Goal: Task Accomplishment & Management: Manage account settings

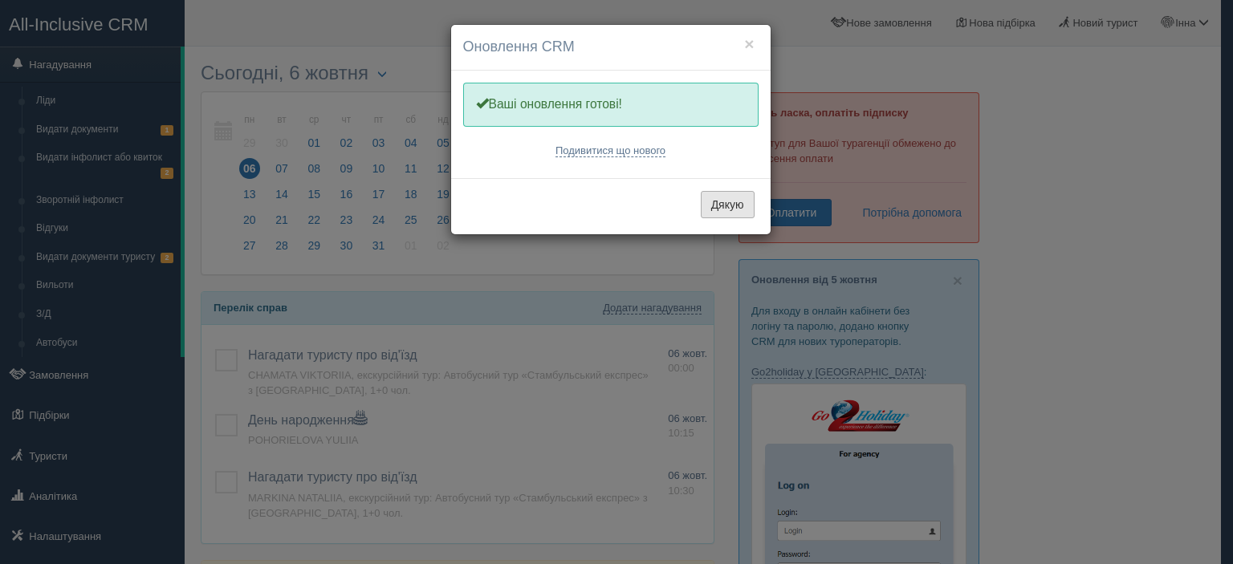
click at [719, 205] on button "Дякую" at bounding box center [728, 204] width 54 height 27
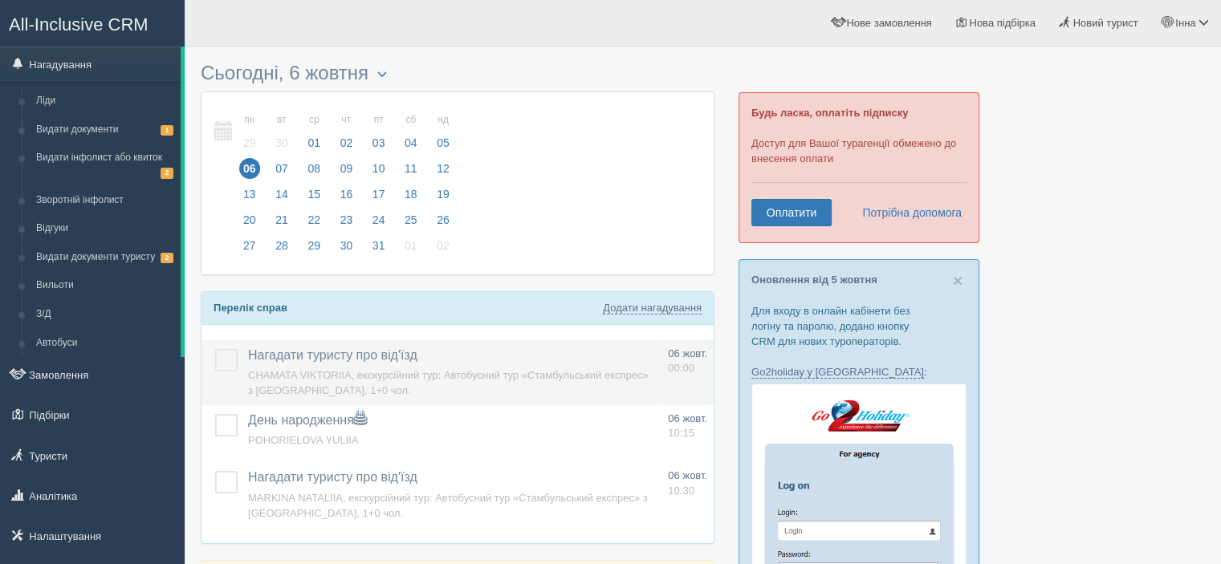
click at [477, 374] on span "CHAMATA VIKTORIIA, екскурсійний тур: Автобусний тур «Стамбульський експрес» з К…" at bounding box center [448, 382] width 401 height 27
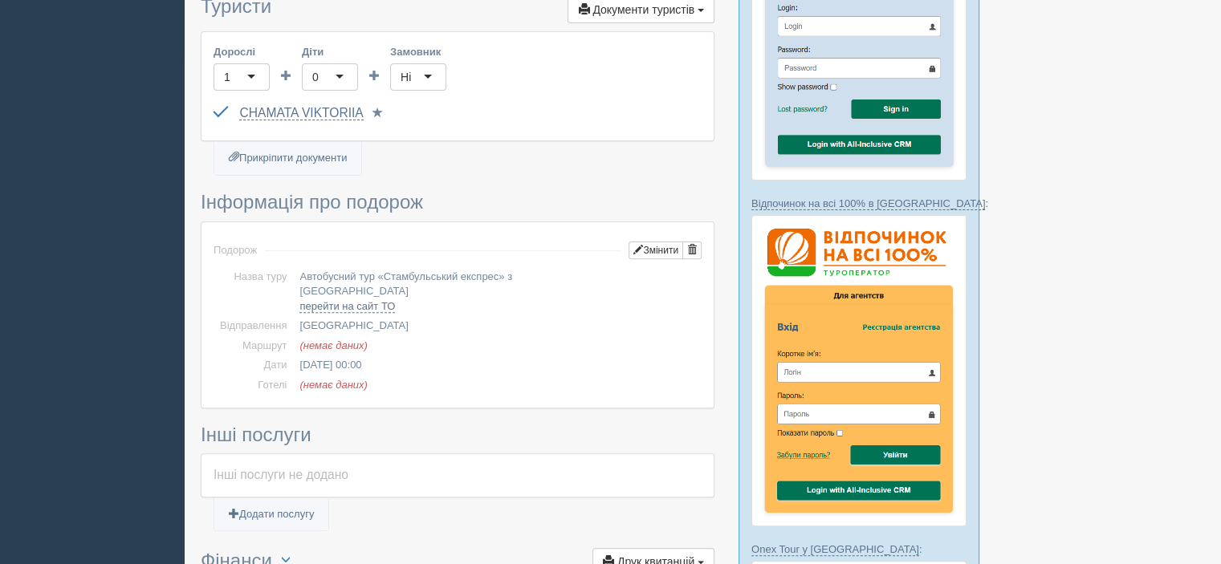
scroll to position [482, 0]
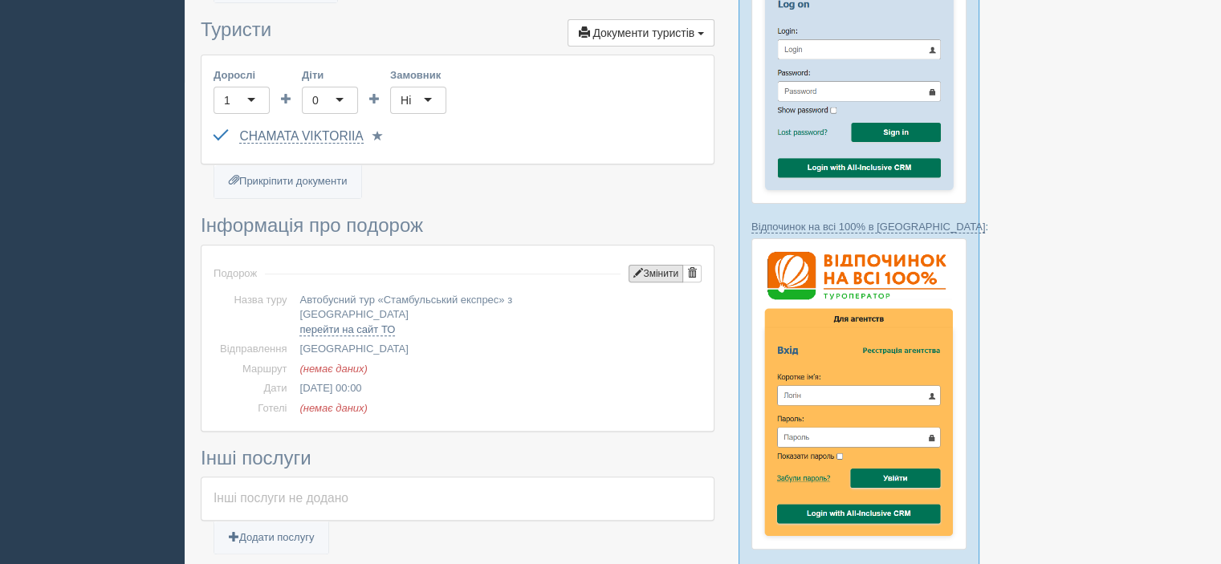
click at [642, 272] on button "Змінити" at bounding box center [656, 274] width 55 height 18
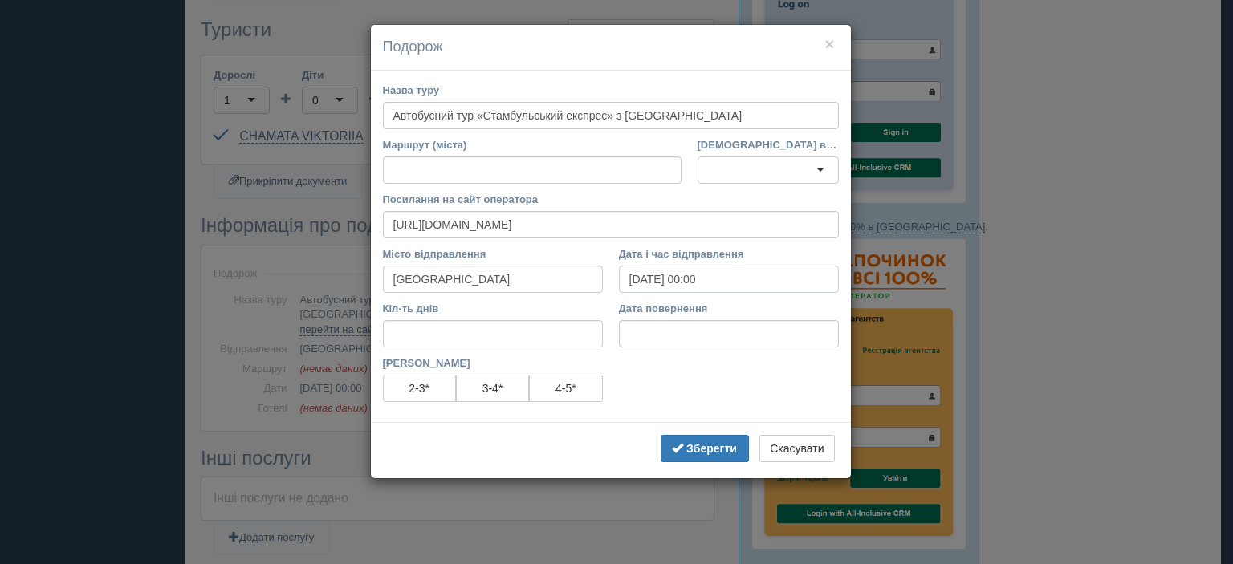
click at [638, 280] on input "[DATE] 00:00" at bounding box center [729, 279] width 220 height 27
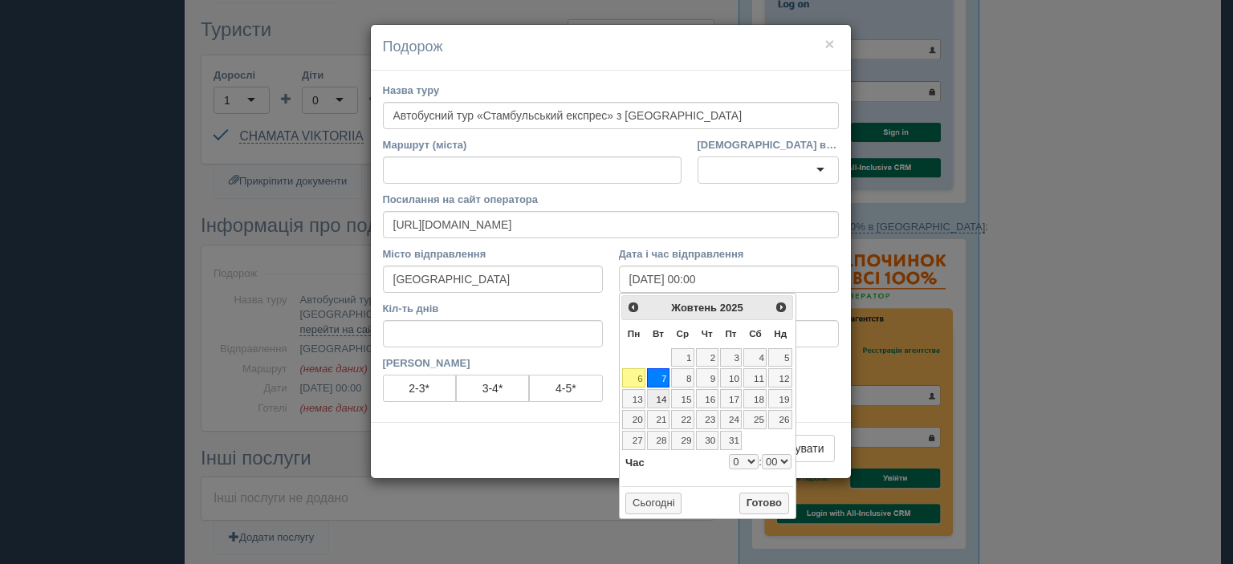
click at [660, 397] on link "14" at bounding box center [658, 398] width 22 height 19
click at [768, 503] on button "Готово" at bounding box center [764, 504] width 50 height 22
type input "14.10.2025 00:00"
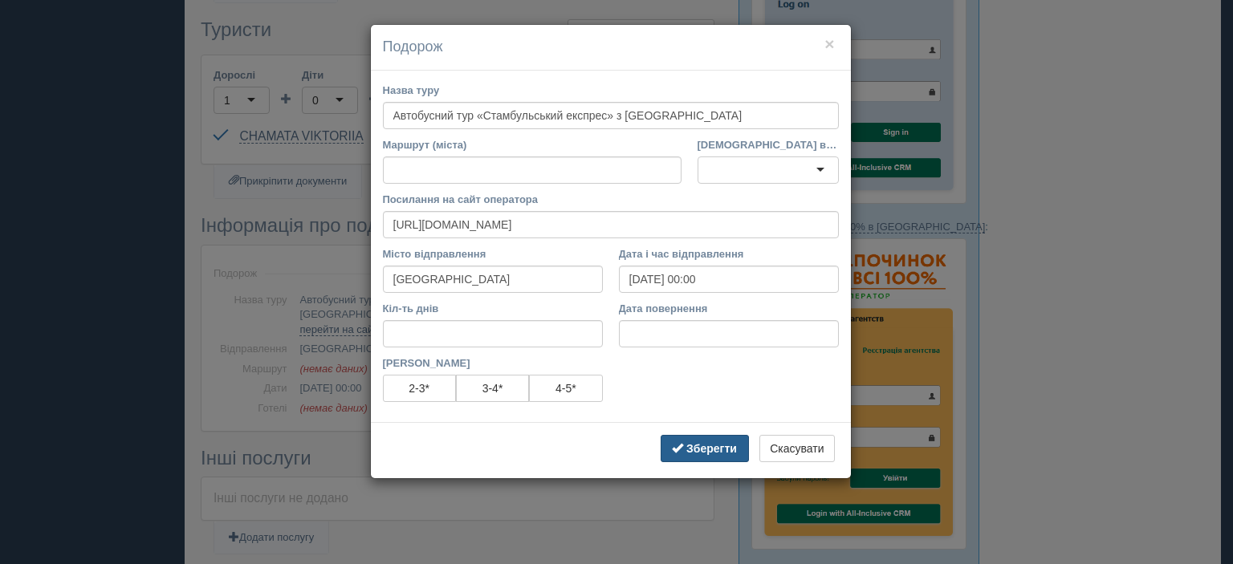
click at [722, 449] on b "Зберегти" at bounding box center [711, 448] width 51 height 13
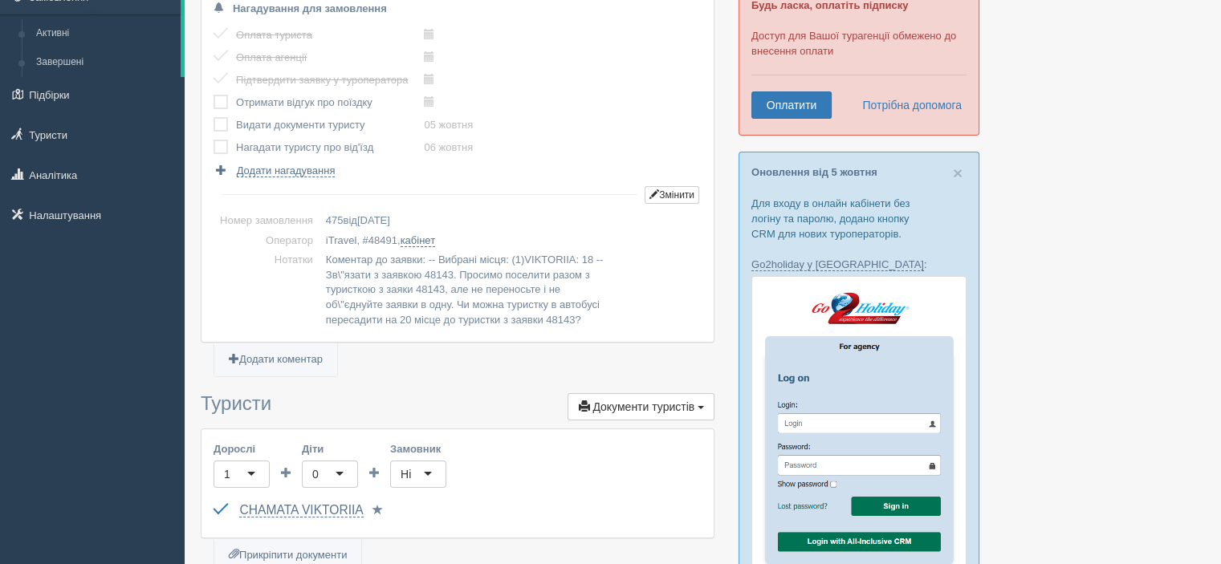
scroll to position [80, 0]
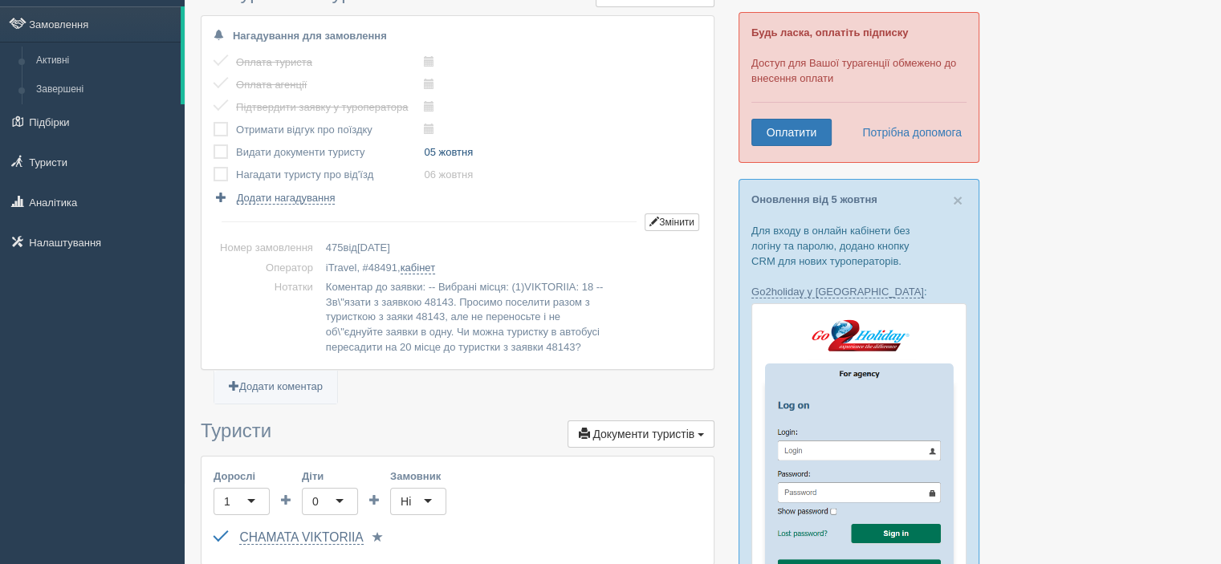
click at [453, 152] on link "05 жовтня" at bounding box center [448, 152] width 49 height 12
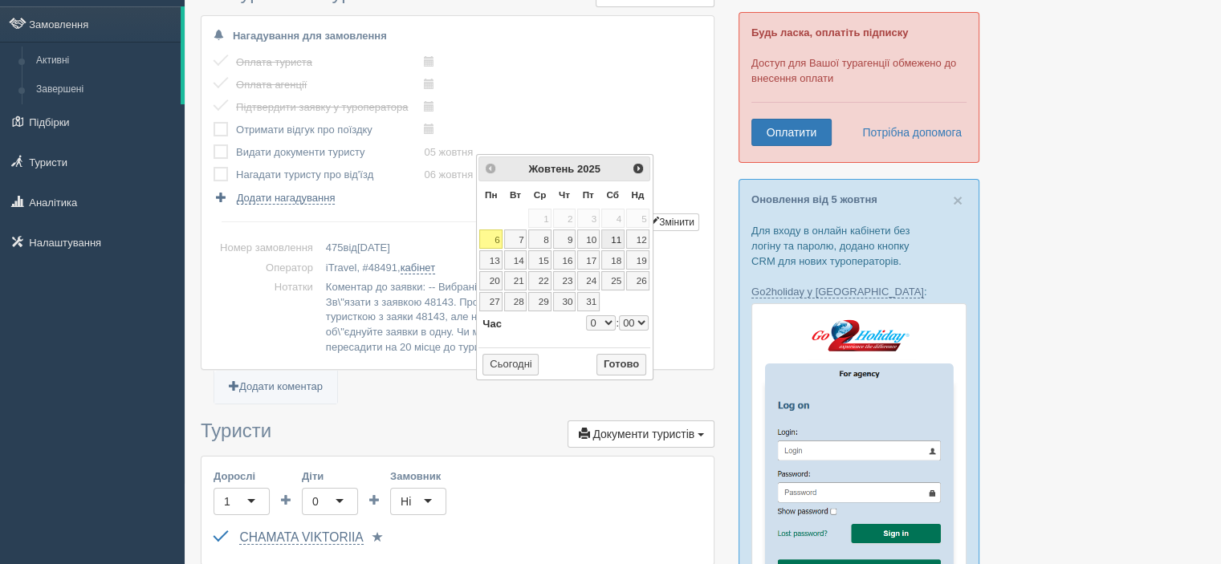
click at [609, 234] on link "11" at bounding box center [612, 239] width 23 height 19
type input "2025-10-11 0:00"
click at [631, 360] on button "Готово" at bounding box center [622, 365] width 50 height 22
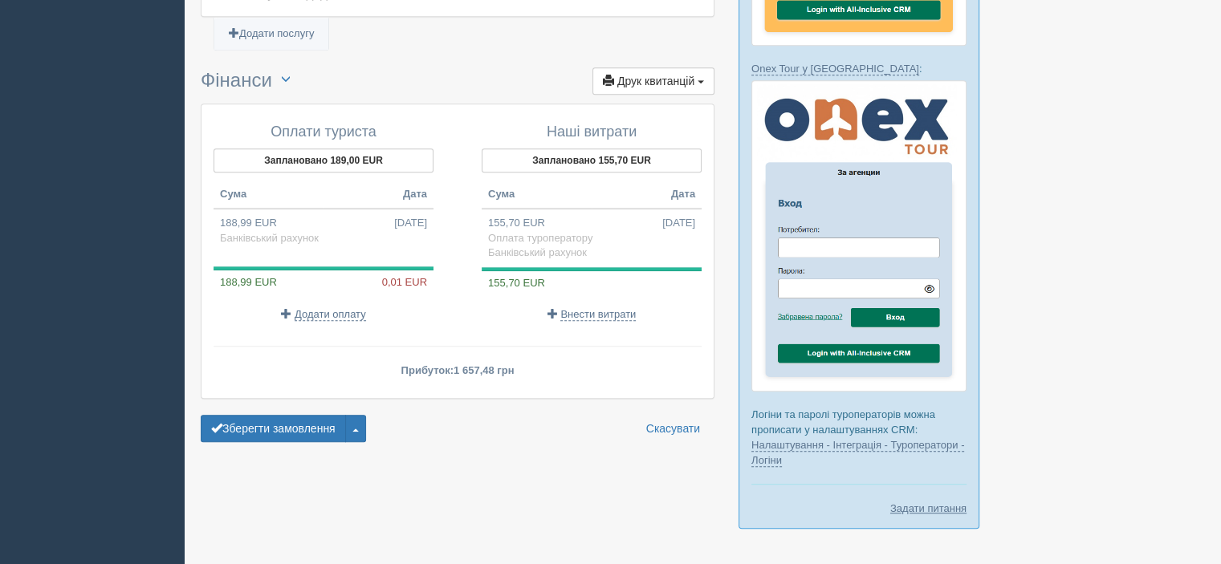
scroll to position [1040, 0]
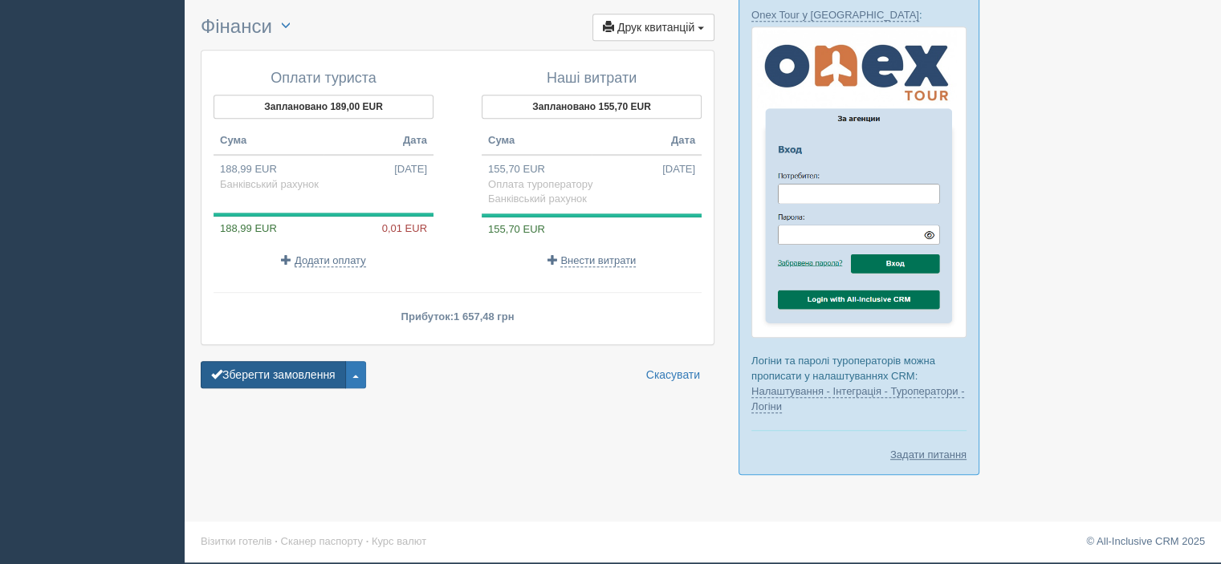
click at [318, 361] on button "Зберегти замовлення" at bounding box center [273, 374] width 145 height 27
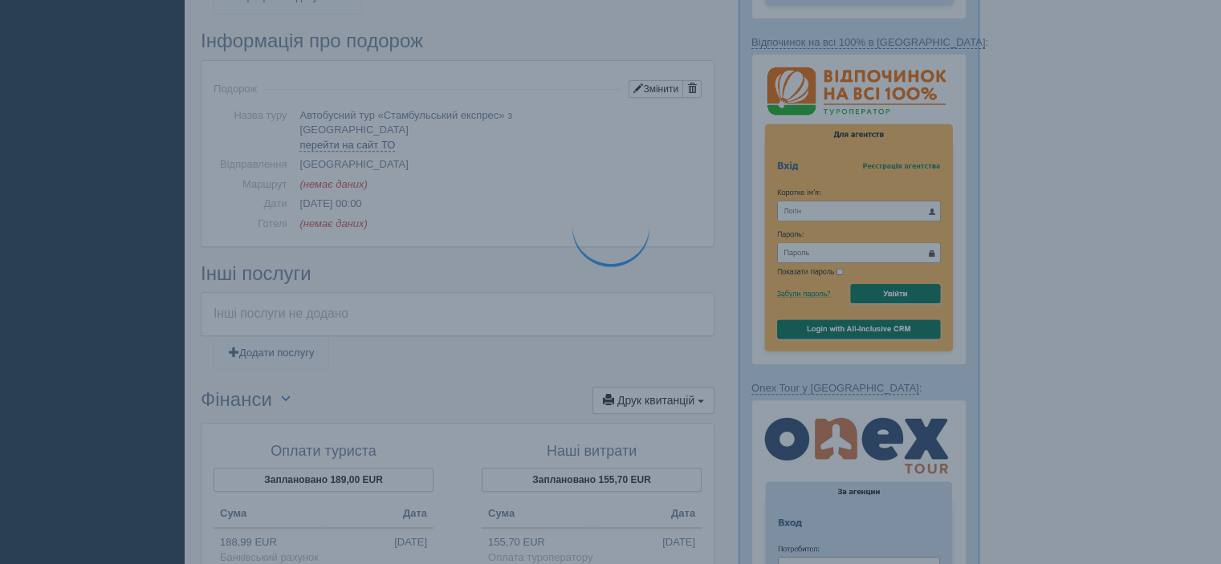
scroll to position [478, 0]
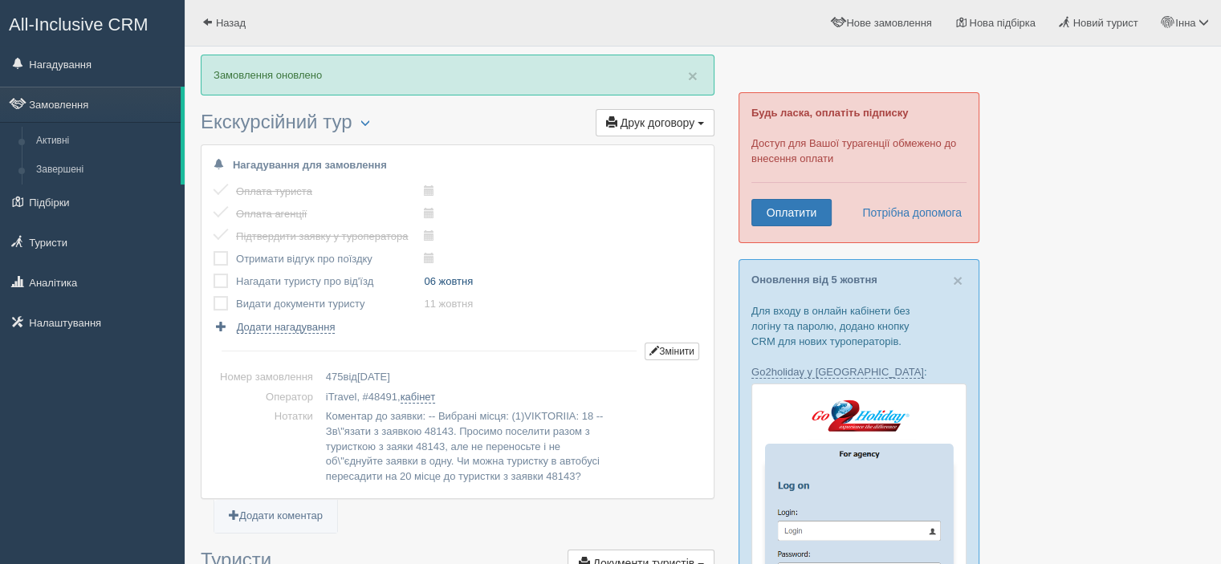
click at [456, 275] on link "06 жовтня" at bounding box center [448, 281] width 49 height 12
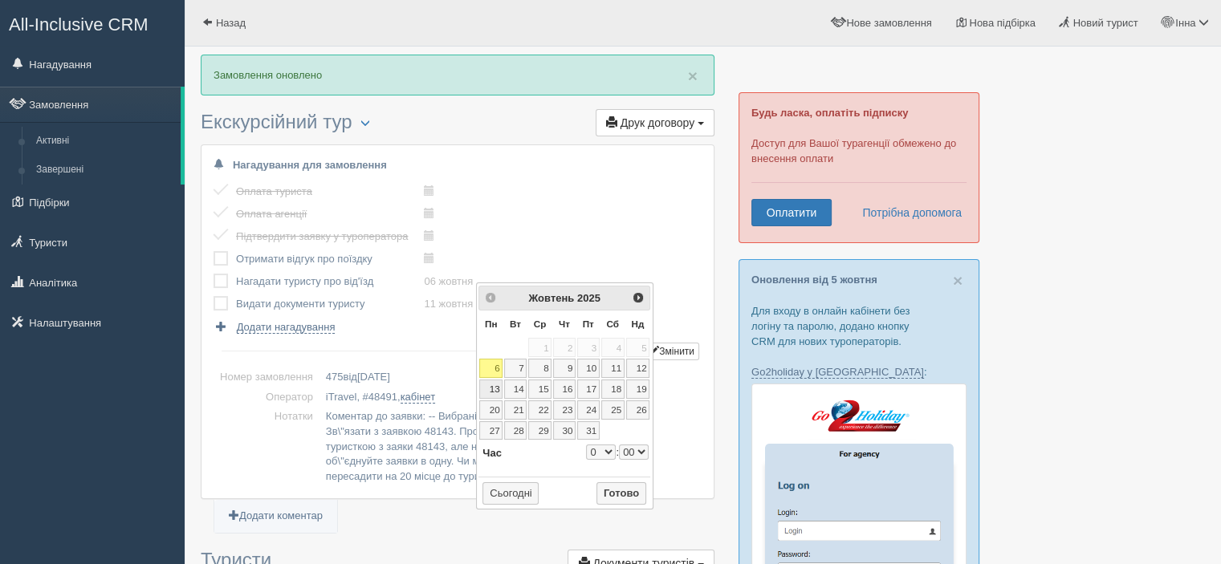
click at [494, 384] on link "13" at bounding box center [490, 389] width 23 height 19
type input "2025-10-13 0:00"
click at [613, 487] on button "Готово" at bounding box center [622, 494] width 50 height 22
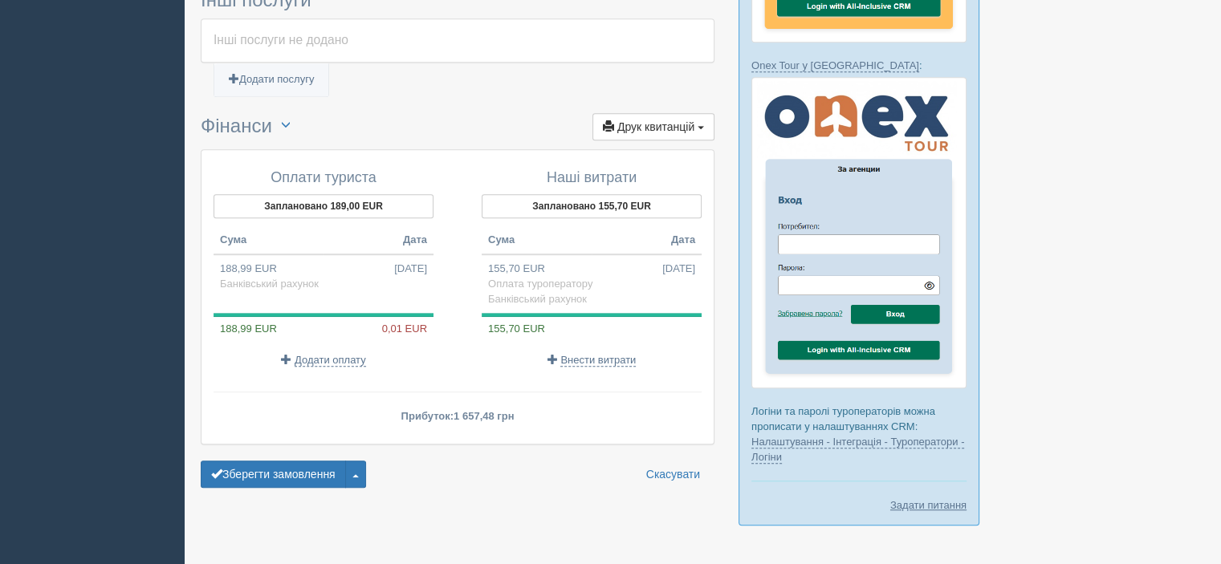
scroll to position [1040, 0]
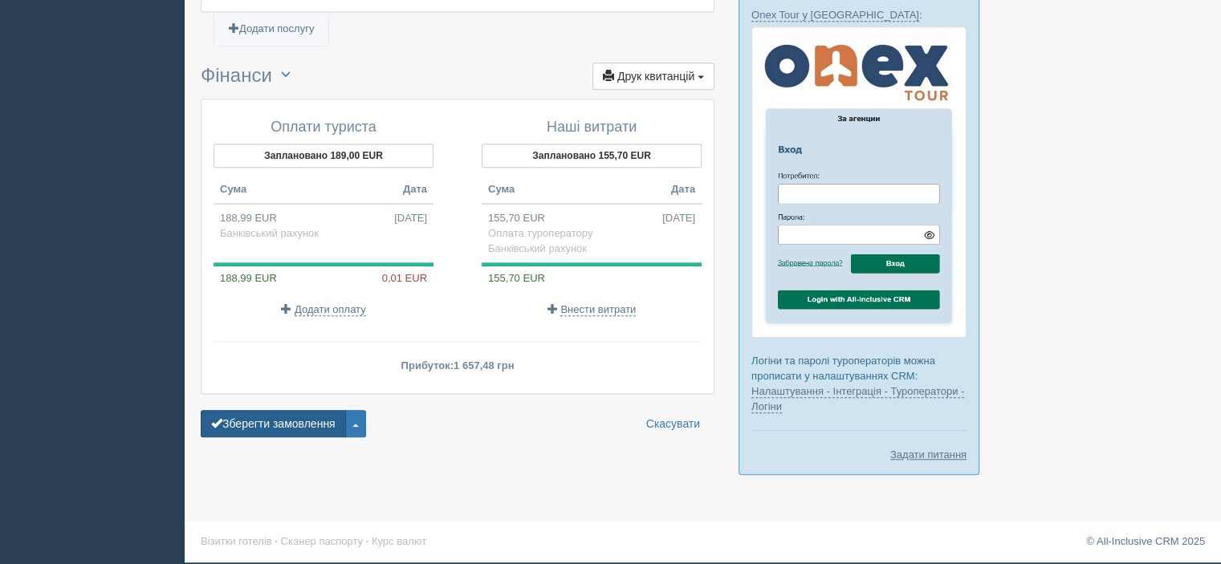
click at [298, 410] on button "Зберегти замовлення" at bounding box center [273, 423] width 145 height 27
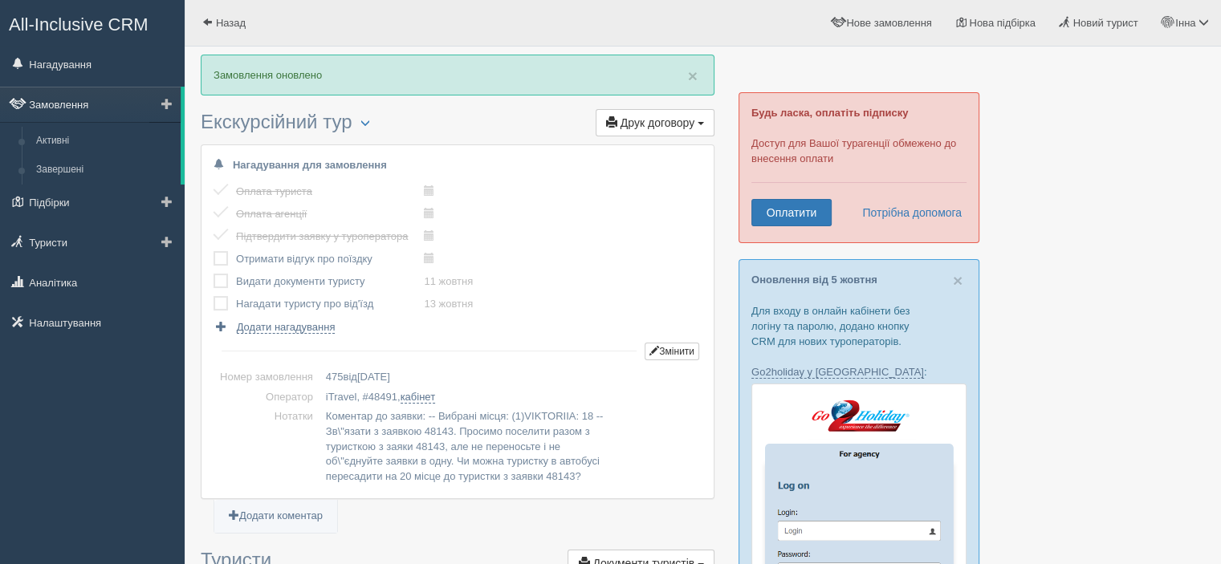
click at [86, 99] on link "Замовлення" at bounding box center [90, 104] width 181 height 35
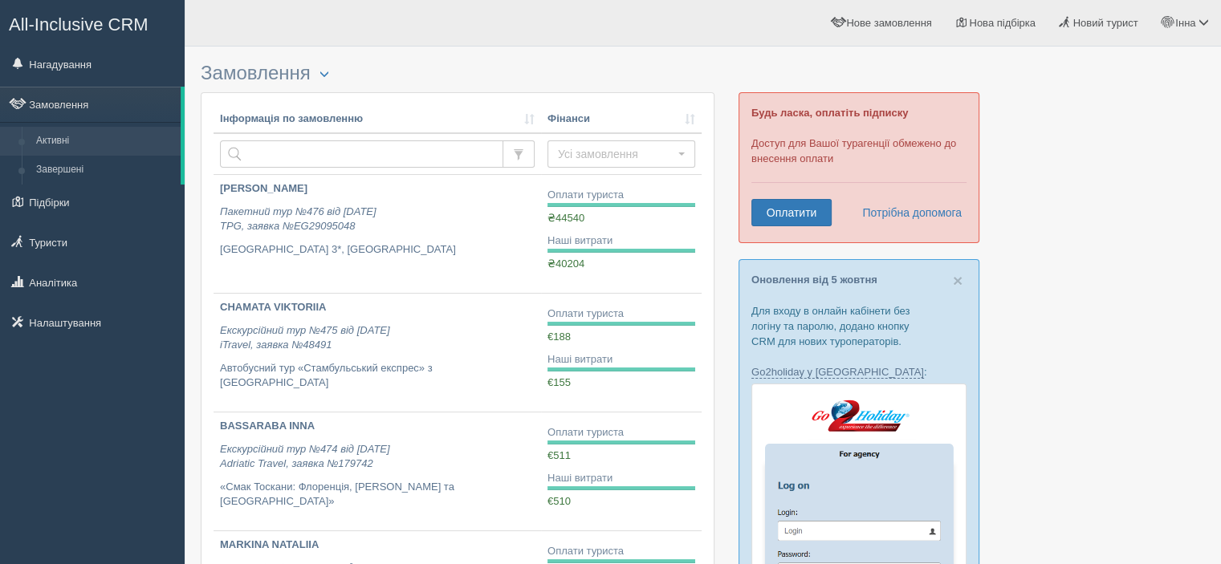
click at [48, 42] on link "All-Inclusive CRM" at bounding box center [92, 23] width 183 height 44
click at [62, 72] on link "Нагадування" at bounding box center [92, 64] width 185 height 35
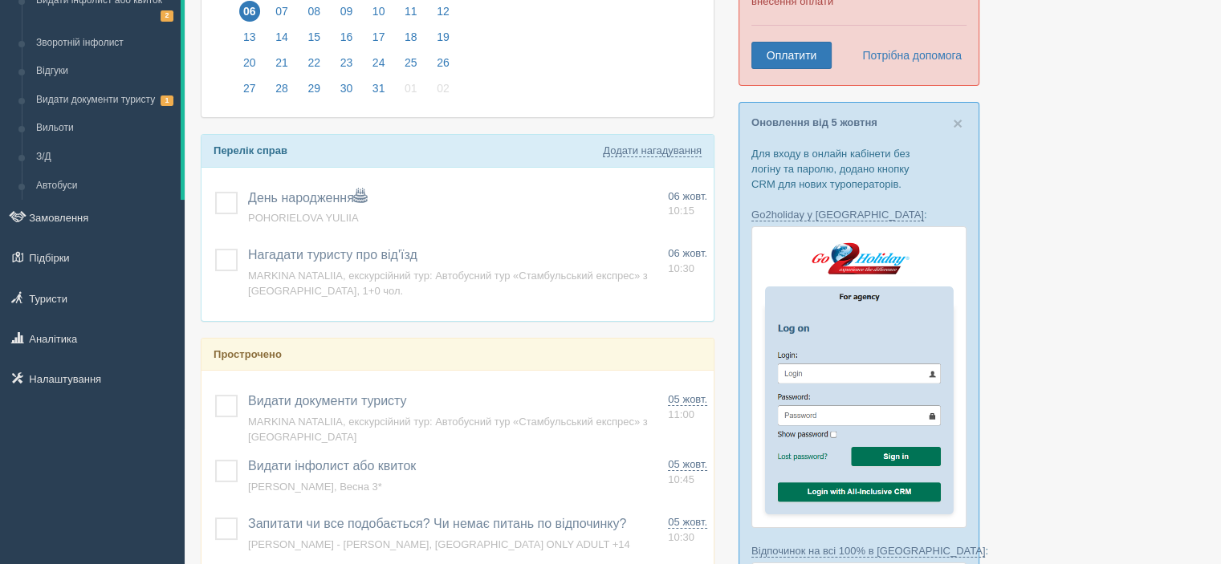
scroll to position [161, 0]
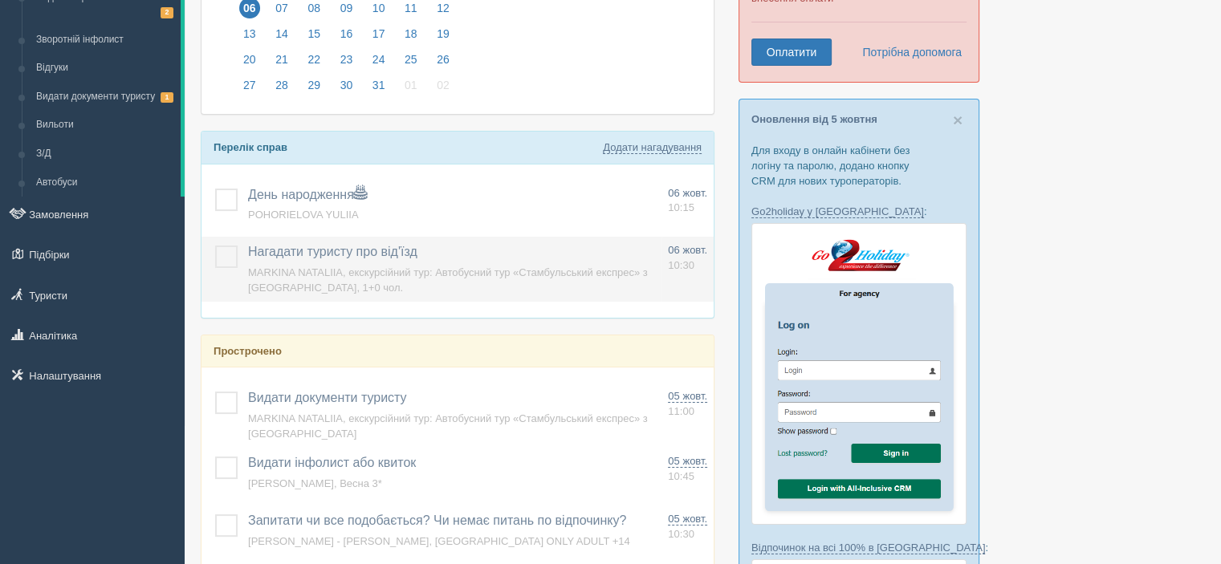
click at [426, 271] on span "MARKINA NATALIIA, екскурсійний тур: Автобусний тур «Стамбульський експрес» з [G…" at bounding box center [448, 280] width 400 height 27
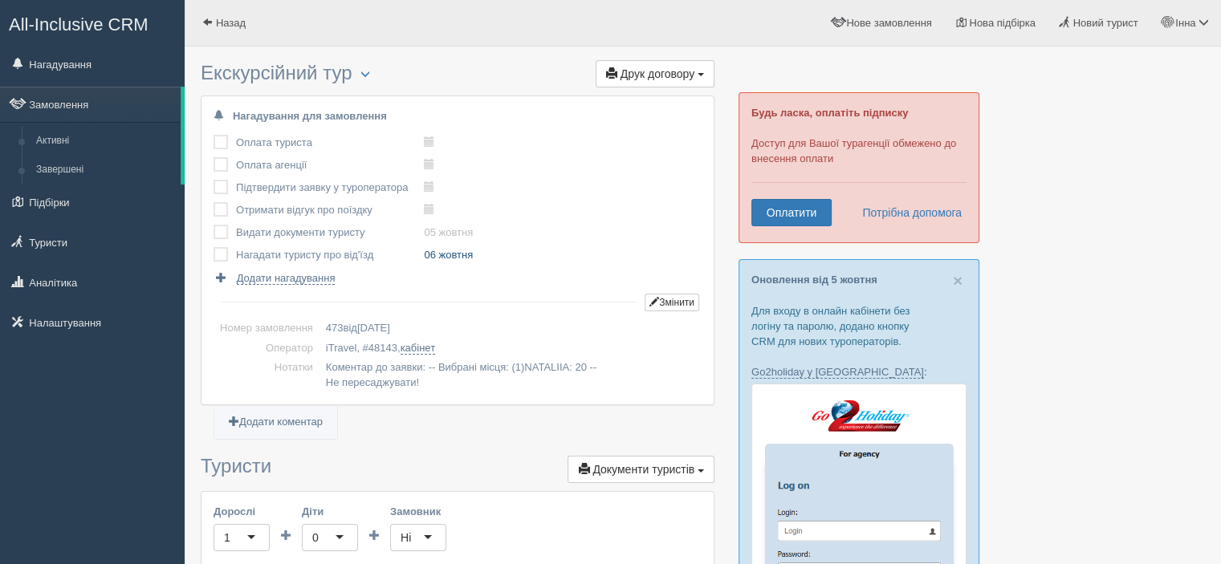
click at [434, 255] on link "06 жовтня" at bounding box center [448, 255] width 49 height 12
type input "2025-10-06 10:30"
select select "10"
select select "30"
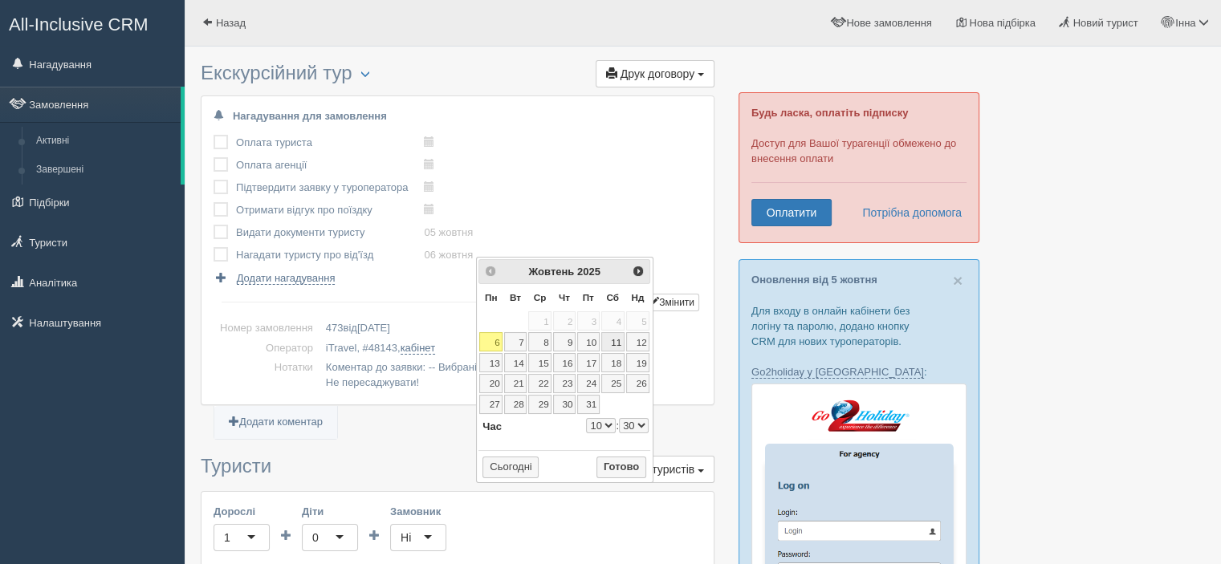
click at [611, 348] on link "11" at bounding box center [612, 341] width 23 height 19
type input "2025-10-11 10:30"
select select "10"
select select "30"
click at [614, 461] on button "Готово" at bounding box center [622, 468] width 50 height 22
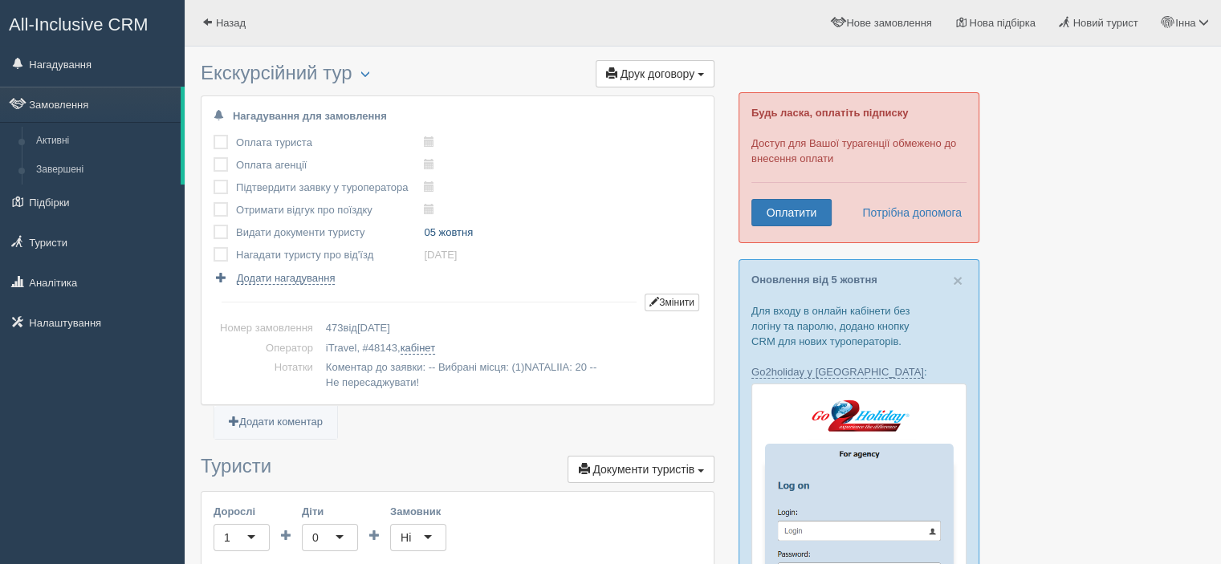
click at [438, 230] on link "05 жовтня" at bounding box center [448, 232] width 49 height 12
type input "2025-10-06 11:00"
select select "11"
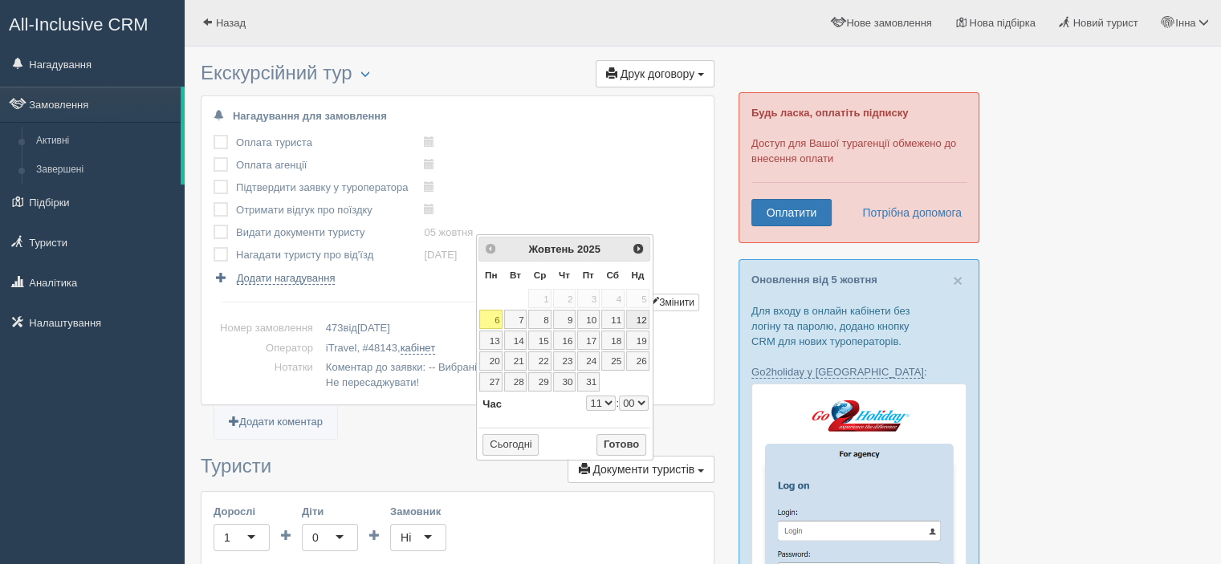
click at [626, 316] on link "12" at bounding box center [638, 319] width 24 height 19
type input "2025-10-12 11:00"
select select "11"
click at [617, 321] on link "11" at bounding box center [612, 319] width 23 height 19
type input "2025-10-11 11:00"
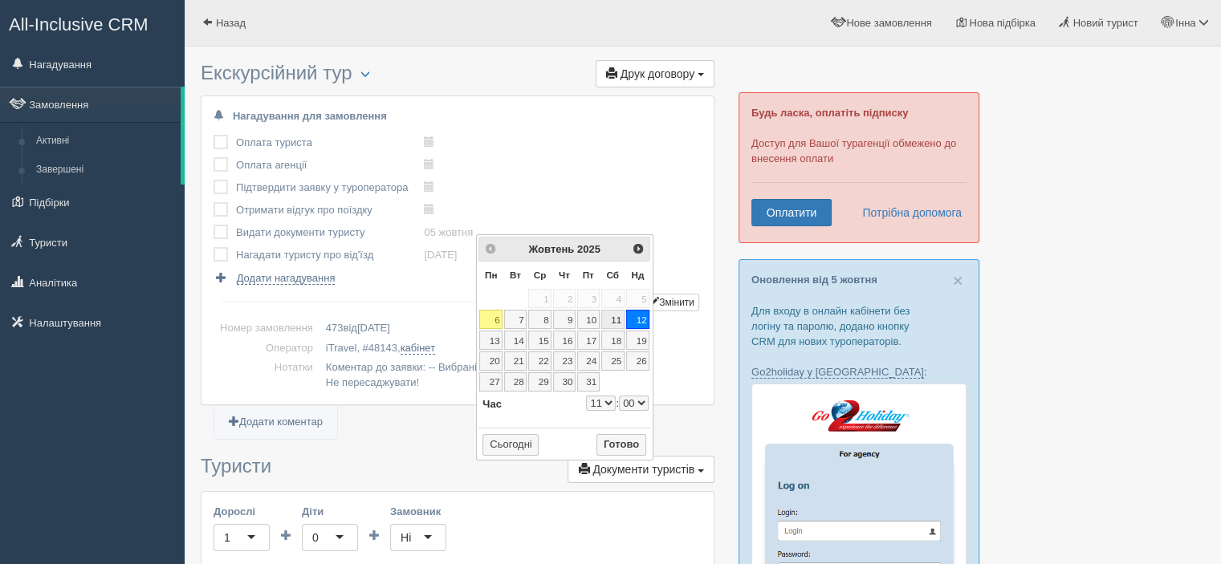
select select "11"
click at [624, 435] on button "Готово" at bounding box center [622, 445] width 50 height 22
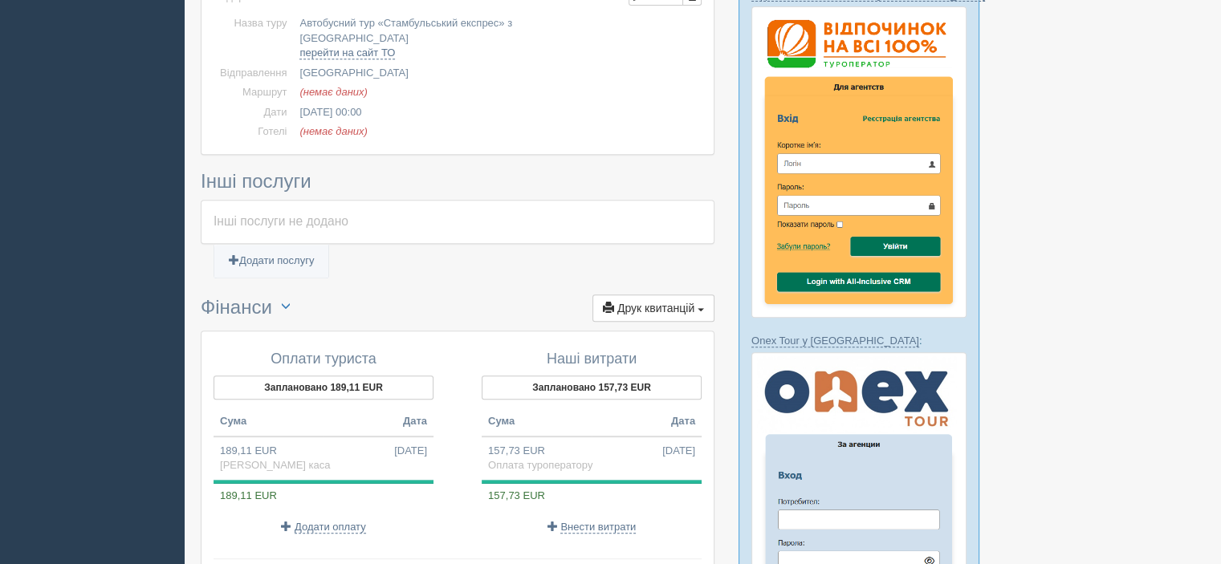
scroll to position [562, 0]
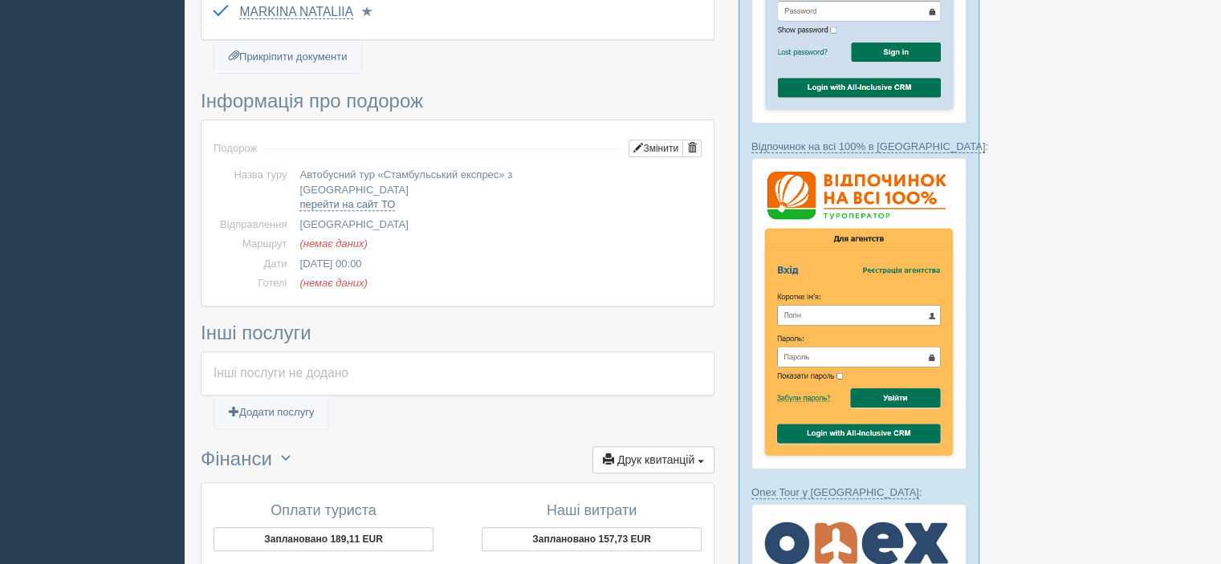
click at [355, 255] on td "07.10.2025 00:00" at bounding box center [497, 265] width 409 height 20
click at [649, 140] on button "Змінити" at bounding box center [656, 149] width 55 height 18
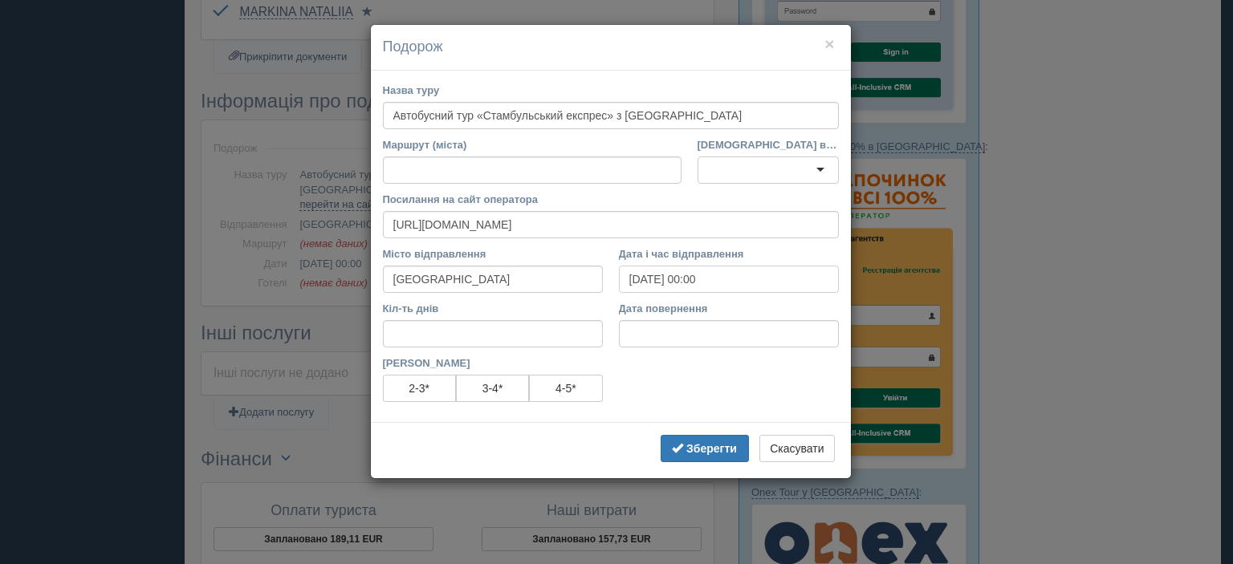
click at [654, 276] on input "07.10.2025 00:00" at bounding box center [729, 279] width 220 height 27
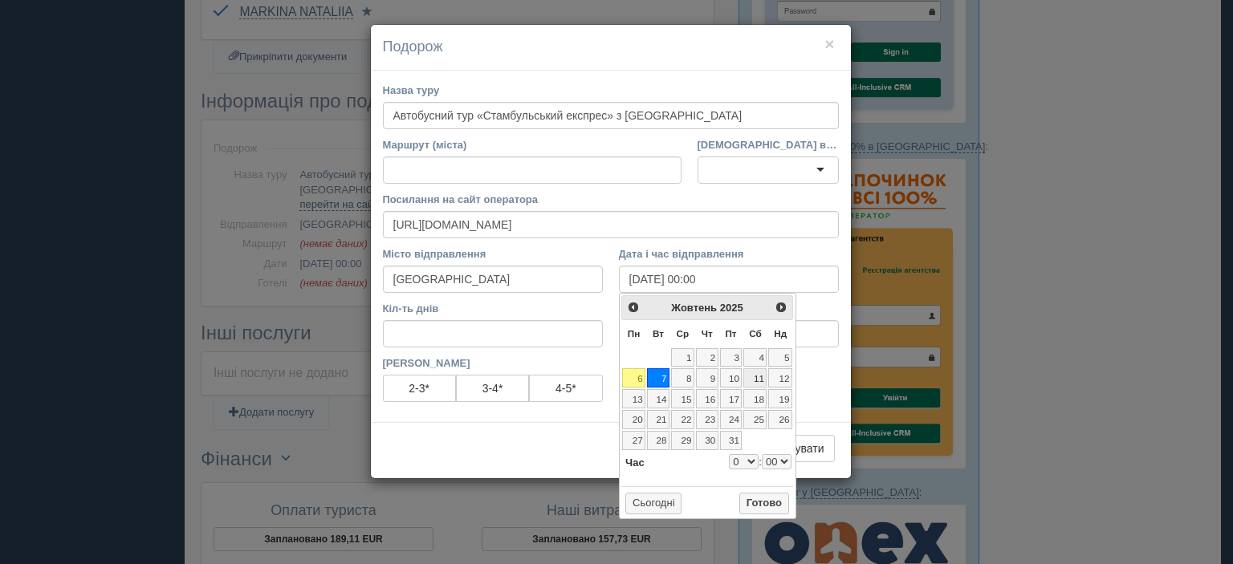
click at [756, 376] on link "11" at bounding box center [754, 378] width 23 height 19
click at [760, 497] on button "Готово" at bounding box center [764, 504] width 50 height 22
type input "11.10.2025 00:00"
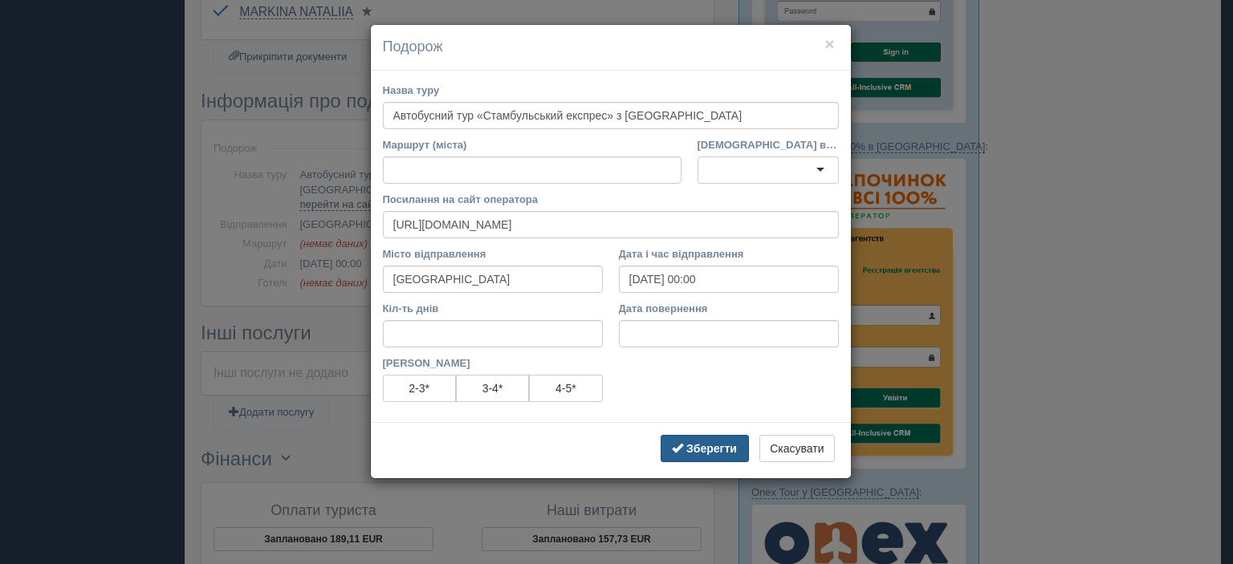
click at [732, 447] on b "Зберегти" at bounding box center [711, 448] width 51 height 13
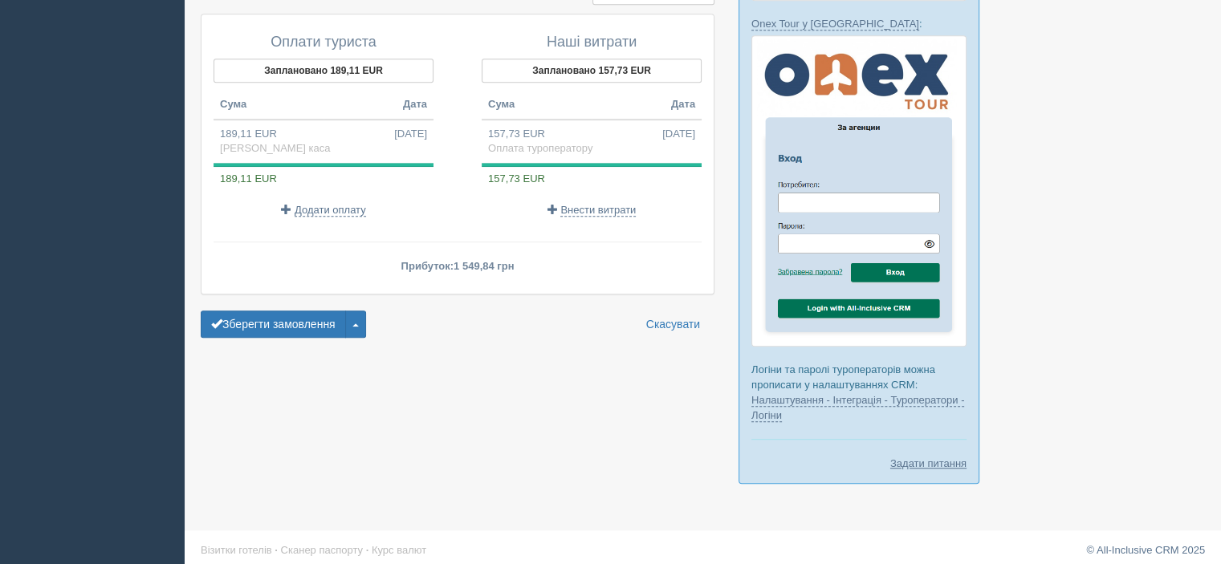
scroll to position [1040, 0]
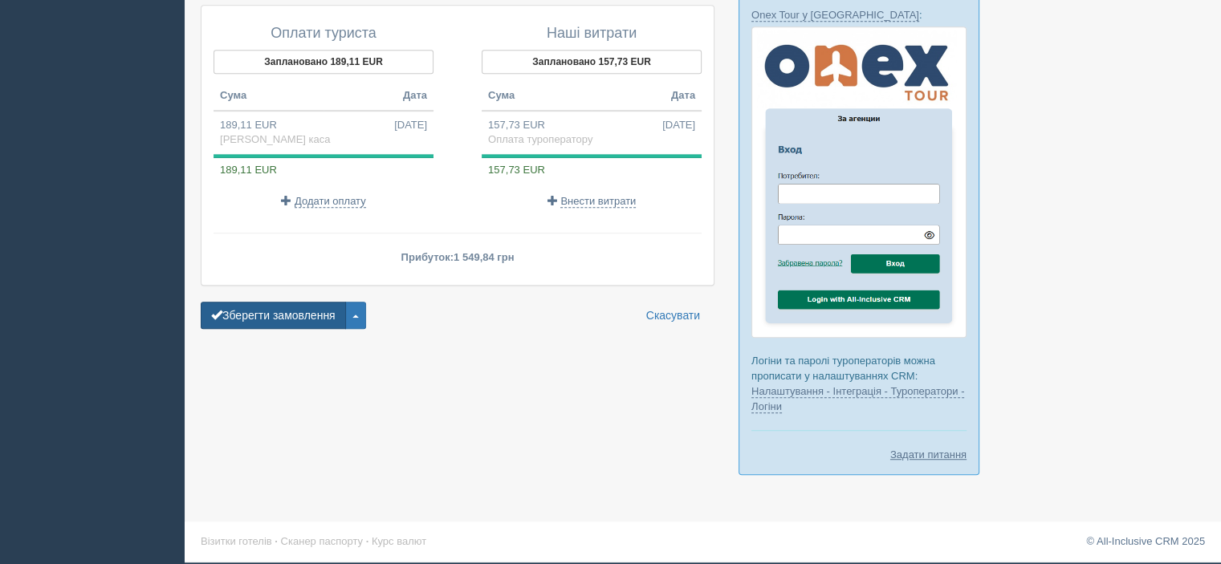
click at [257, 302] on button "Зберегти замовлення" at bounding box center [273, 315] width 145 height 27
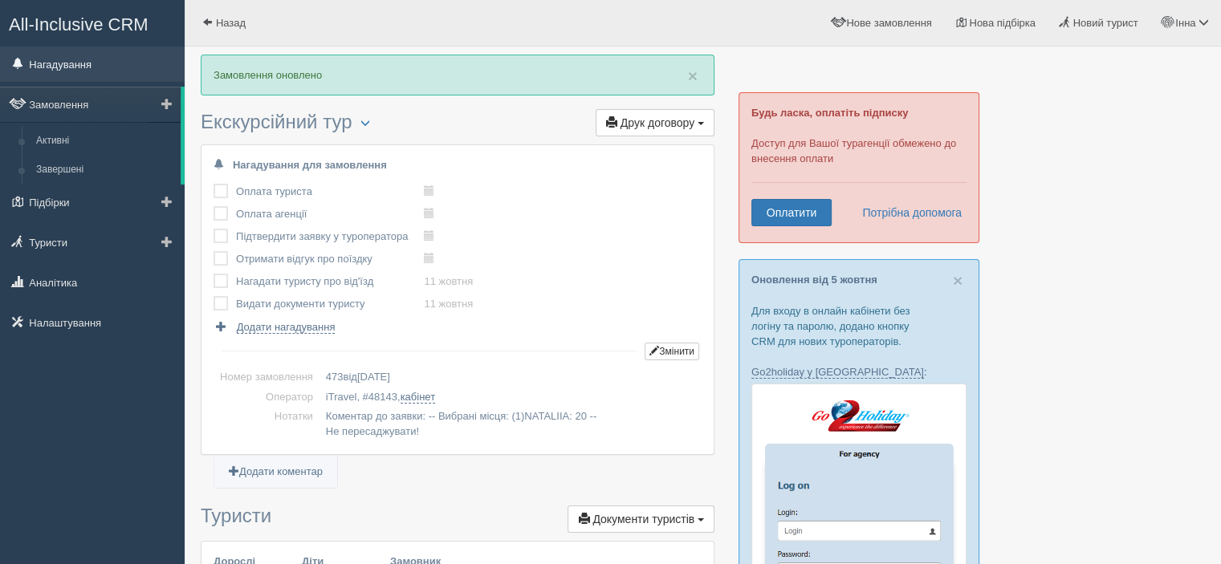
click at [90, 56] on link "Нагадування" at bounding box center [92, 64] width 185 height 35
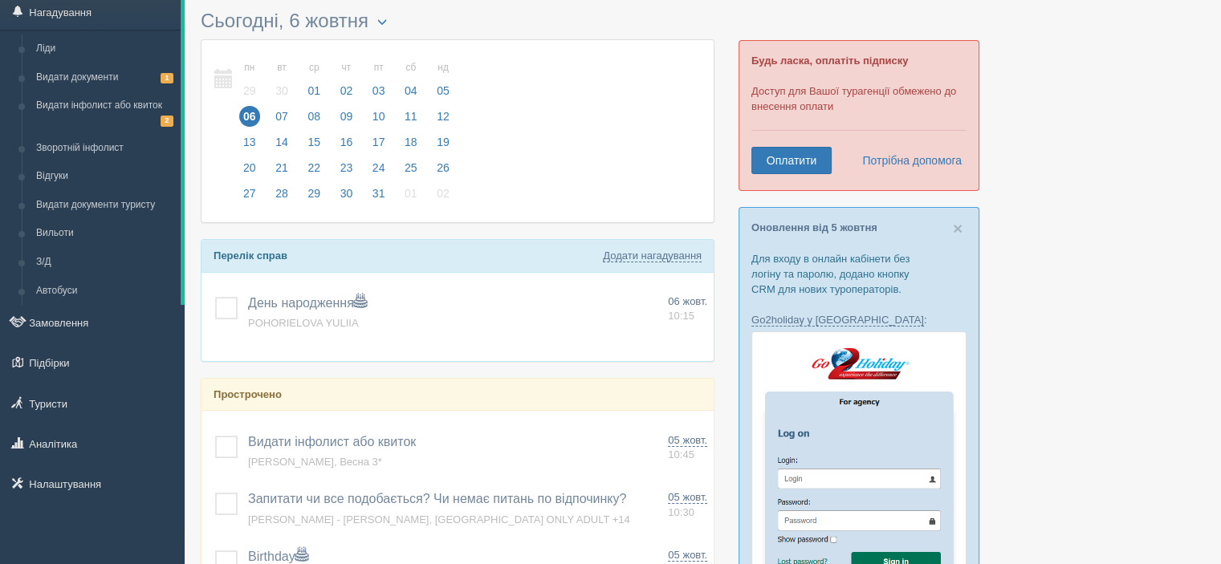
scroll to position [80, 0]
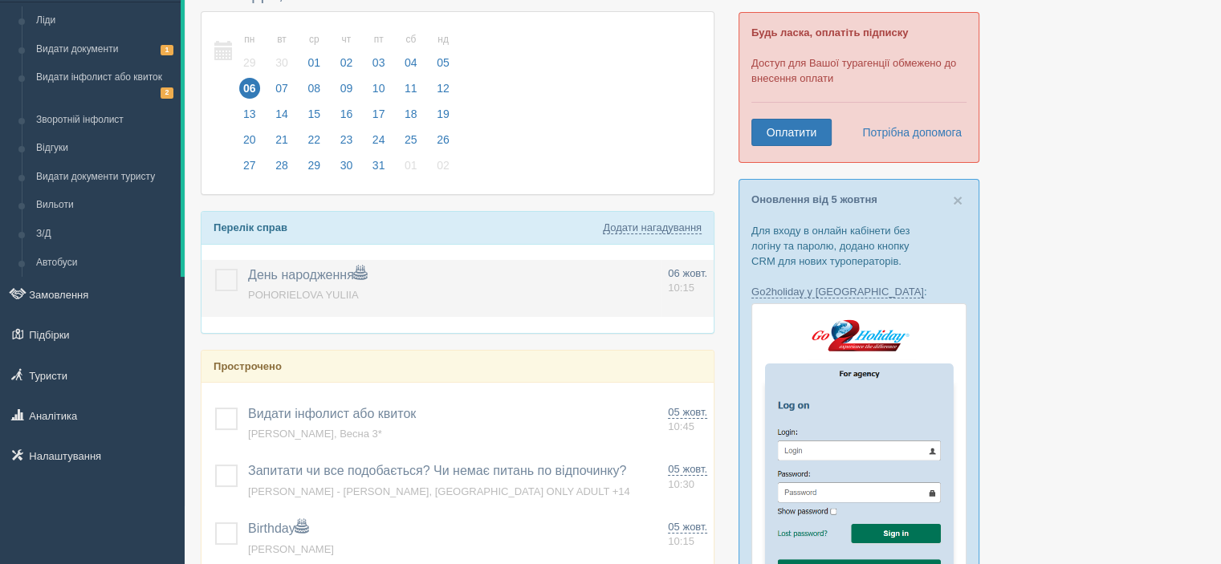
click at [215, 269] on label at bounding box center [215, 269] width 0 height 0
click at [0, 0] on input "checkbox" at bounding box center [0, 0] width 0 height 0
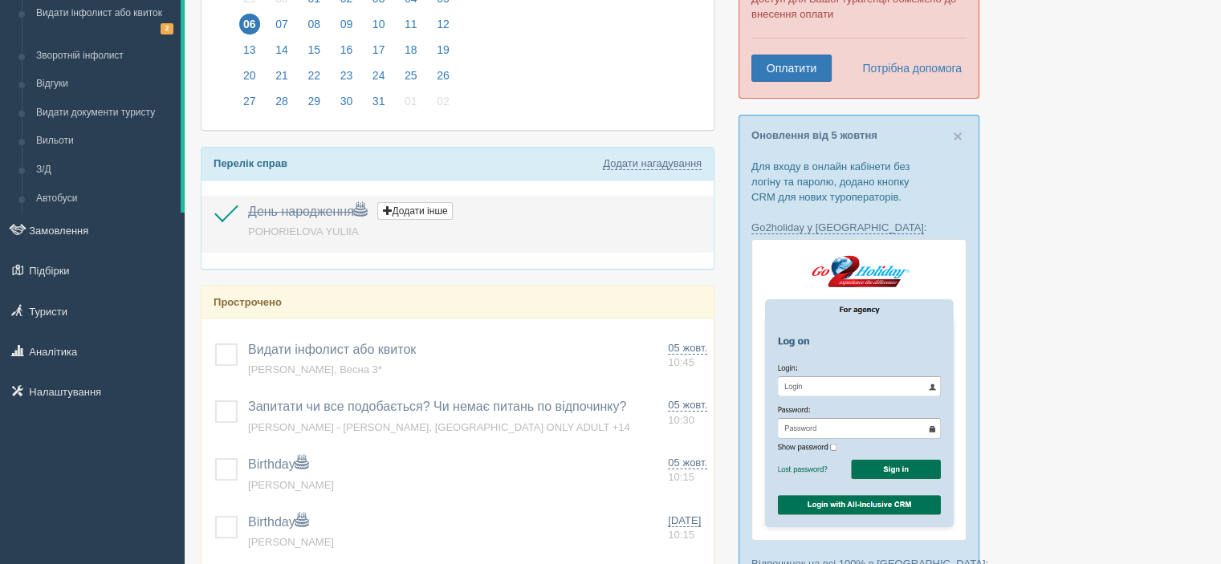
scroll to position [241, 0]
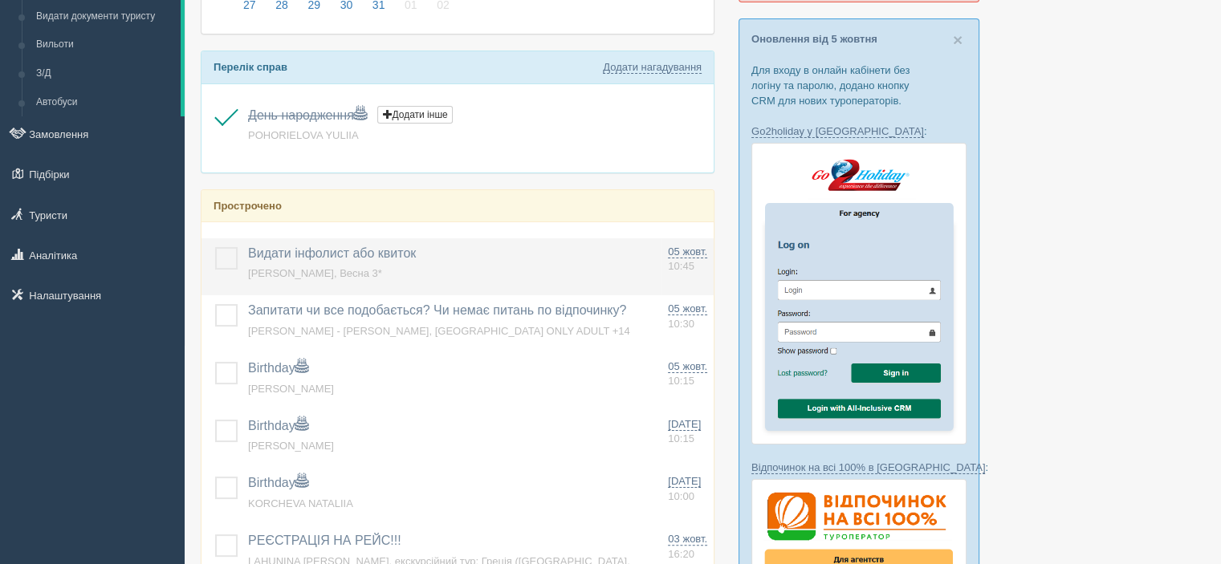
click at [215, 247] on label at bounding box center [215, 247] width 0 height 0
click at [0, 0] on input "checkbox" at bounding box center [0, 0] width 0 height 0
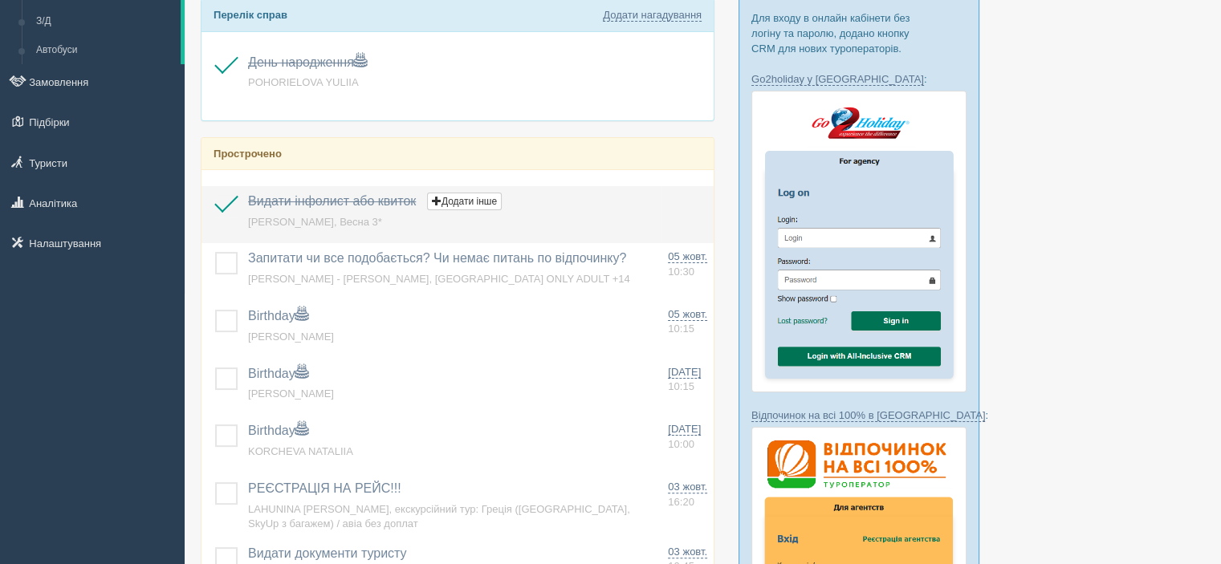
scroll to position [321, 0]
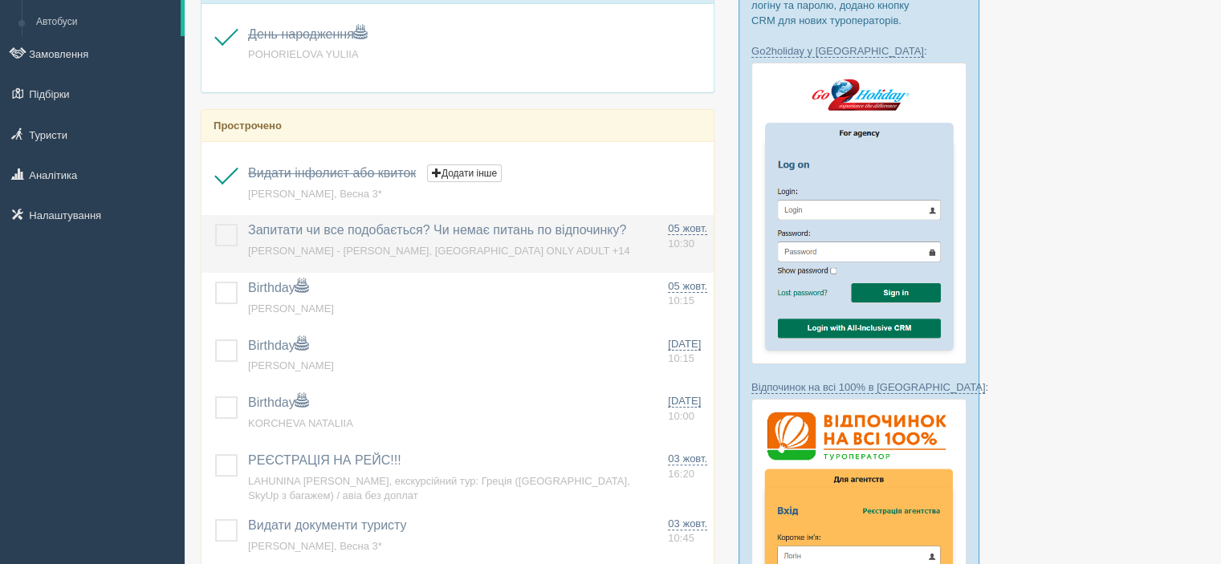
click at [215, 224] on label at bounding box center [215, 224] width 0 height 0
click at [0, 0] on input "checkbox" at bounding box center [0, 0] width 0 height 0
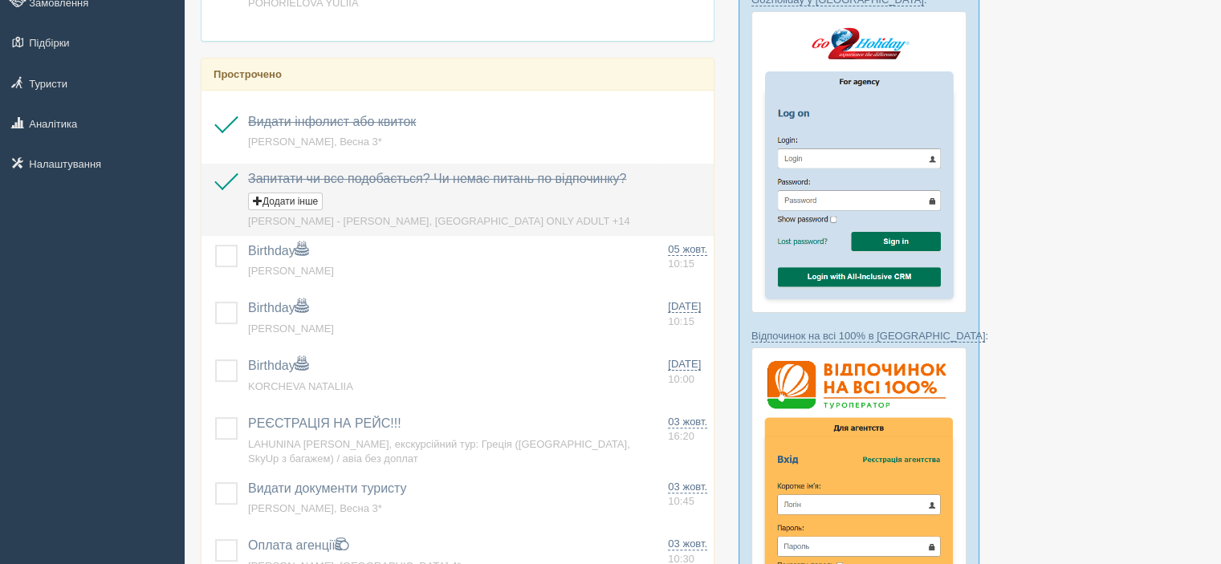
scroll to position [401, 0]
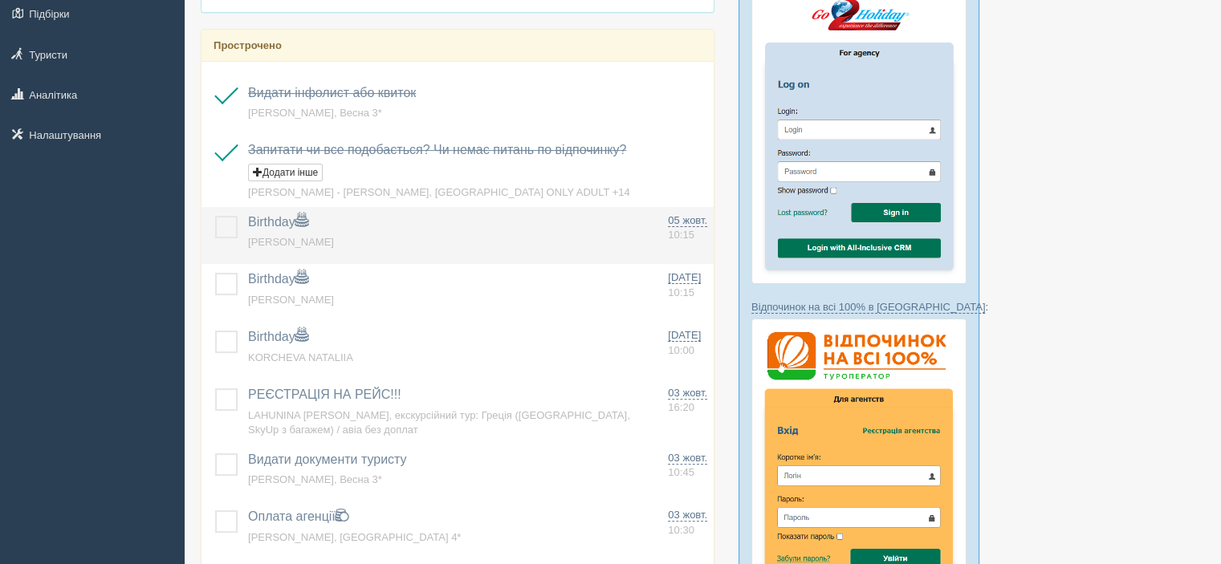
click at [215, 216] on label at bounding box center [215, 216] width 0 height 0
click at [0, 0] on input "checkbox" at bounding box center [0, 0] width 0 height 0
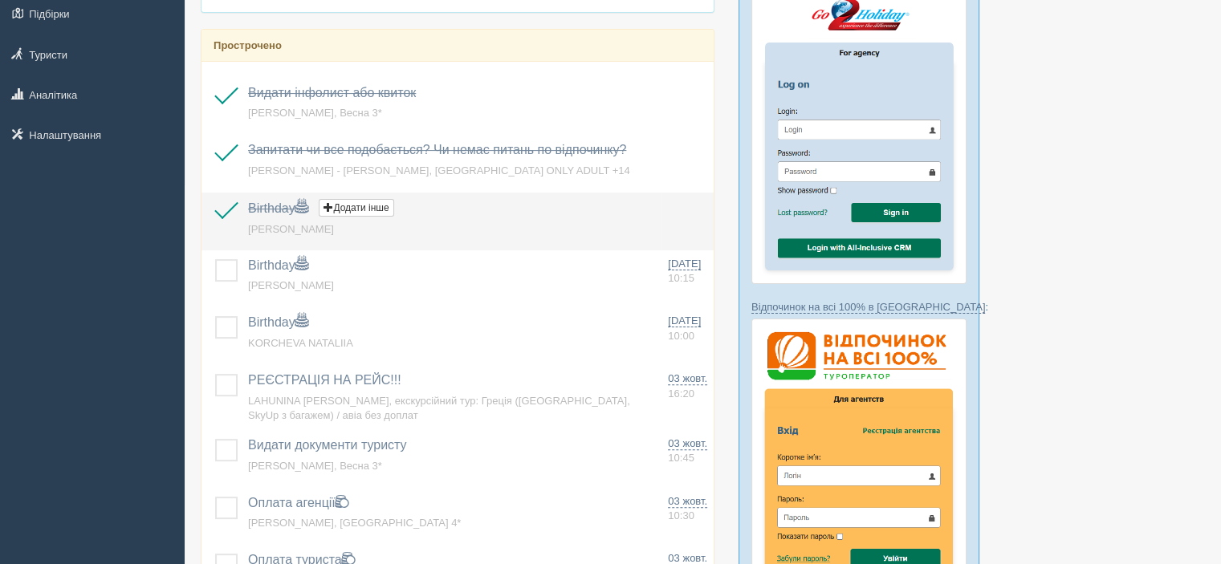
scroll to position [482, 0]
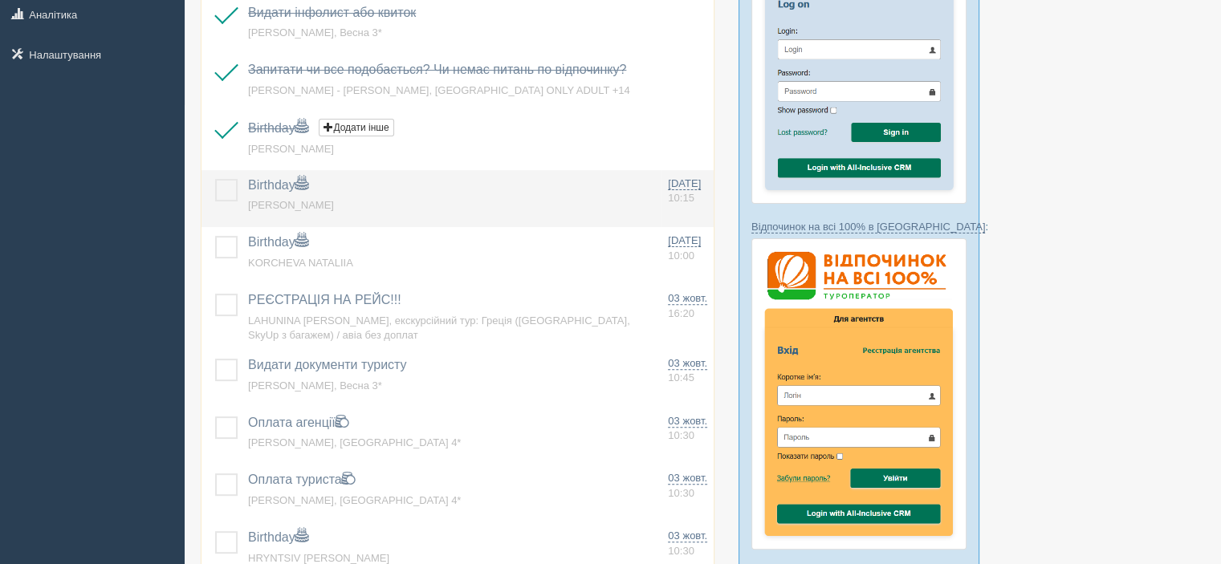
click at [215, 179] on label at bounding box center [215, 179] width 0 height 0
click at [0, 0] on input "checkbox" at bounding box center [0, 0] width 0 height 0
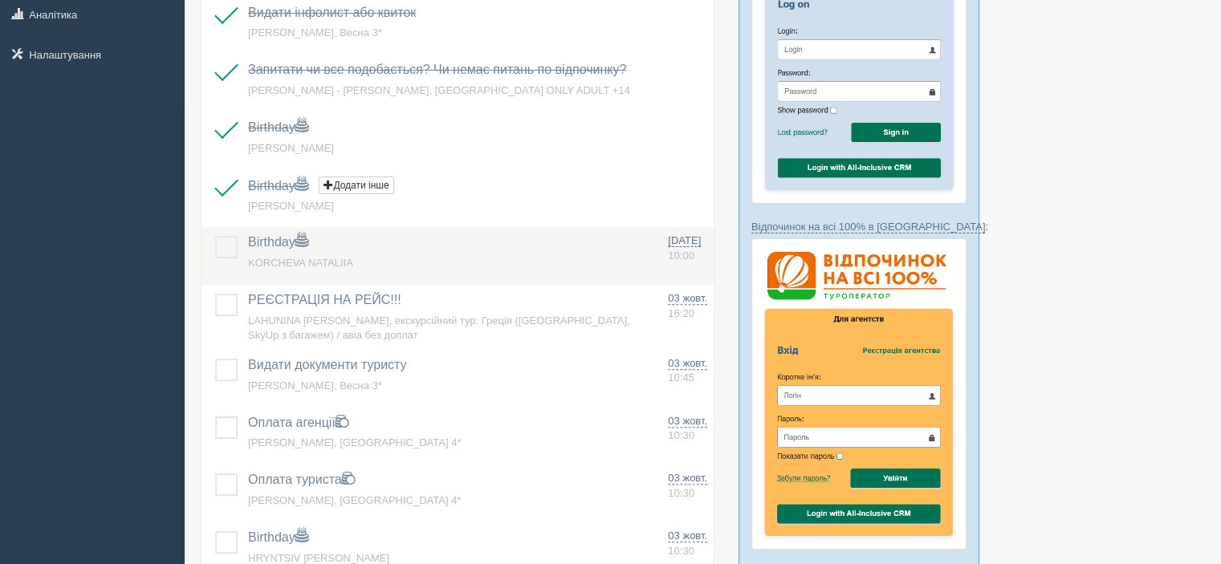
click at [215, 236] on label at bounding box center [215, 236] width 0 height 0
click at [0, 0] on input "checkbox" at bounding box center [0, 0] width 0 height 0
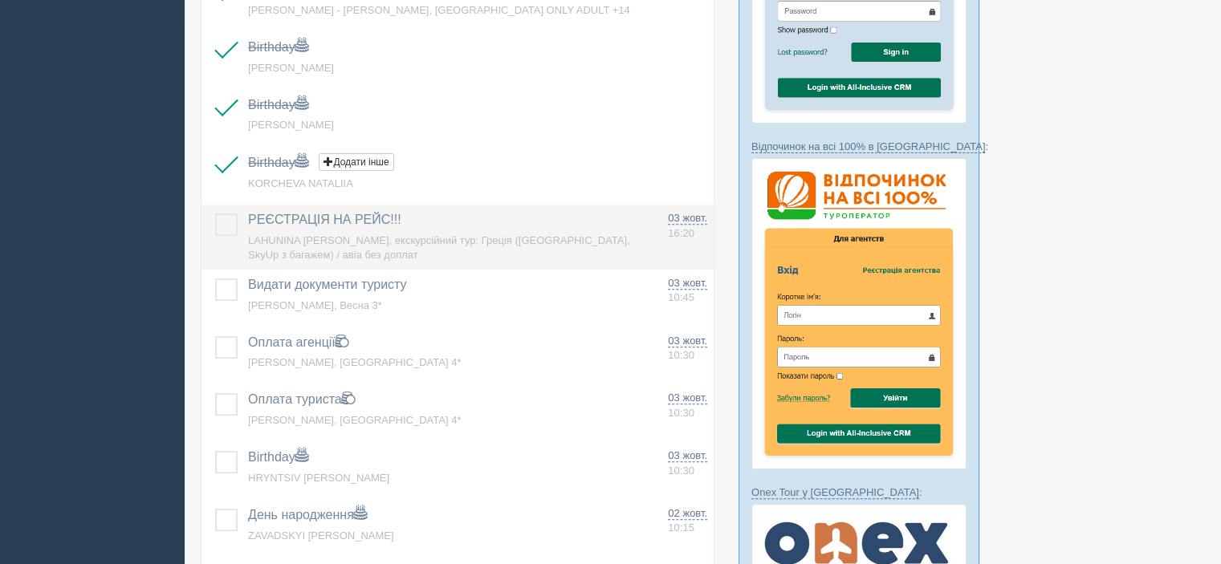
click at [215, 214] on label at bounding box center [215, 214] width 0 height 0
click at [0, 0] on input "checkbox" at bounding box center [0, 0] width 0 height 0
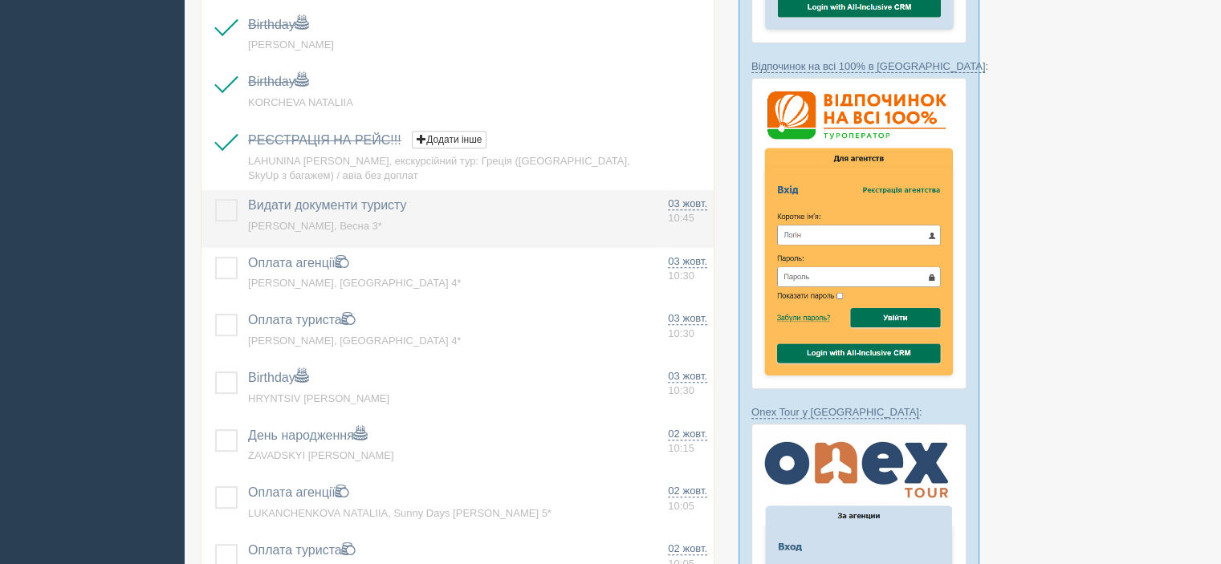
click at [215, 199] on label at bounding box center [215, 199] width 0 height 0
click at [0, 0] on input "checkbox" at bounding box center [0, 0] width 0 height 0
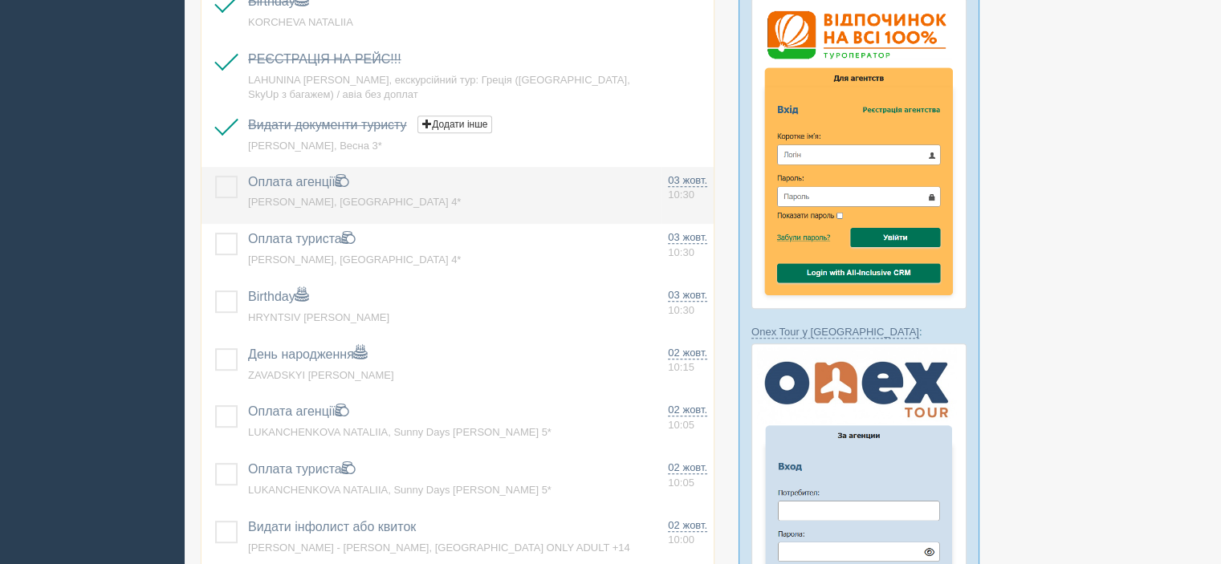
click at [288, 205] on span "Ирина Колошмай- оля, Turquoise Beach Hotel 4*" at bounding box center [354, 202] width 213 height 12
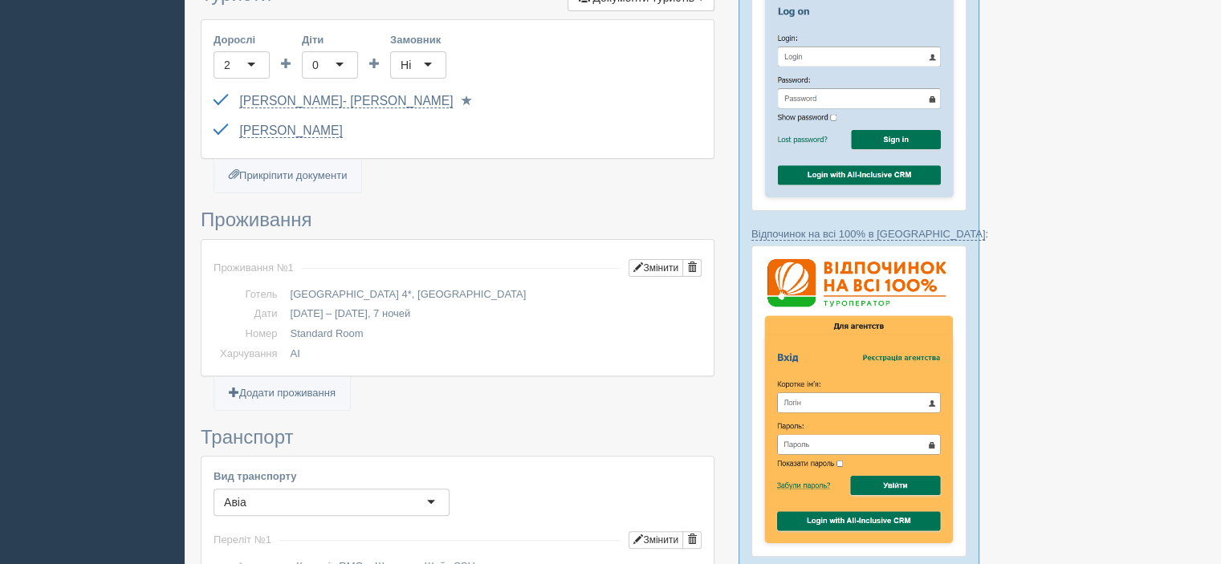
scroll to position [482, 0]
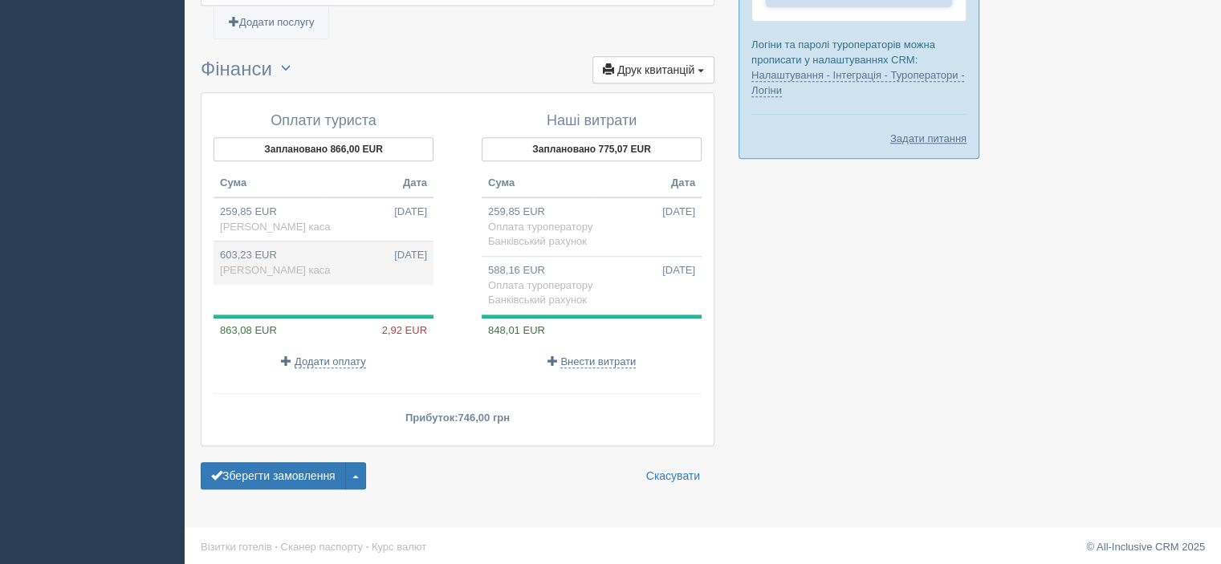
click at [417, 263] on td "603,23 EUR [DATE] [PERSON_NAME] каса" at bounding box center [324, 263] width 220 height 43
type input "29866.00"
type input "49.51"
select select "1167"
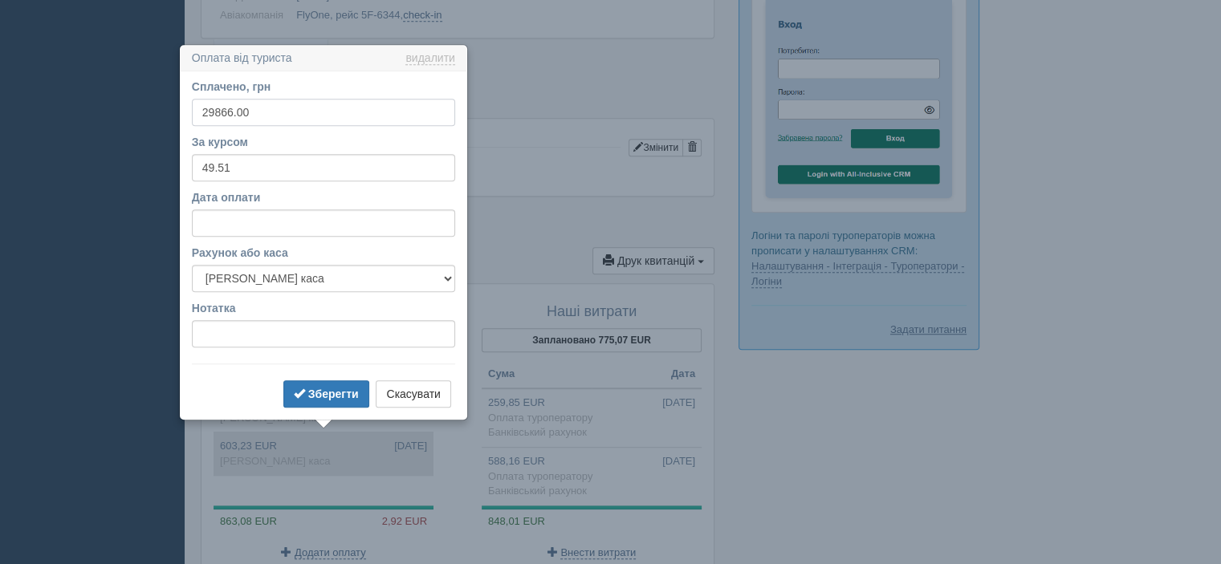
scroll to position [1209, 0]
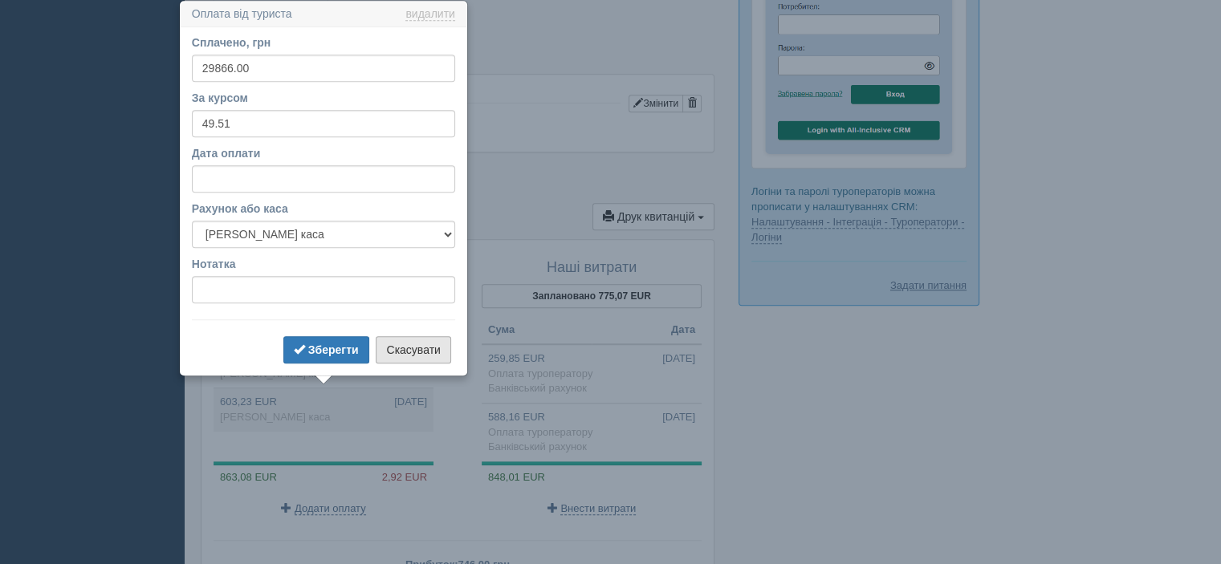
click at [413, 344] on button "Скасувати" at bounding box center [413, 349] width 75 height 27
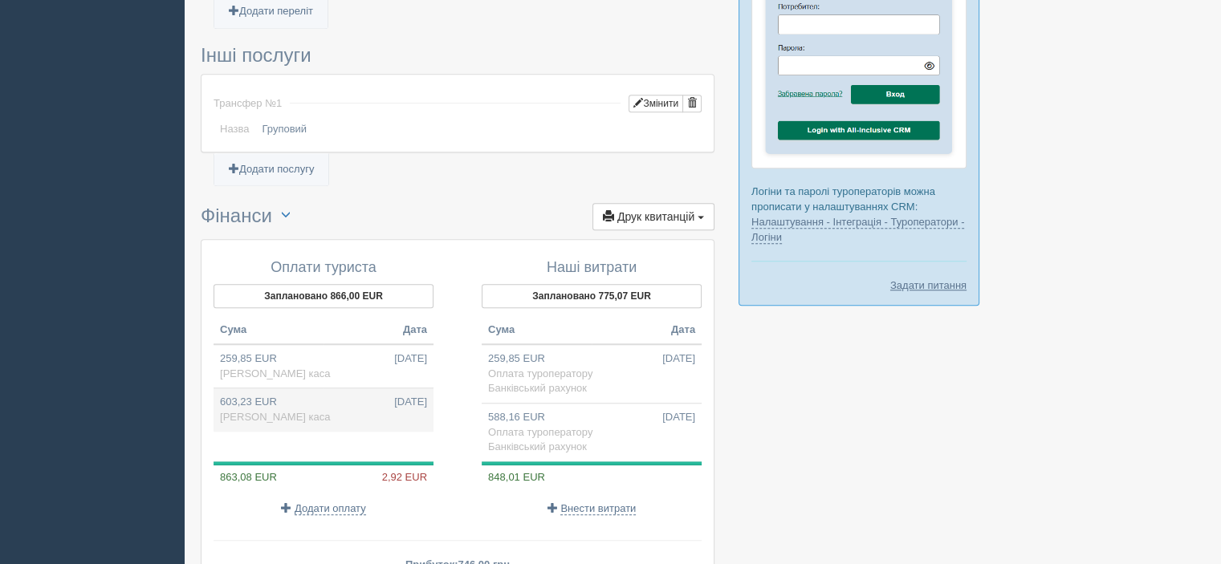
click at [231, 399] on td "603,23 EUR [DATE] [PERSON_NAME] каса" at bounding box center [324, 410] width 220 height 43
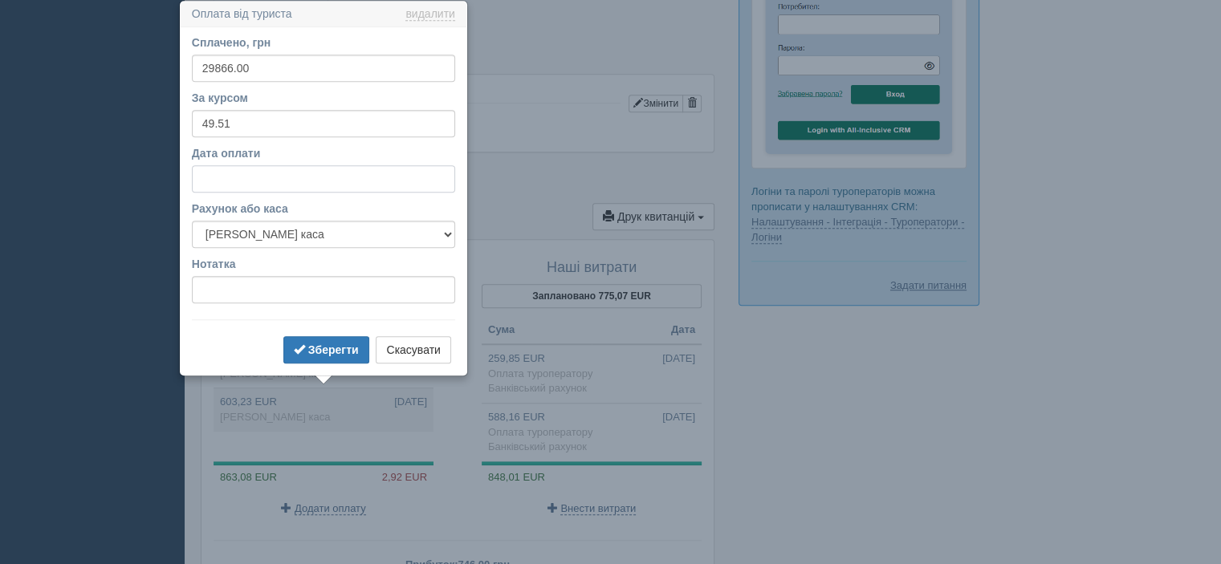
click at [224, 178] on input "Дата оплати" at bounding box center [323, 178] width 263 height 27
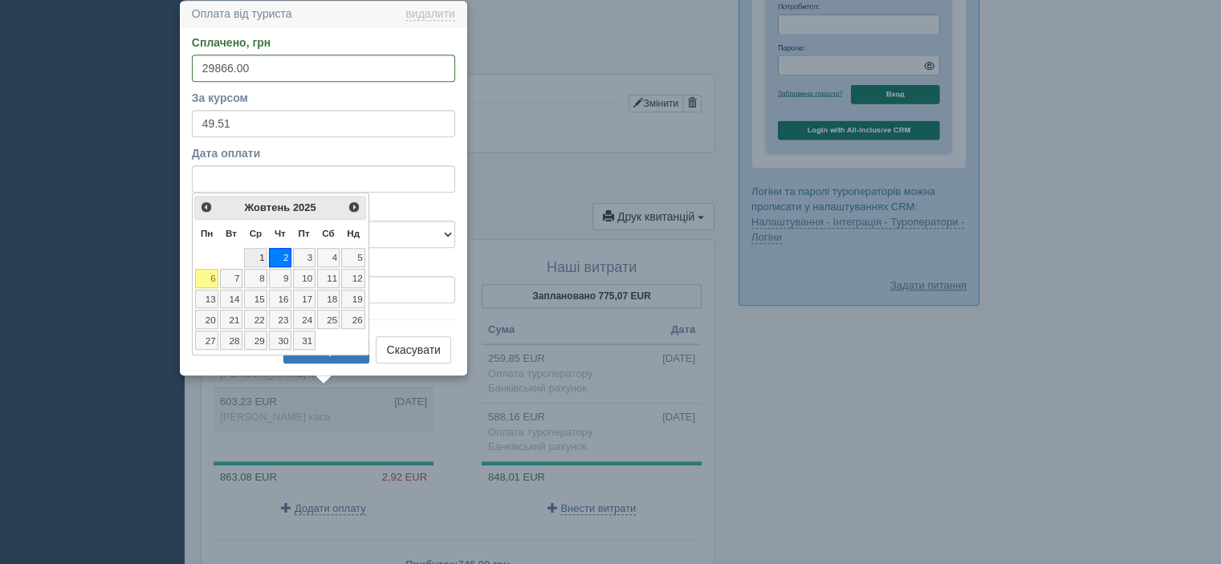
click at [258, 255] on link "1" at bounding box center [255, 257] width 23 height 19
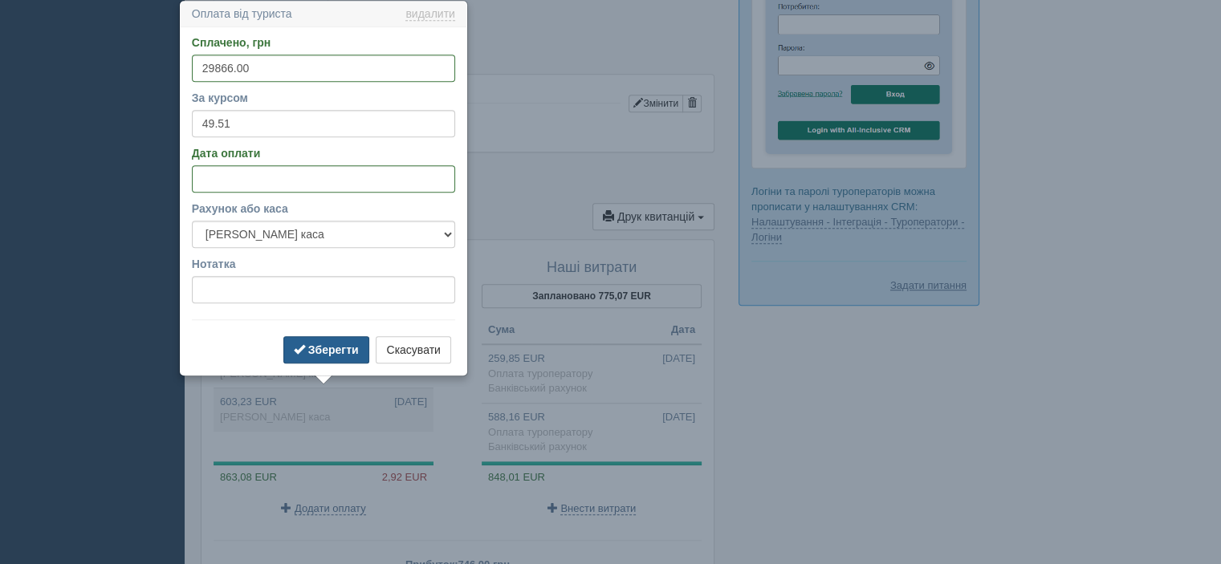
click at [318, 348] on b "Зберегти" at bounding box center [333, 350] width 51 height 13
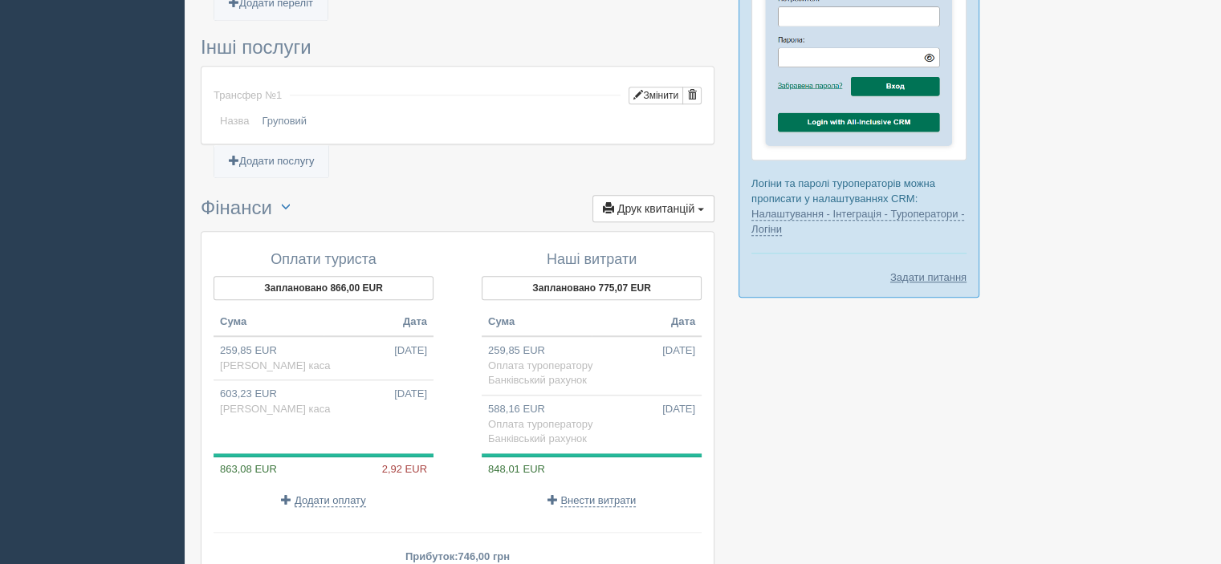
scroll to position [1356, 0]
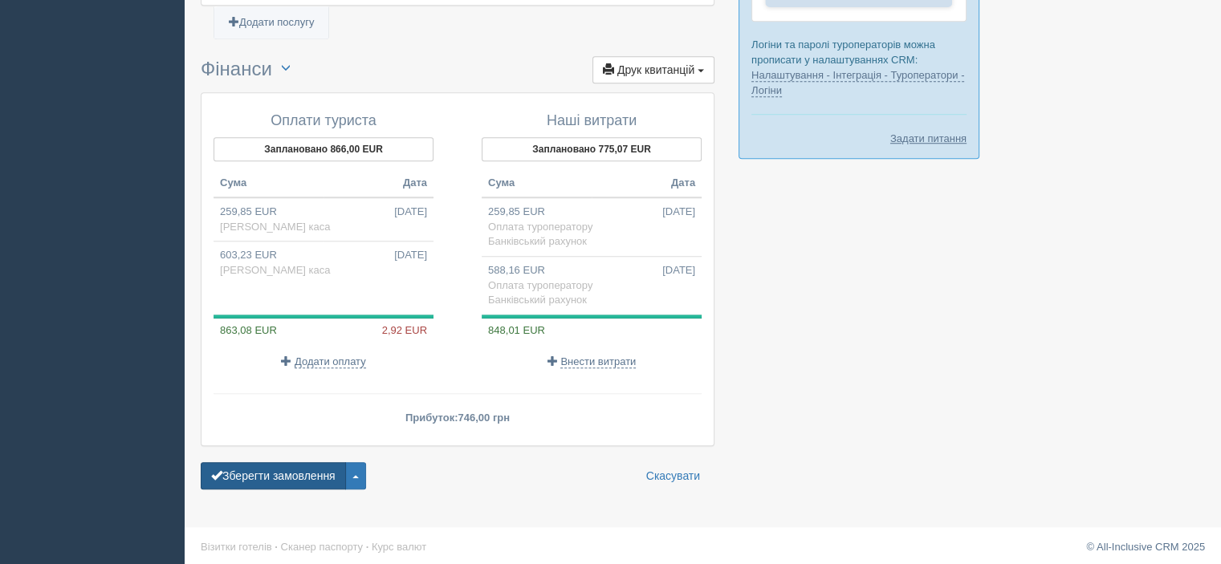
click at [282, 477] on button "Зберегти замовлення" at bounding box center [273, 475] width 145 height 27
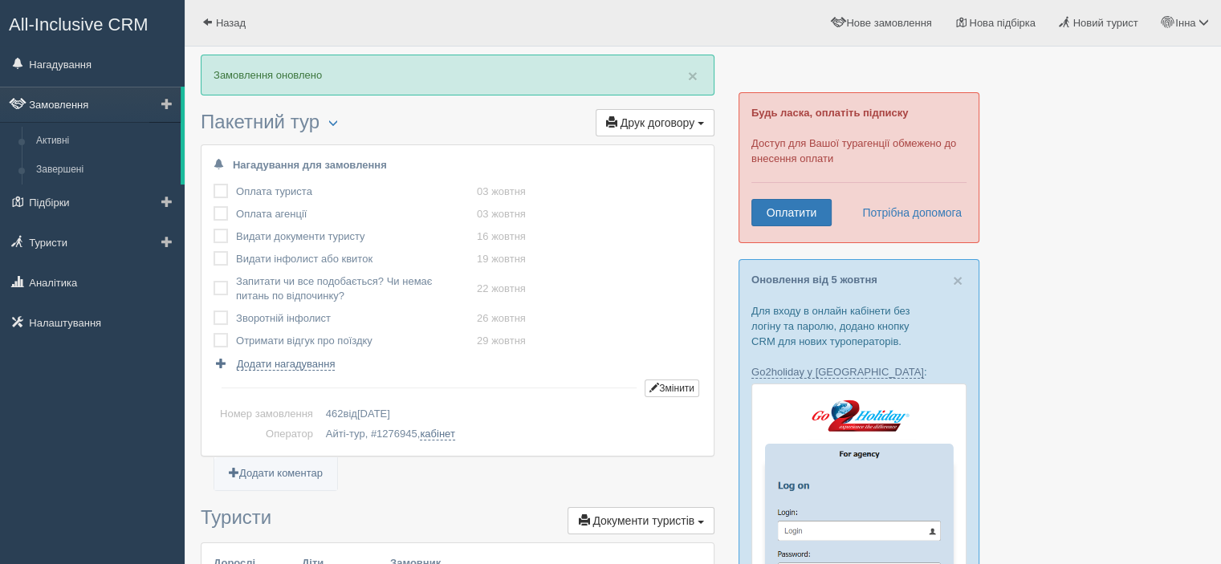
click at [58, 104] on link "Замовлення" at bounding box center [90, 104] width 181 height 35
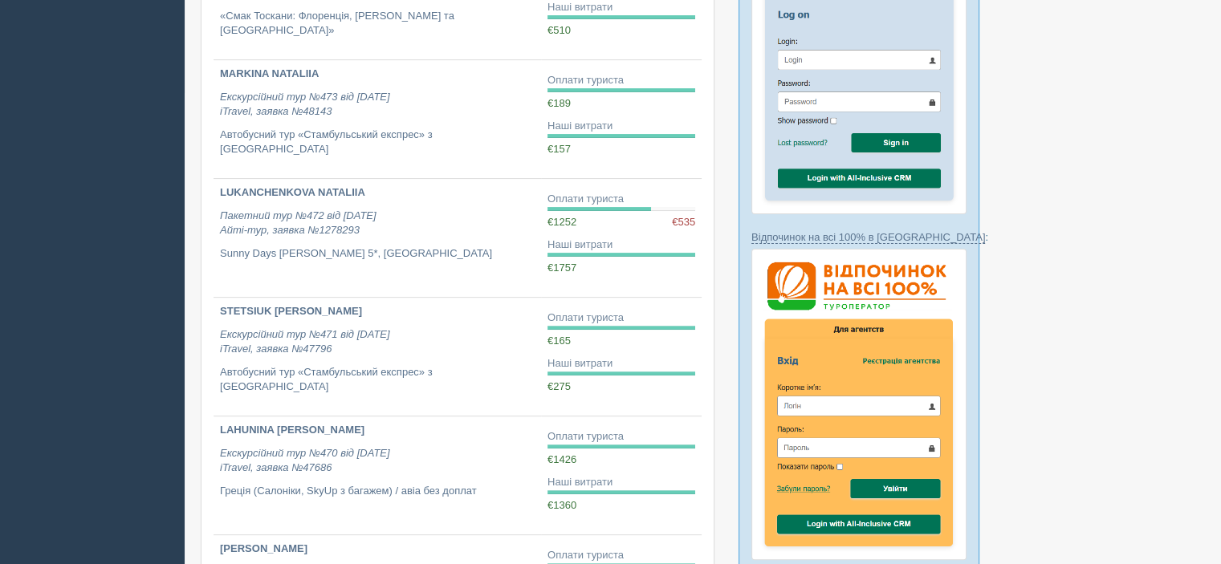
scroll to position [482, 0]
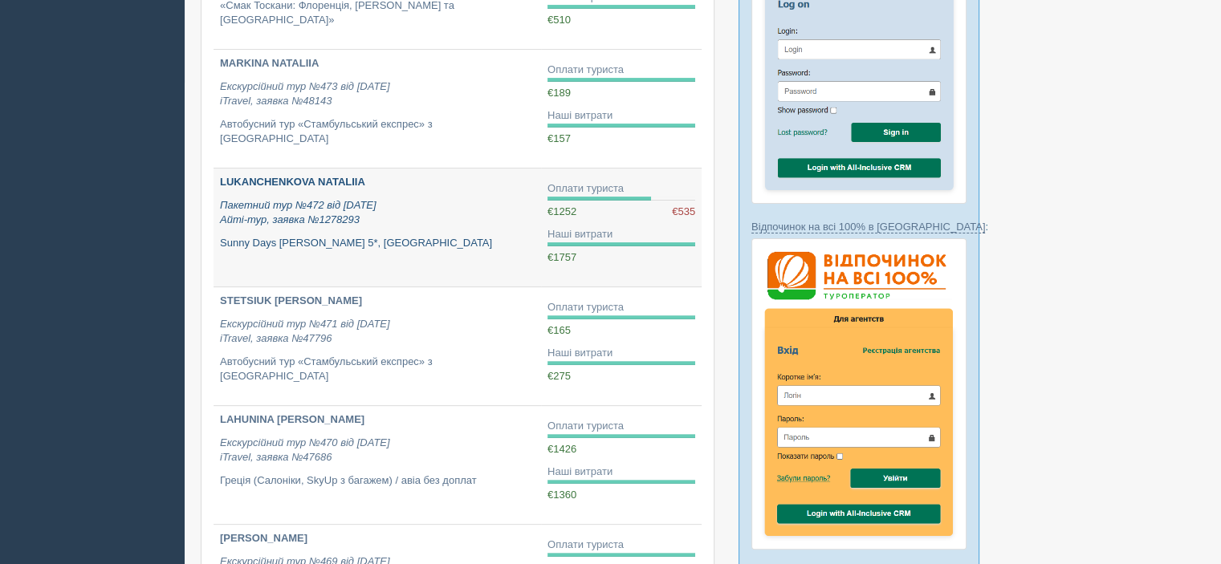
click at [470, 232] on div "LUKANCHENKOVA NATALIIA Пакетний тур №472 від [DATE] Айті-тур, заявка №1278293 S…" at bounding box center [377, 212] width 315 height 75
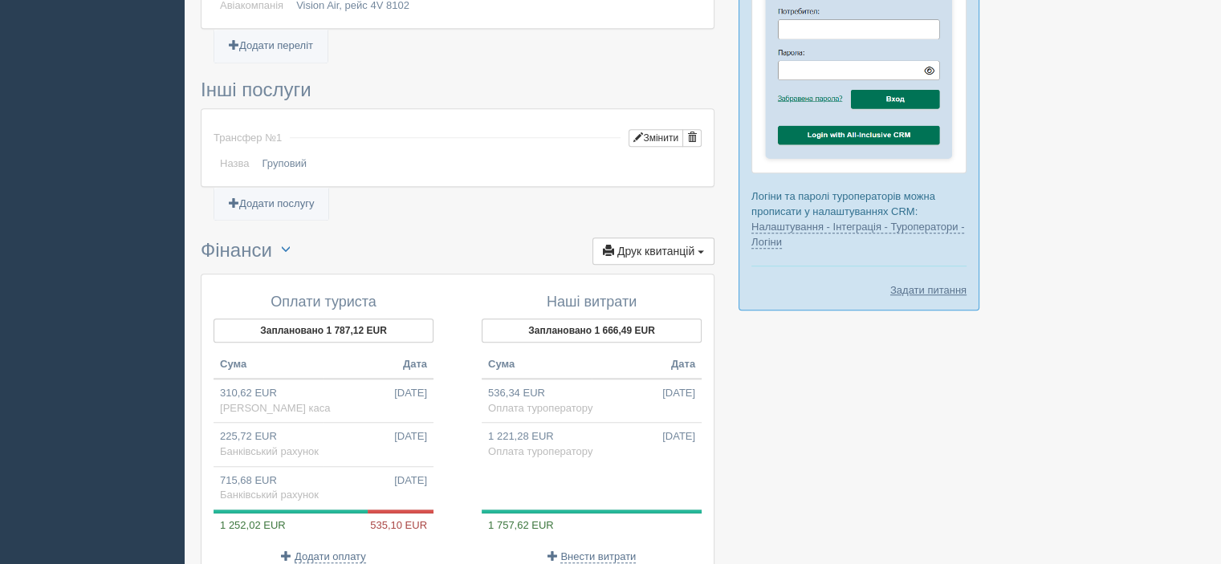
scroll to position [1365, 0]
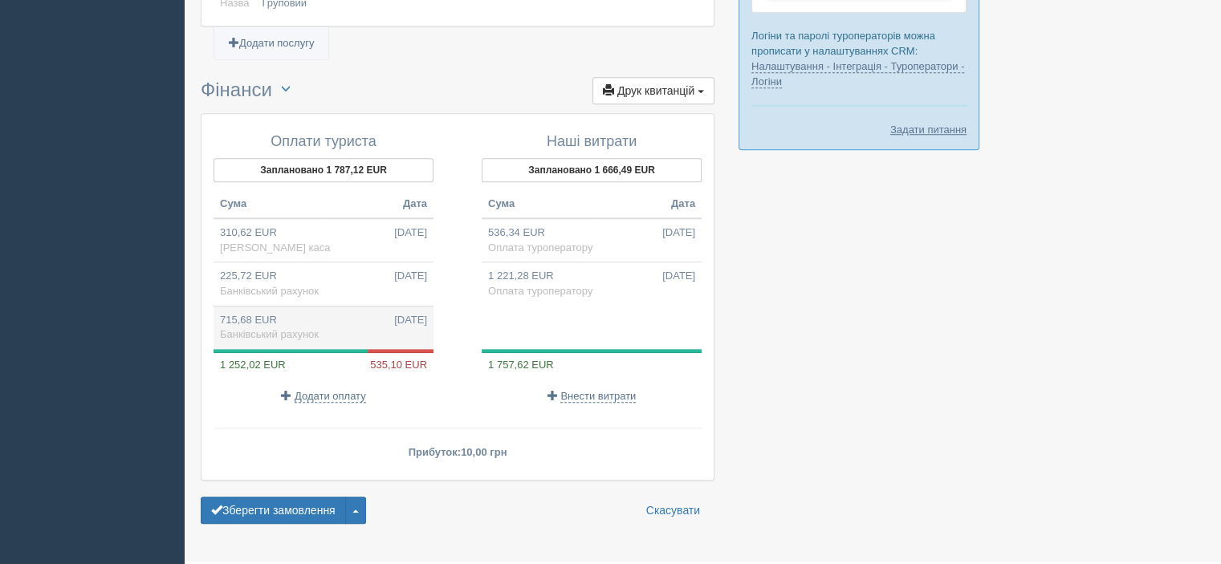
click at [331, 312] on td "715,68 EUR [DATE] Банківський рахунок" at bounding box center [324, 327] width 220 height 43
type input "34560.00"
type input "48.29"
select select "1168"
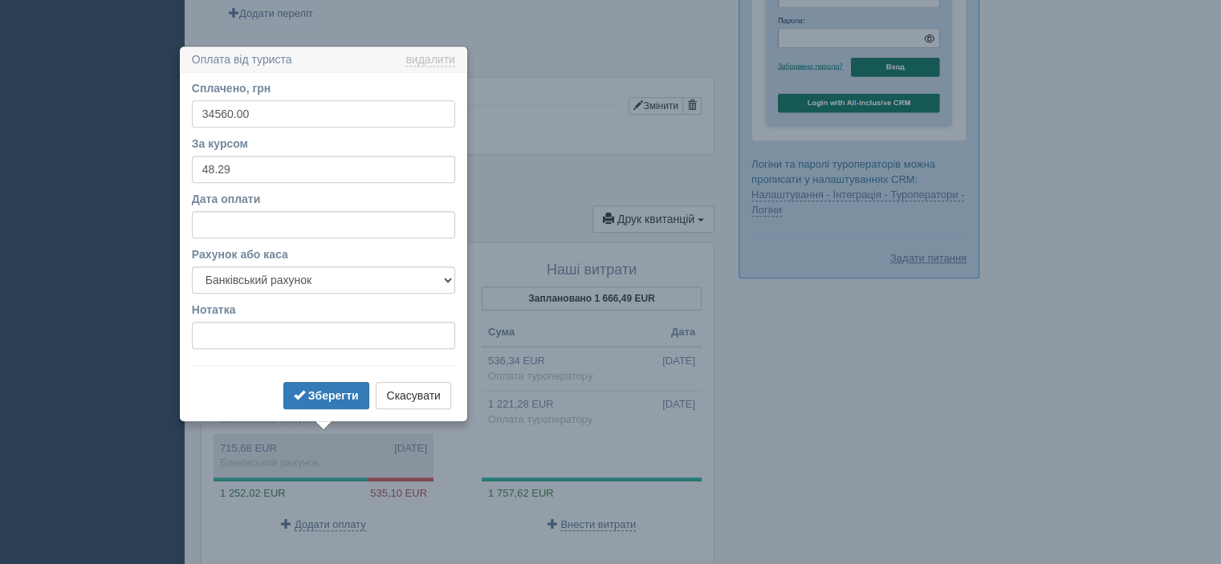
scroll to position [1281, 0]
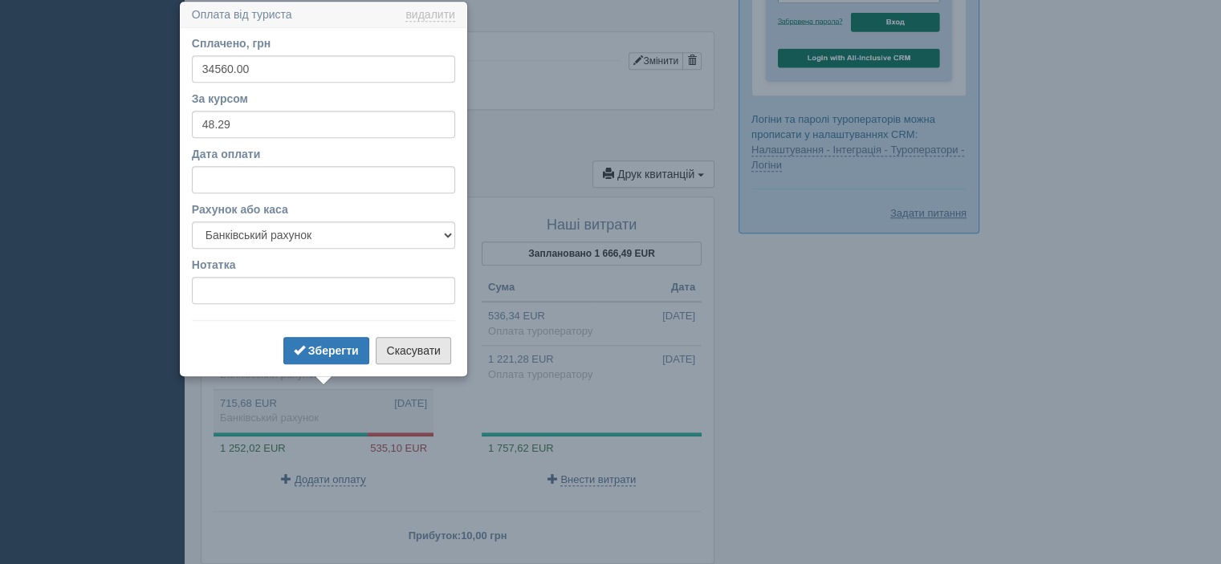
click at [400, 348] on button "Скасувати" at bounding box center [413, 350] width 75 height 27
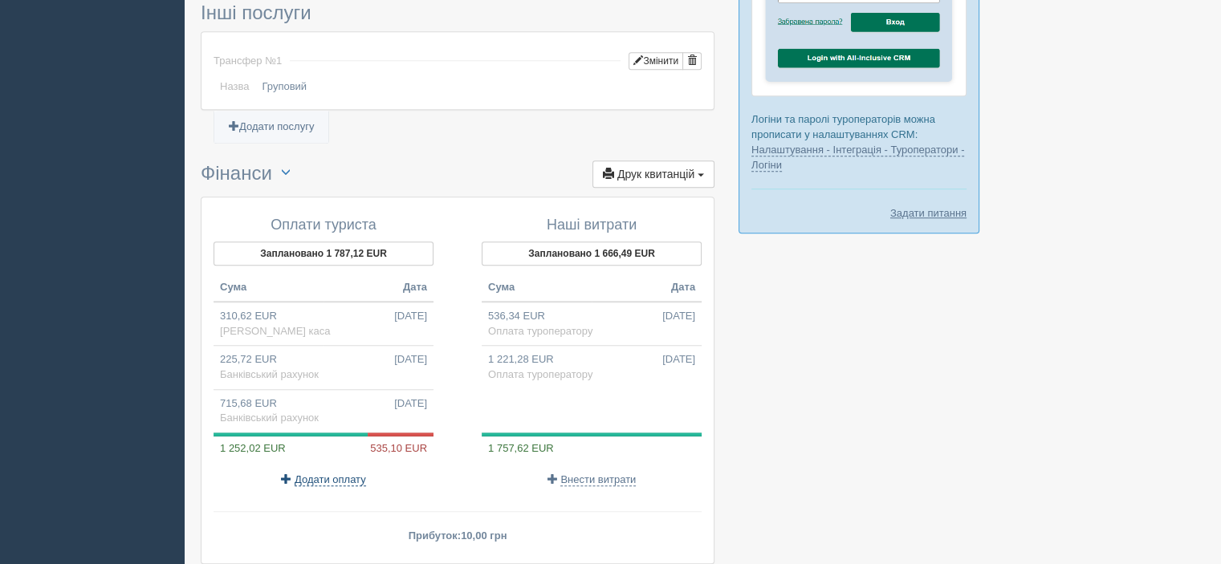
click at [342, 476] on span "Додати оплату" at bounding box center [330, 480] width 71 height 13
select select
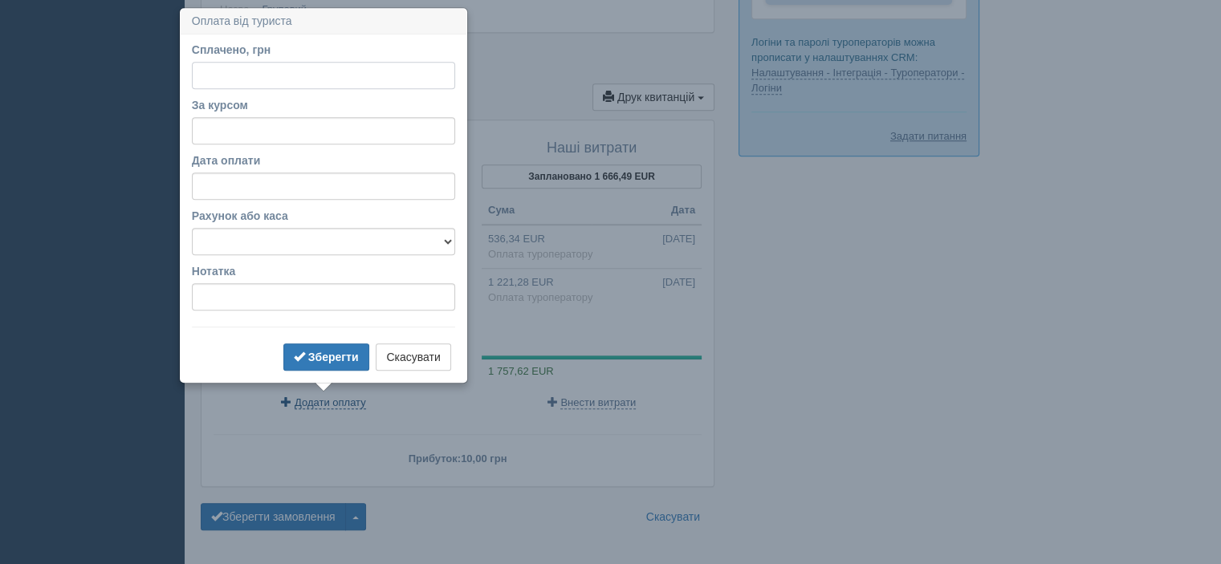
scroll to position [1365, 0]
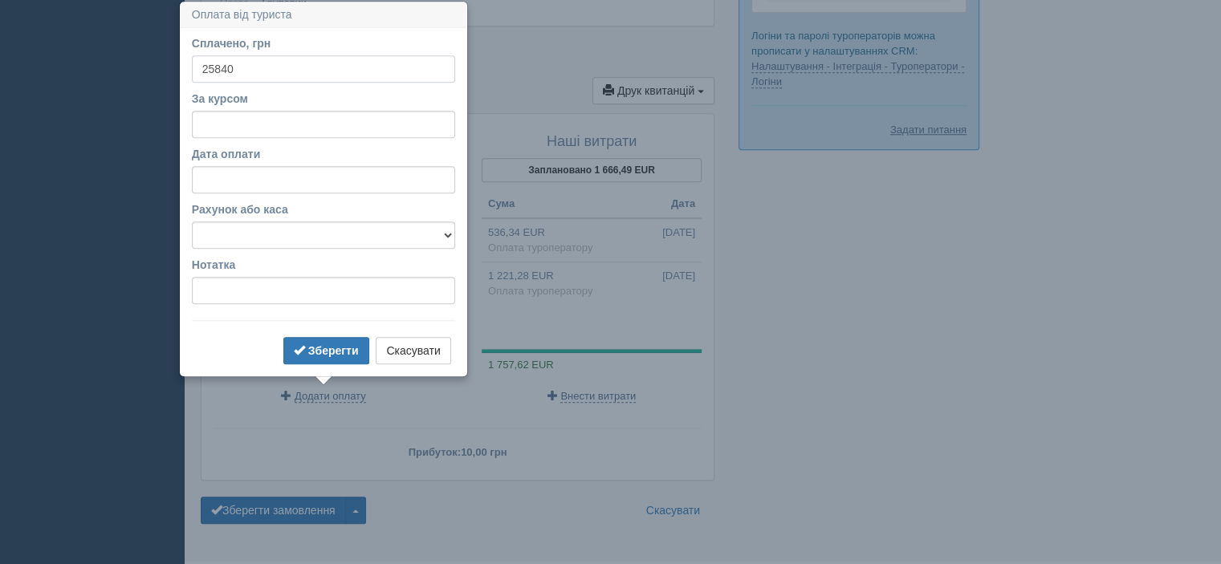
type input "25840"
click at [381, 124] on input "За курсом" at bounding box center [323, 124] width 263 height 27
type input "49"
click at [342, 234] on select "Банківський рахунок Готівкова каса" at bounding box center [323, 235] width 263 height 27
select select "1168"
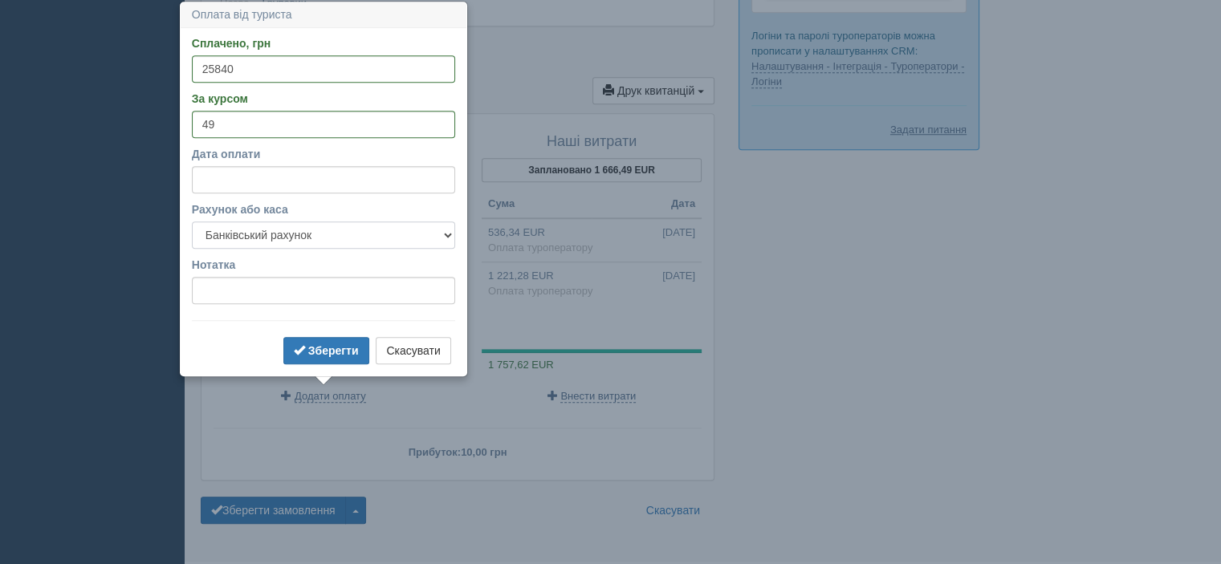
click at [192, 222] on select "Банківський рахунок Готівкова каса" at bounding box center [323, 235] width 263 height 27
click at [337, 350] on b "Зберегти" at bounding box center [333, 350] width 51 height 13
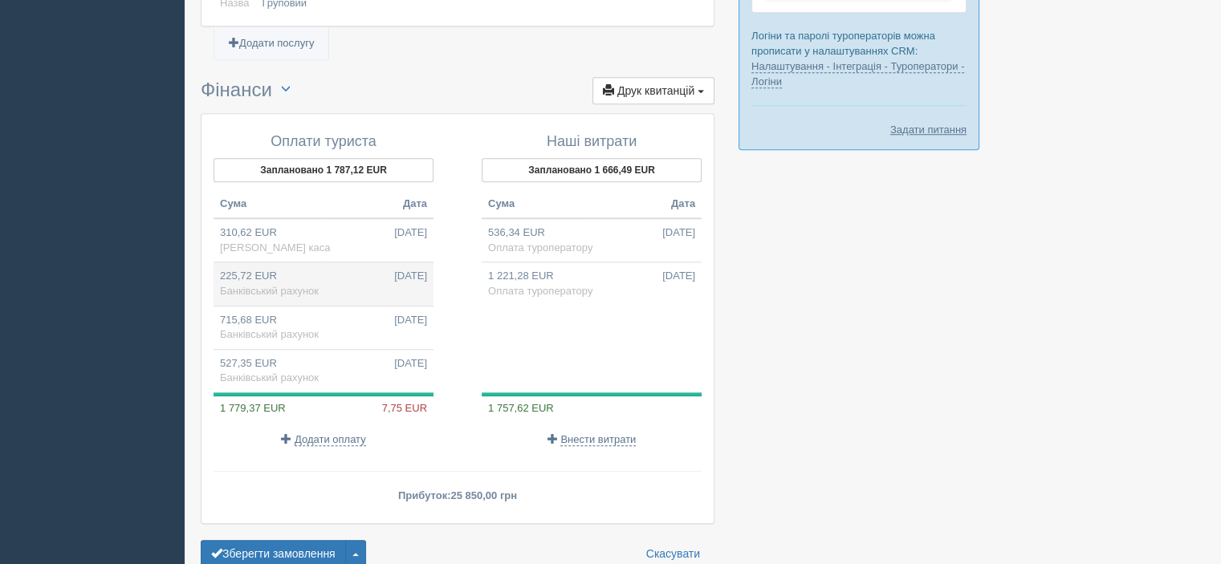
click at [331, 275] on td "225,72 EUR 10.09.2025 Банківський рахунок" at bounding box center [324, 284] width 220 height 43
type input "10900.00"
type input "48.29"
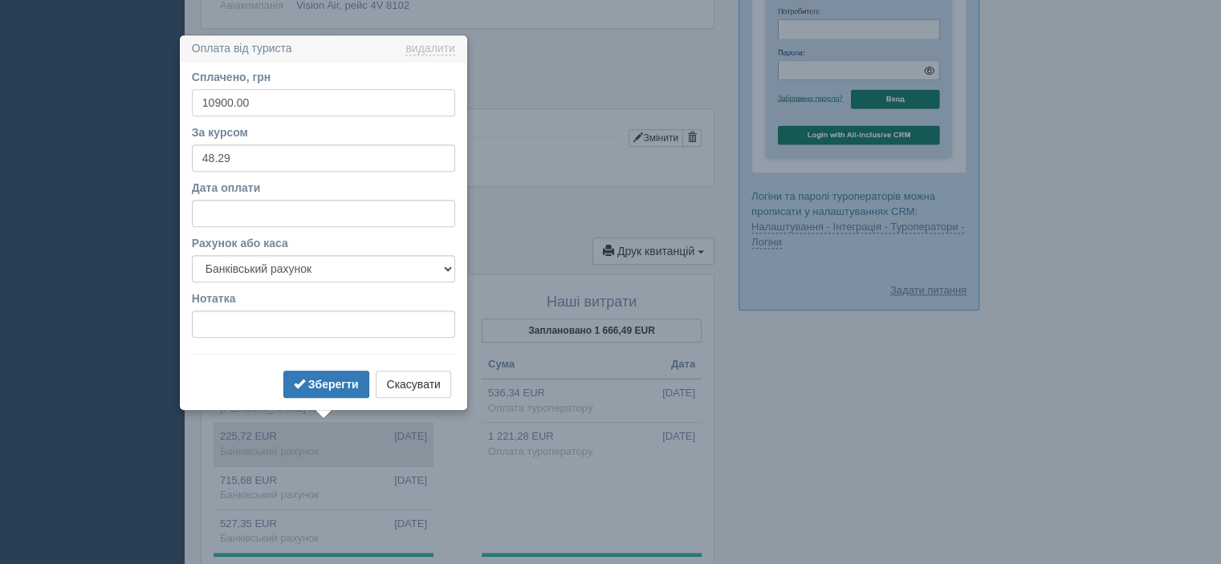
scroll to position [1239, 0]
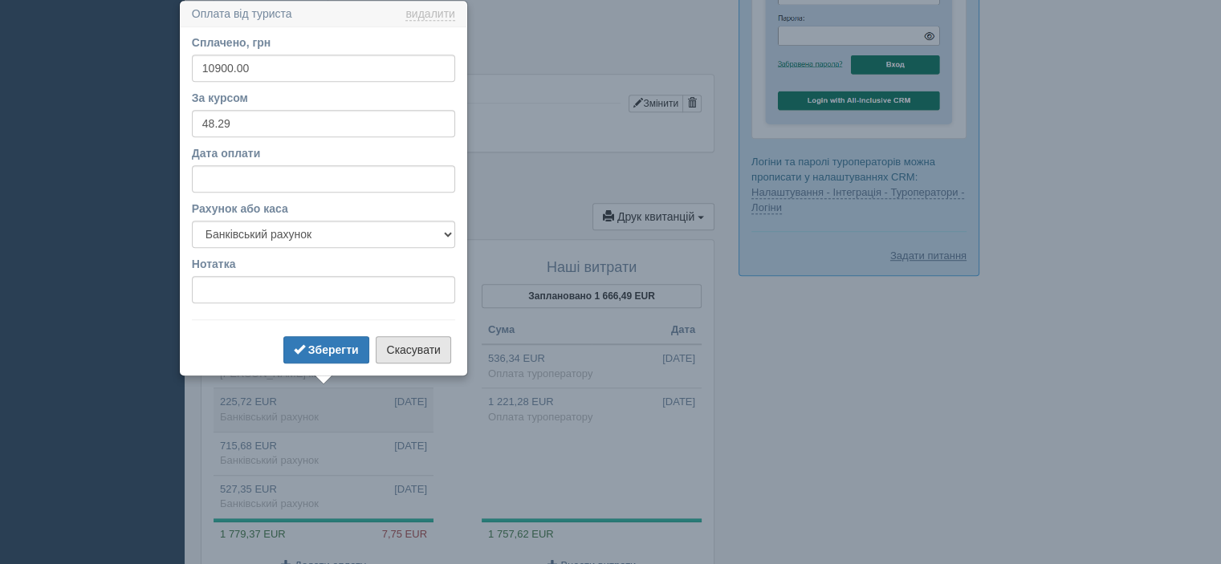
click at [410, 349] on button "Скасувати" at bounding box center [413, 349] width 75 height 27
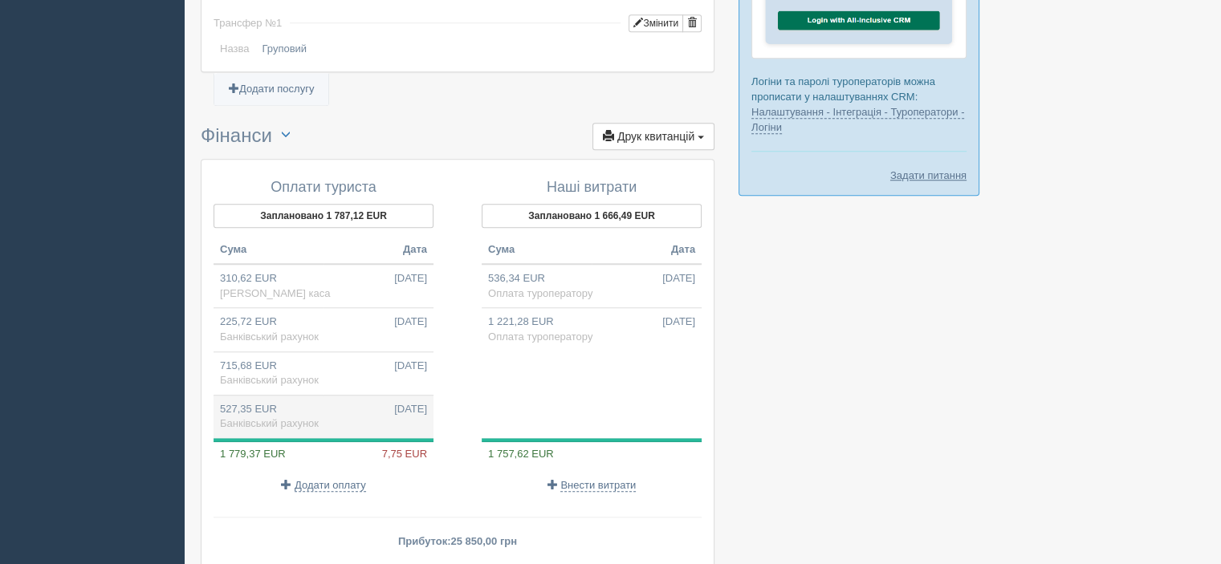
click at [332, 398] on td "527,35 EUR 06.10.2025 Банківський рахунок" at bounding box center [324, 416] width 220 height 43
type input "25840.00"
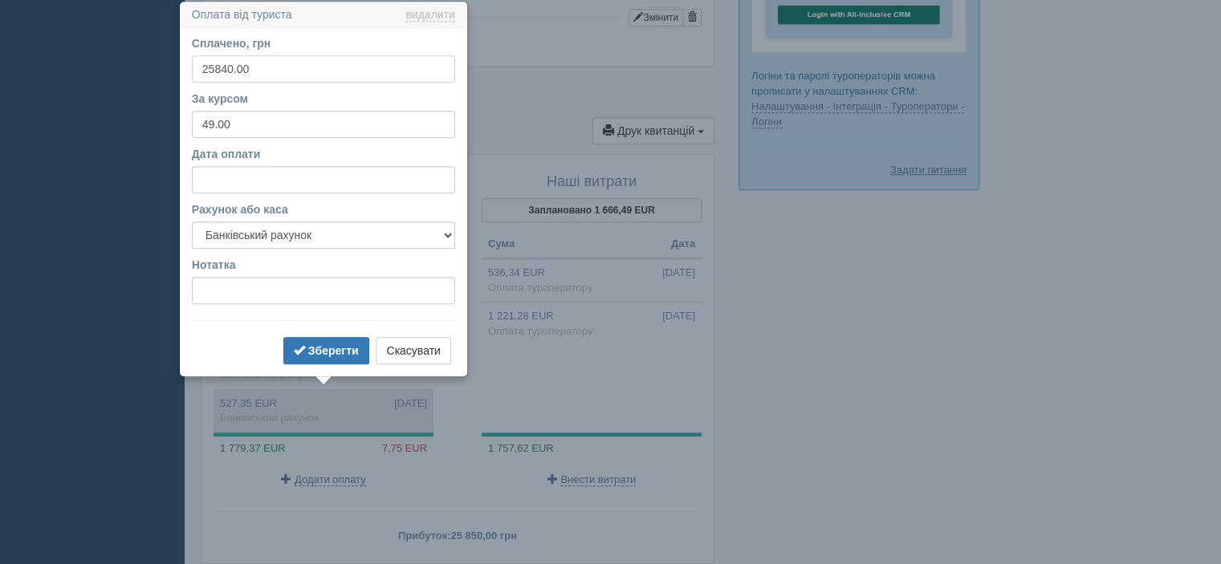
scroll to position [1326, 0]
click at [243, 122] on input "49.00" at bounding box center [323, 123] width 263 height 27
click at [334, 345] on b "Зберегти" at bounding box center [333, 350] width 51 height 13
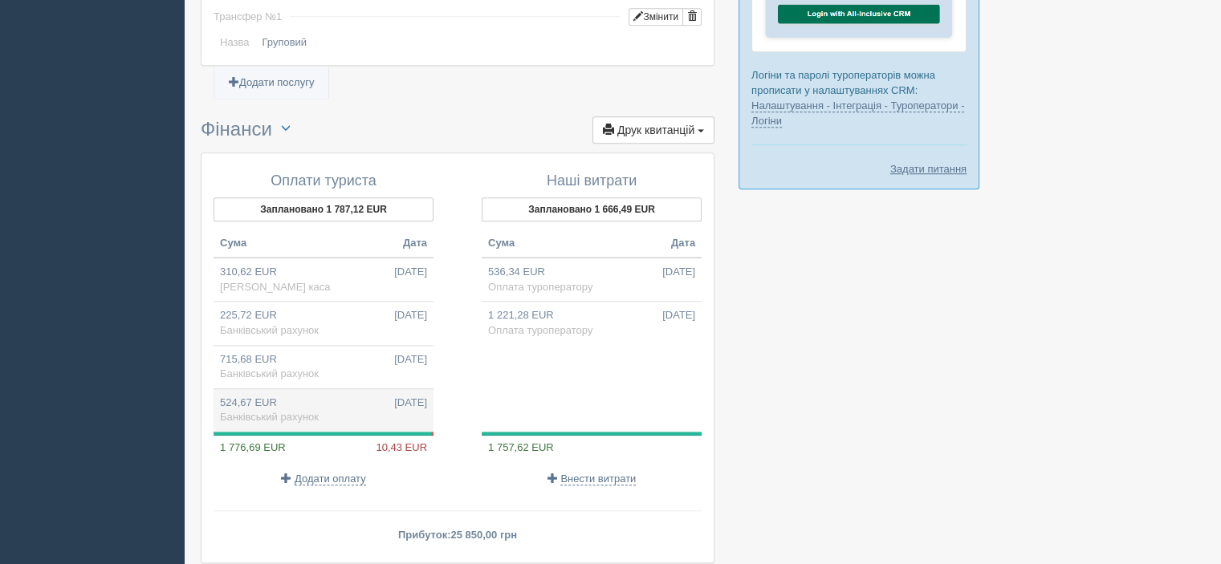
click at [347, 420] on td "524,67 EUR 06.10.2025 Банківський рахунок" at bounding box center [324, 410] width 220 height 43
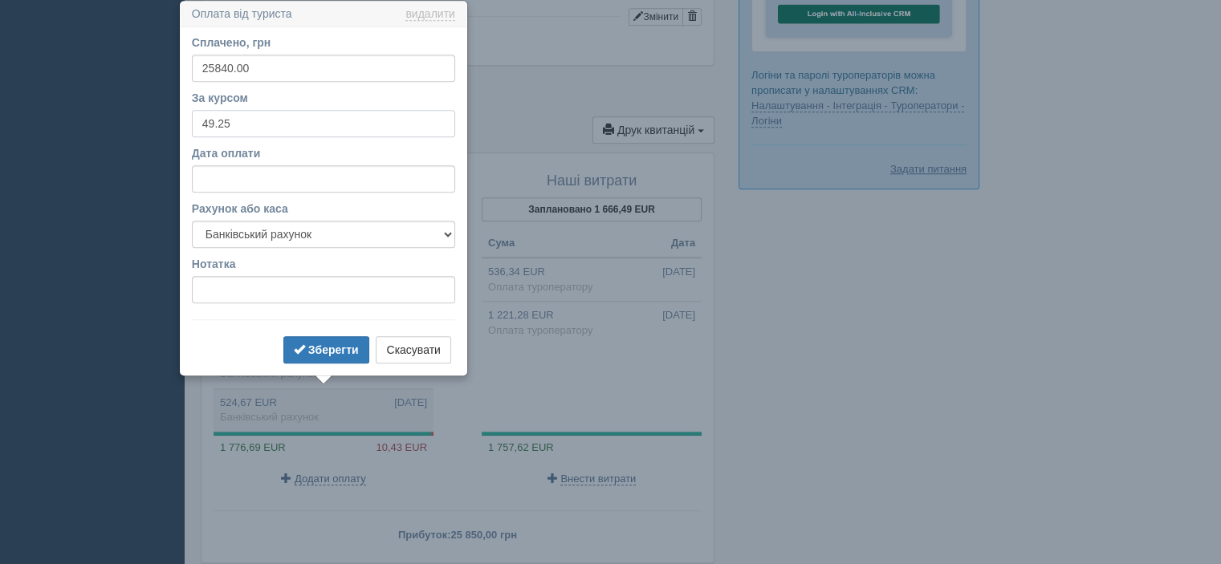
drag, startPoint x: 250, startPoint y: 131, endPoint x: 181, endPoint y: 124, distance: 69.3
click at [181, 124] on div "Сплачено, грн 25840.00 За курсом 49.25 Дата оплати Рахунок або каса Банківський…" at bounding box center [324, 201] width 286 height 348
type input "48.29"
click at [361, 352] on button "Зберегти" at bounding box center [326, 349] width 86 height 27
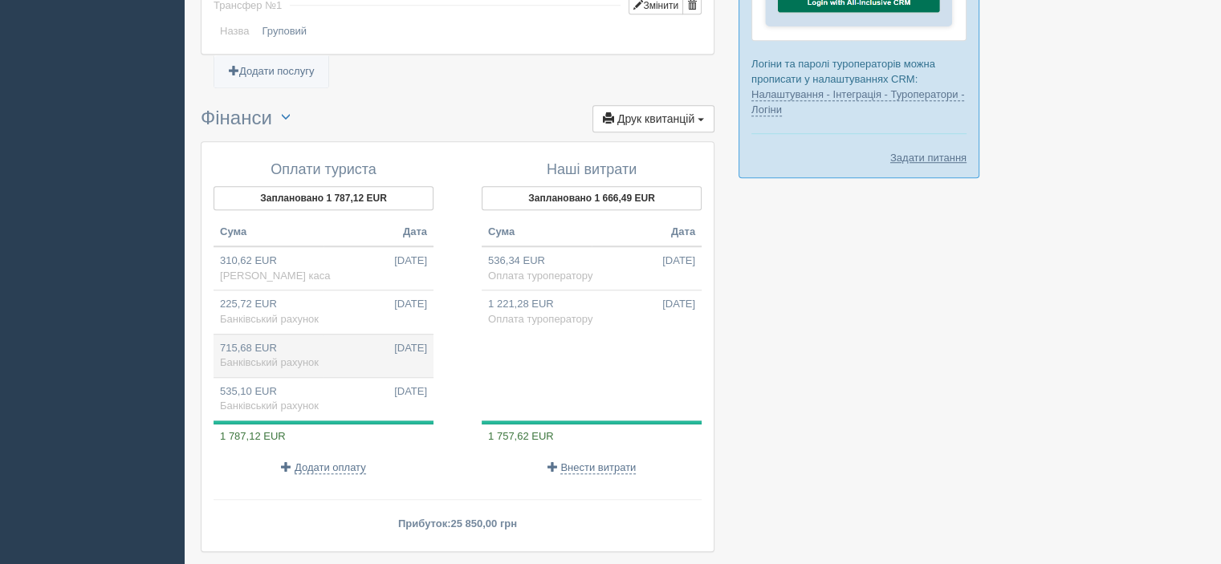
scroll to position [1442, 0]
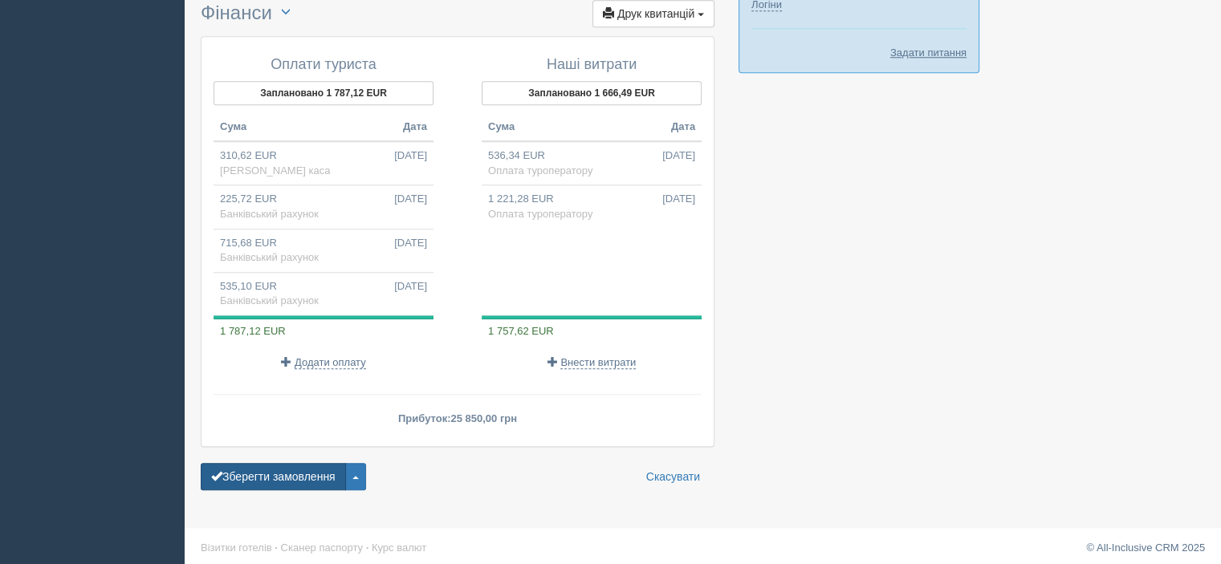
click at [308, 470] on button "Зберегти замовлення" at bounding box center [273, 476] width 145 height 27
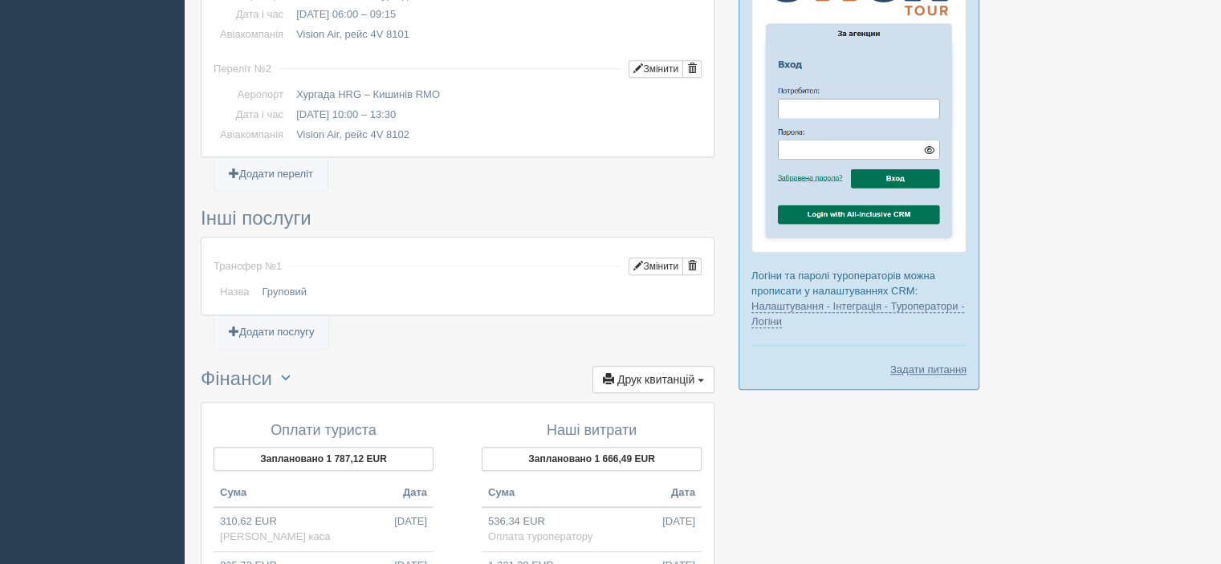
scroll to position [1491, 0]
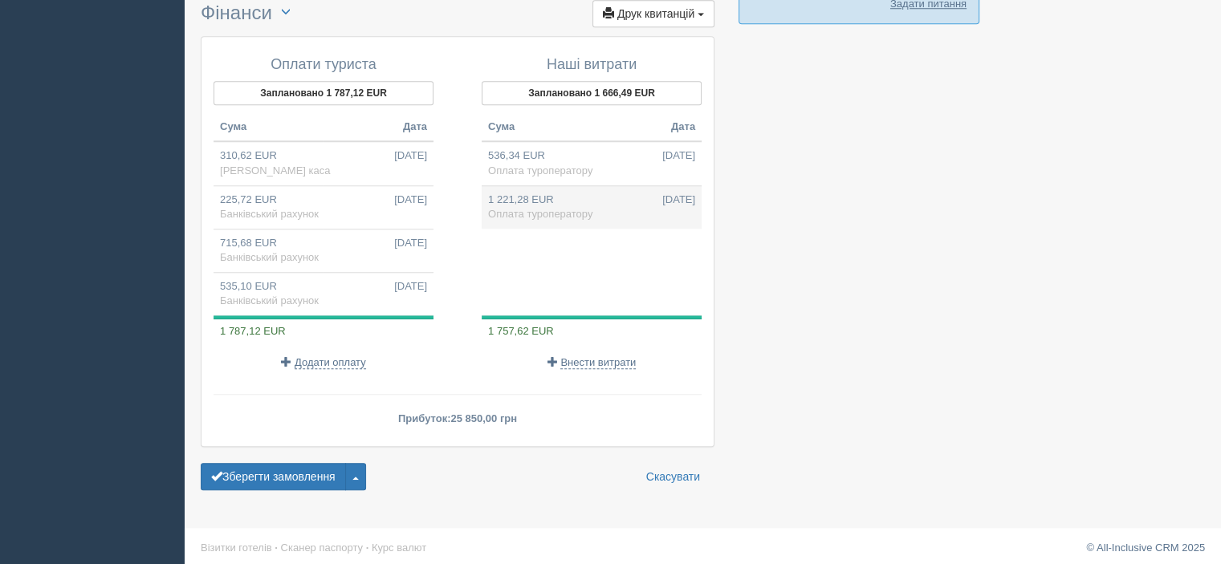
click at [519, 189] on td "1 221,28 EUR [DATE] Оплата туроператору" at bounding box center [592, 206] width 220 height 43
type input "34550.00"
type input "28.29"
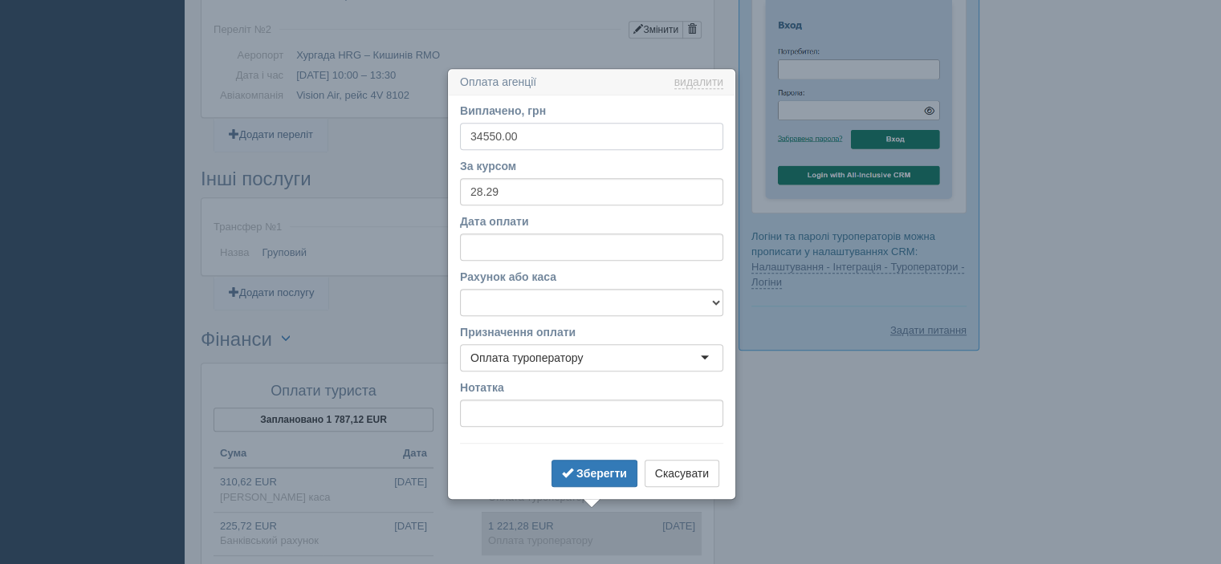
scroll to position [1232, 0]
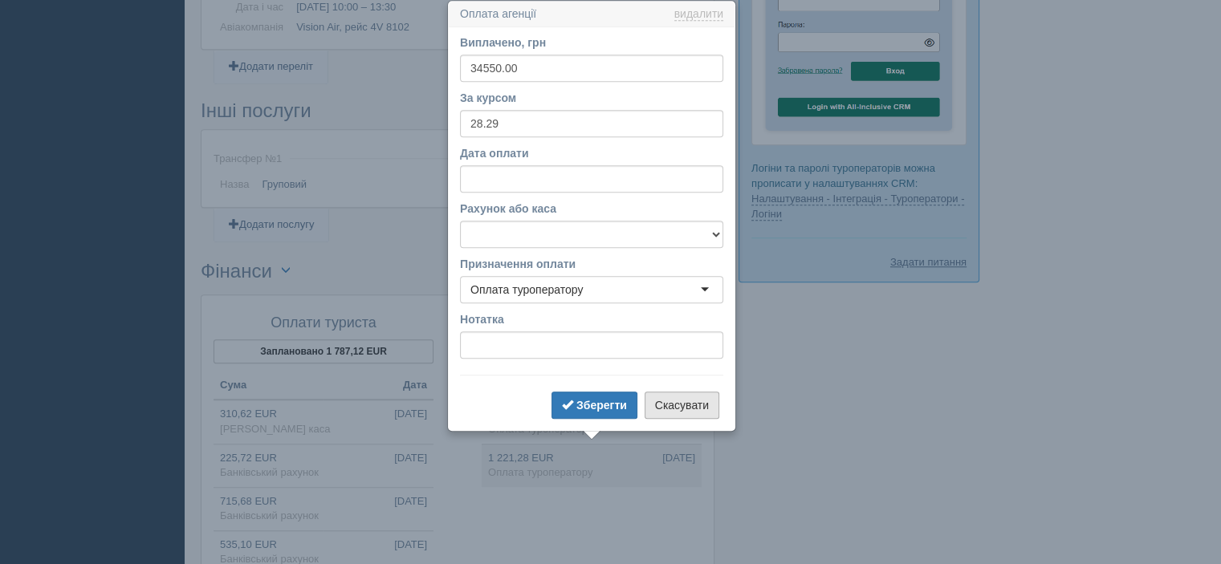
click at [678, 401] on button "Скасувати" at bounding box center [682, 405] width 75 height 27
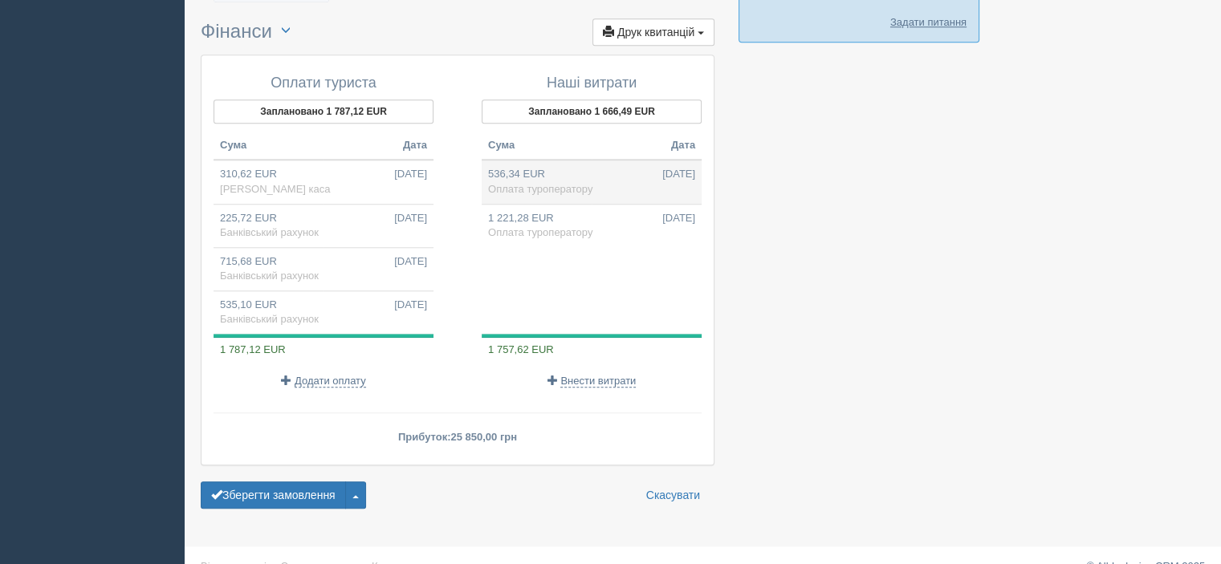
scroll to position [1473, 0]
click at [615, 377] on span "Внести витрати" at bounding box center [597, 380] width 75 height 13
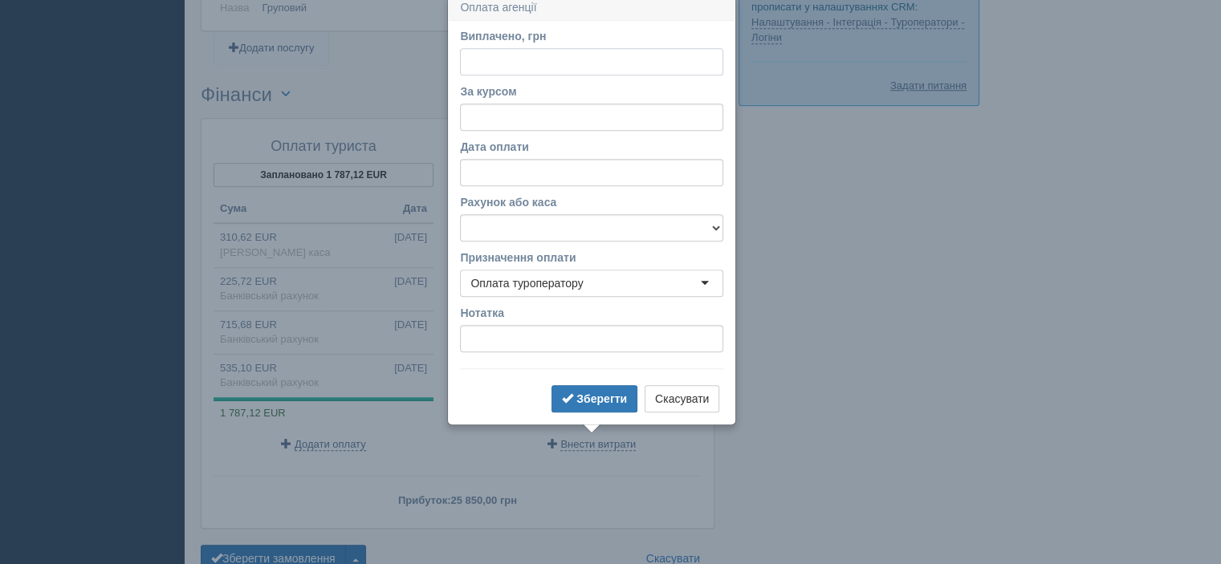
scroll to position [1403, 0]
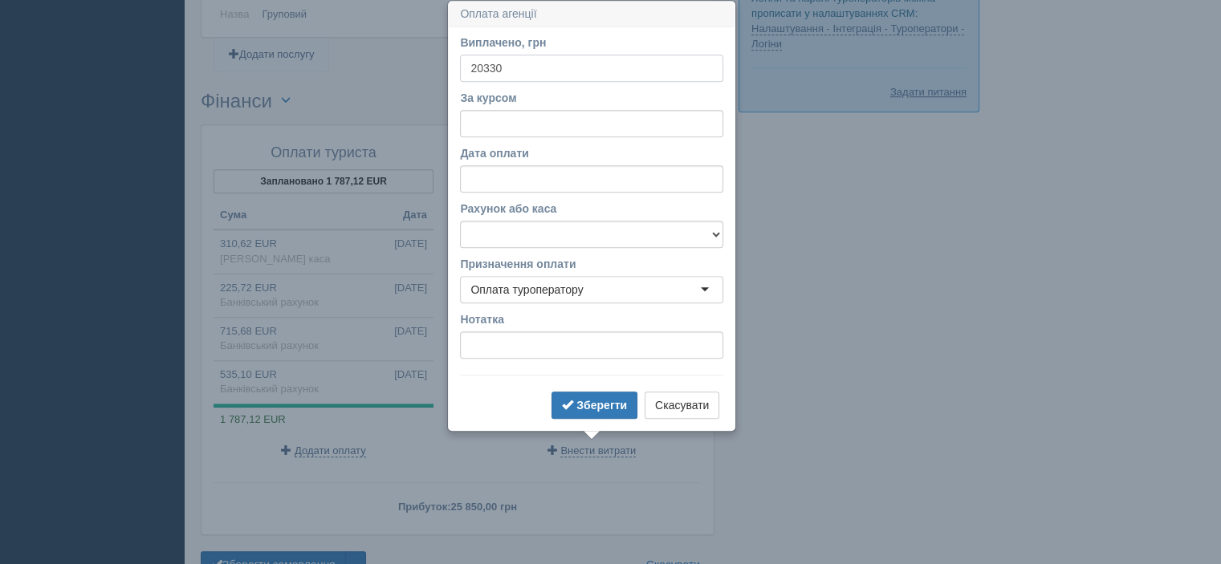
type input "20330"
click at [617, 124] on input "За курсом" at bounding box center [591, 123] width 263 height 27
type input "48.25"
drag, startPoint x: 597, startPoint y: 230, endPoint x: 597, endPoint y: 245, distance: 14.5
click at [597, 230] on select "Банківський рахунок Готівкова каса" at bounding box center [591, 234] width 263 height 27
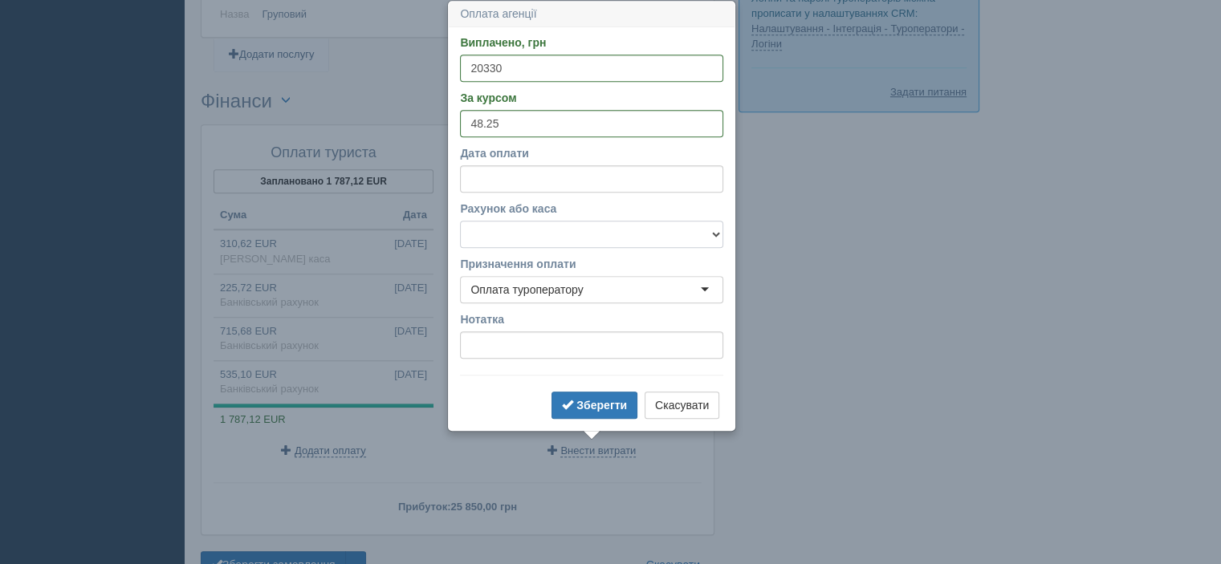
select select "1168"
click at [460, 221] on select "Банківський рахунок Готівкова каса" at bounding box center [591, 234] width 263 height 27
click at [601, 399] on b "Зберегти" at bounding box center [601, 405] width 51 height 13
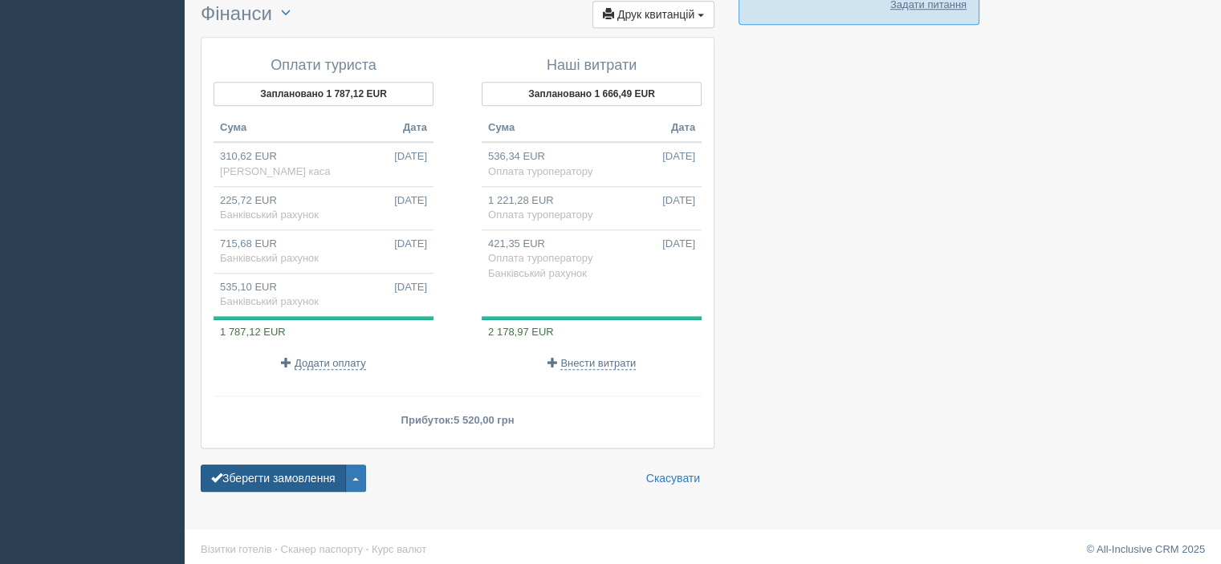
scroll to position [1492, 0]
click at [299, 475] on button "Зберегти замовлення" at bounding box center [273, 476] width 145 height 27
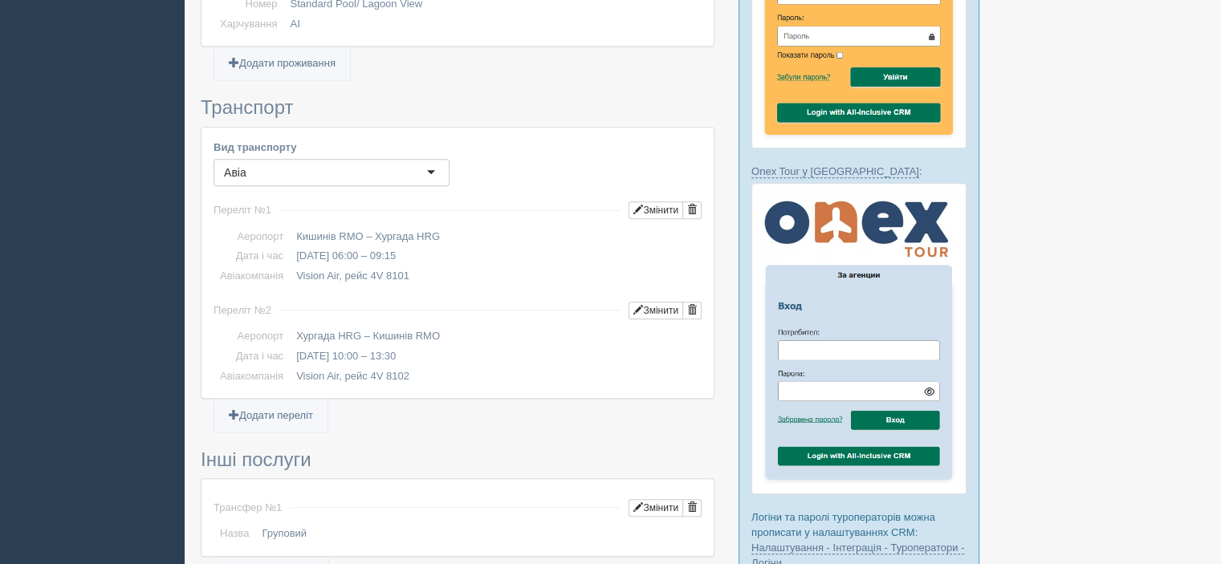
scroll to position [1492, 0]
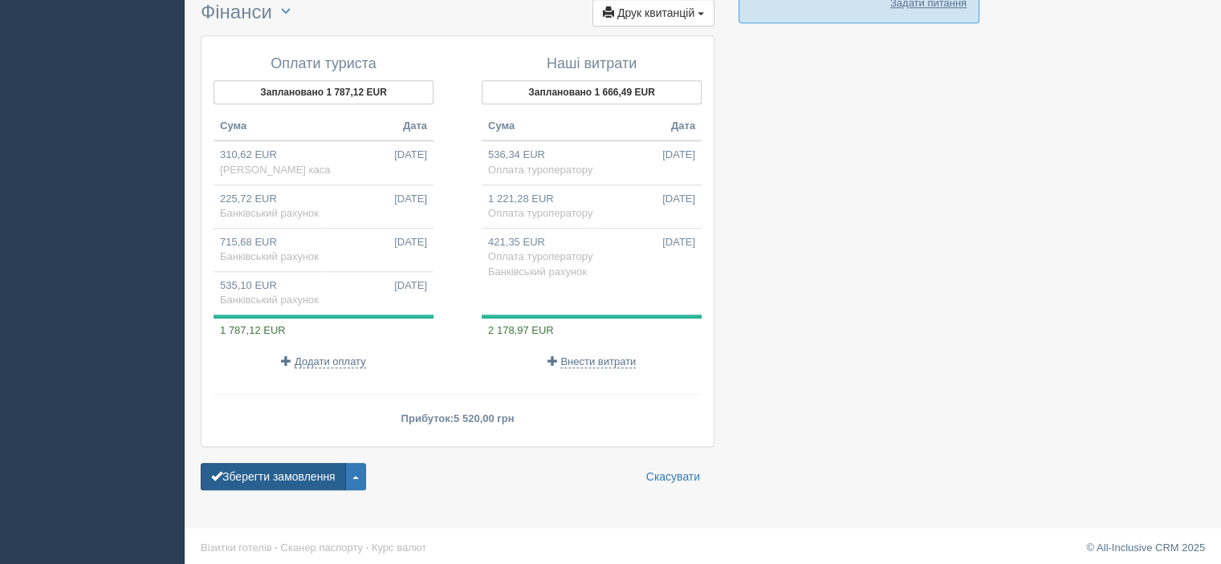
click at [293, 463] on button "Зберегти замовлення" at bounding box center [273, 476] width 145 height 27
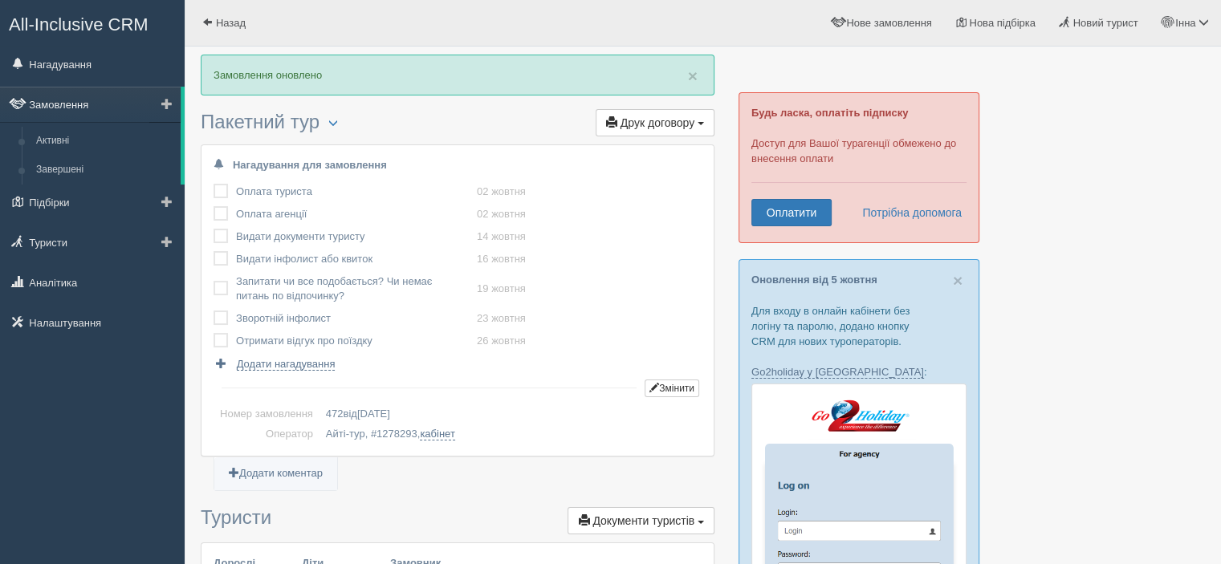
click at [63, 109] on link "Замовлення" at bounding box center [90, 104] width 181 height 35
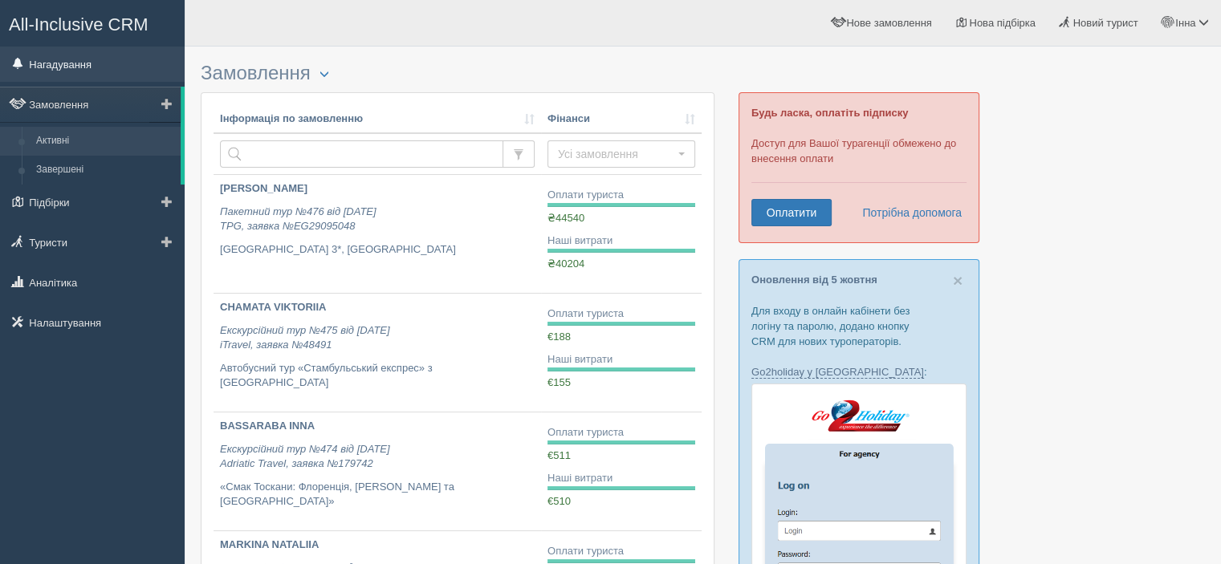
click at [64, 68] on link "Нагадування" at bounding box center [92, 64] width 185 height 35
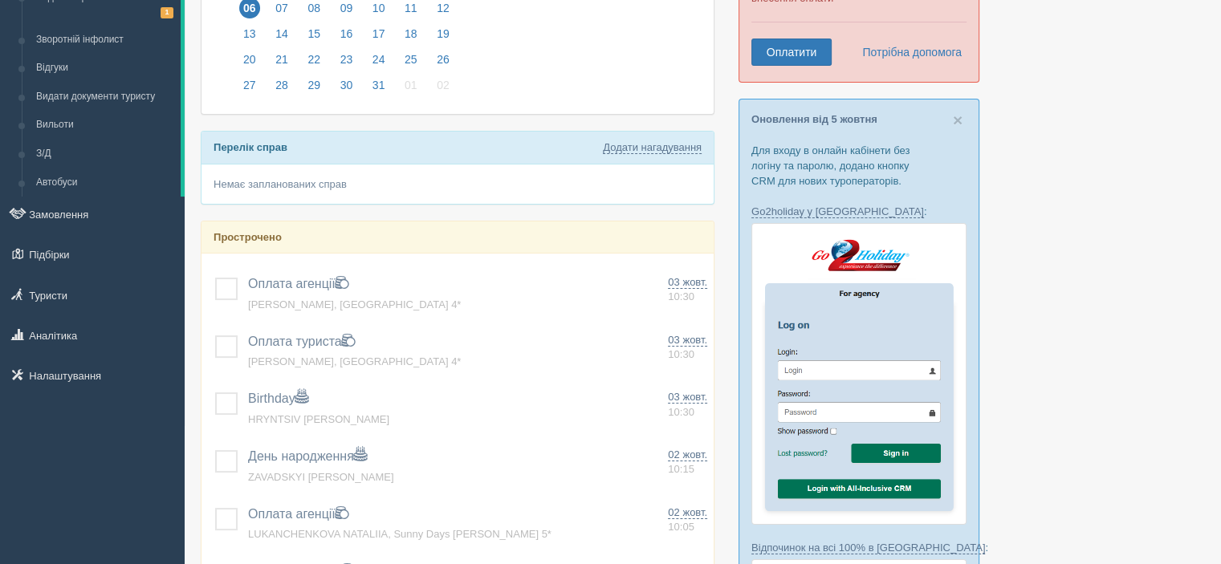
scroll to position [241, 0]
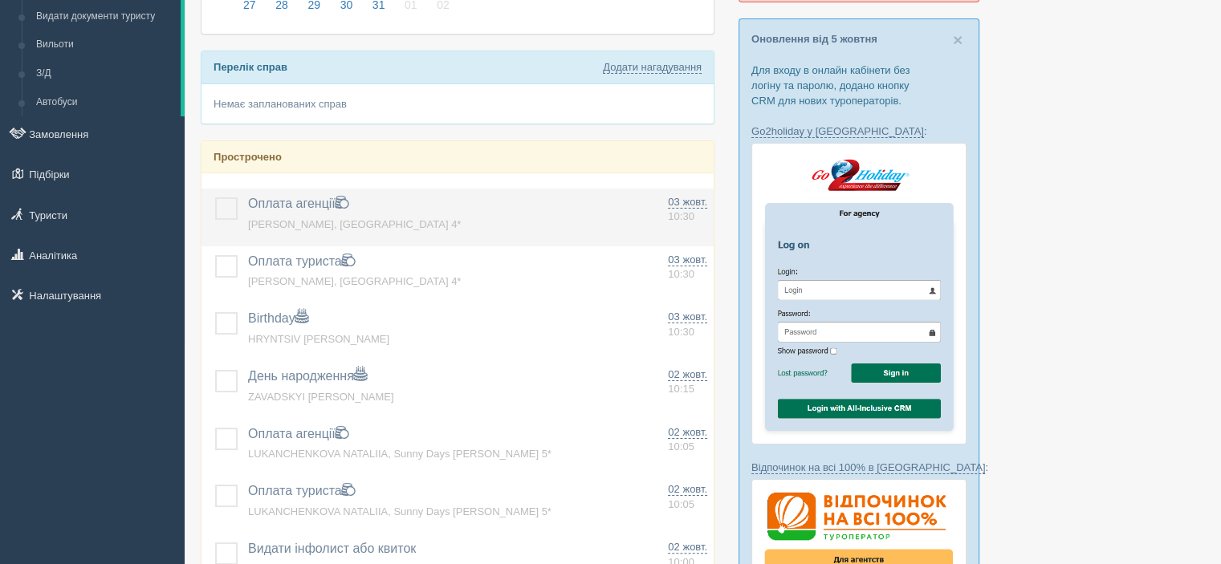
click at [215, 198] on label at bounding box center [215, 198] width 0 height 0
click at [0, 0] on input "checkbox" at bounding box center [0, 0] width 0 height 0
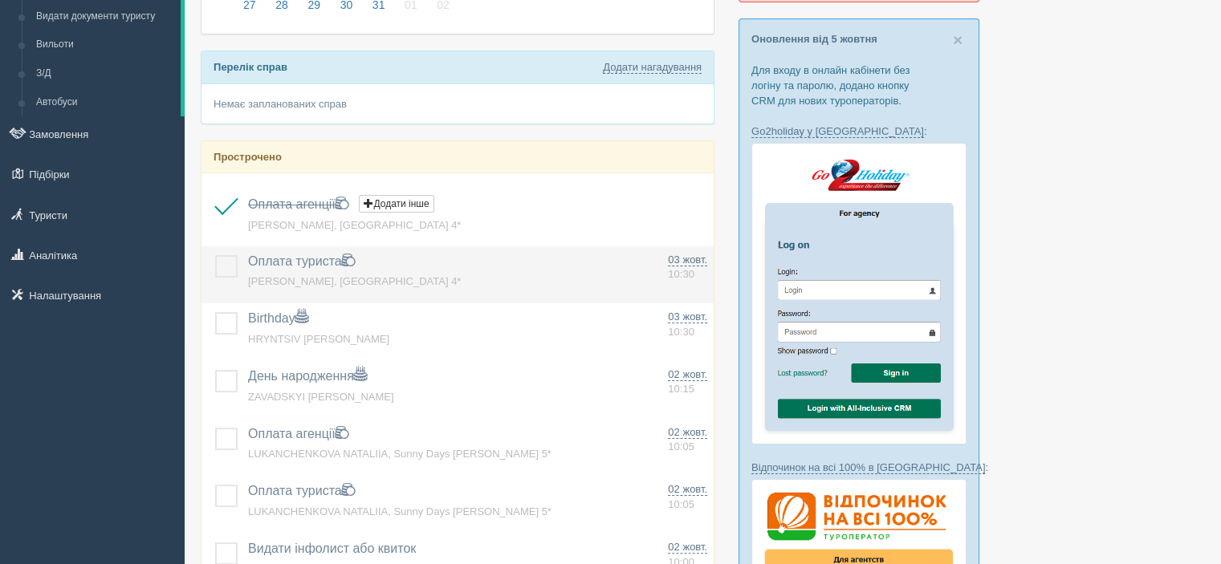
click at [215, 255] on label at bounding box center [215, 255] width 0 height 0
click at [0, 0] on input "checkbox" at bounding box center [0, 0] width 0 height 0
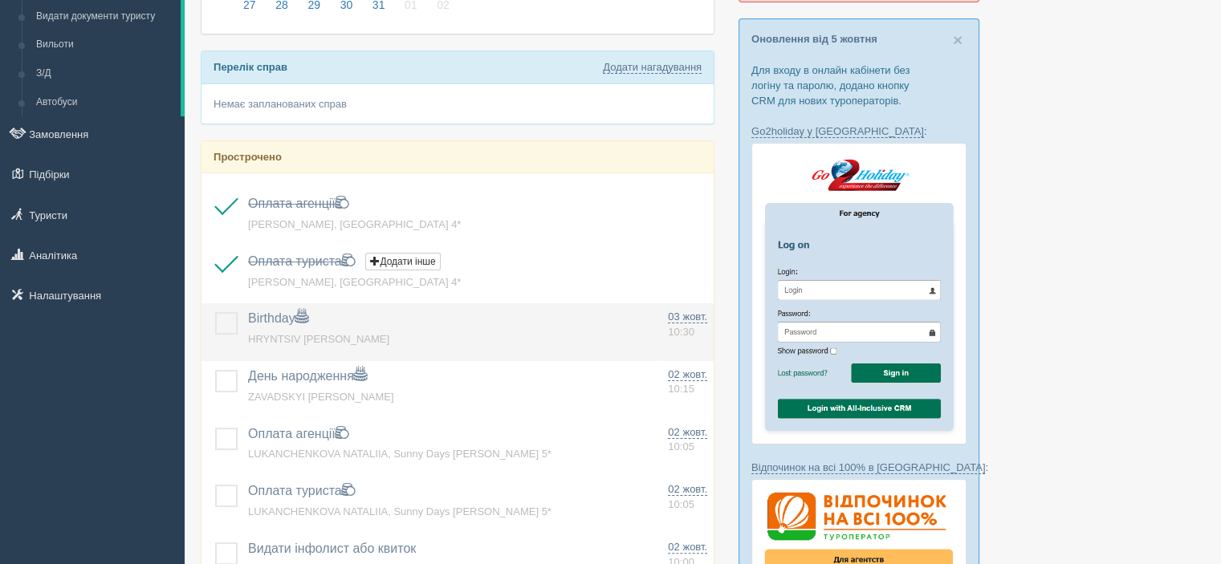
click at [215, 312] on label at bounding box center [215, 312] width 0 height 0
click at [0, 0] on input "checkbox" at bounding box center [0, 0] width 0 height 0
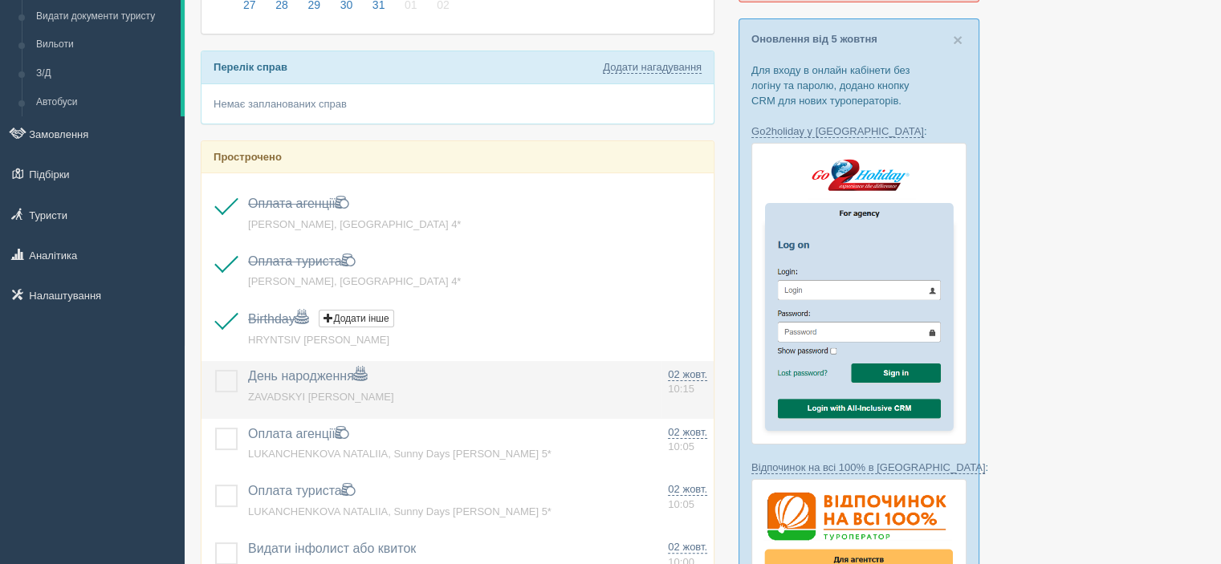
click at [215, 370] on label at bounding box center [215, 370] width 0 height 0
click at [0, 0] on input "checkbox" at bounding box center [0, 0] width 0 height 0
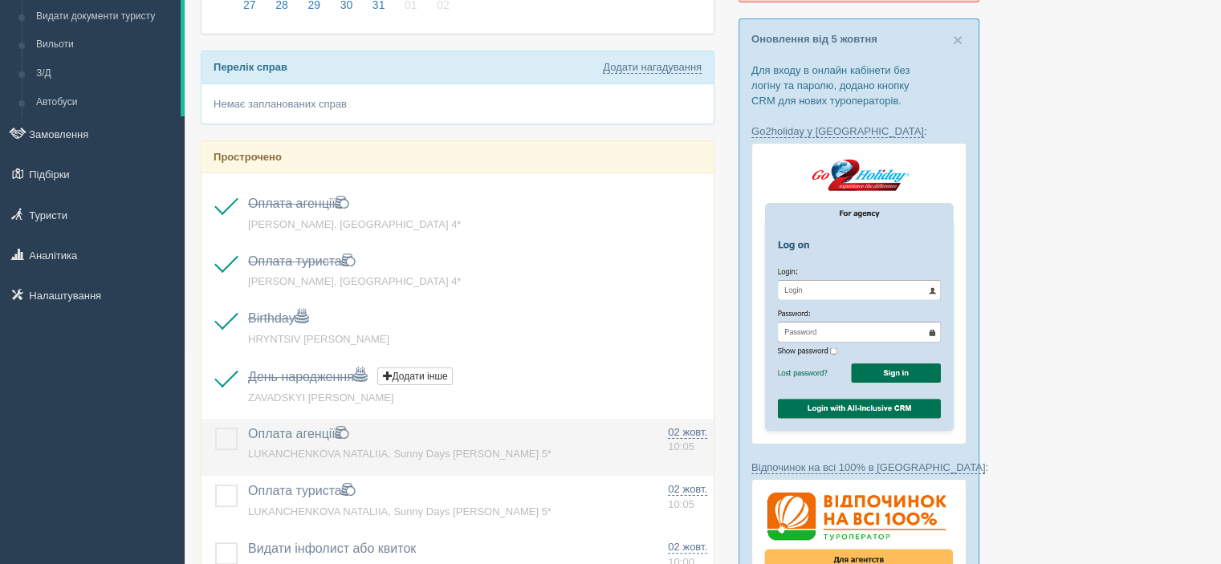
click at [215, 428] on label at bounding box center [215, 428] width 0 height 0
click at [0, 0] on input "checkbox" at bounding box center [0, 0] width 0 height 0
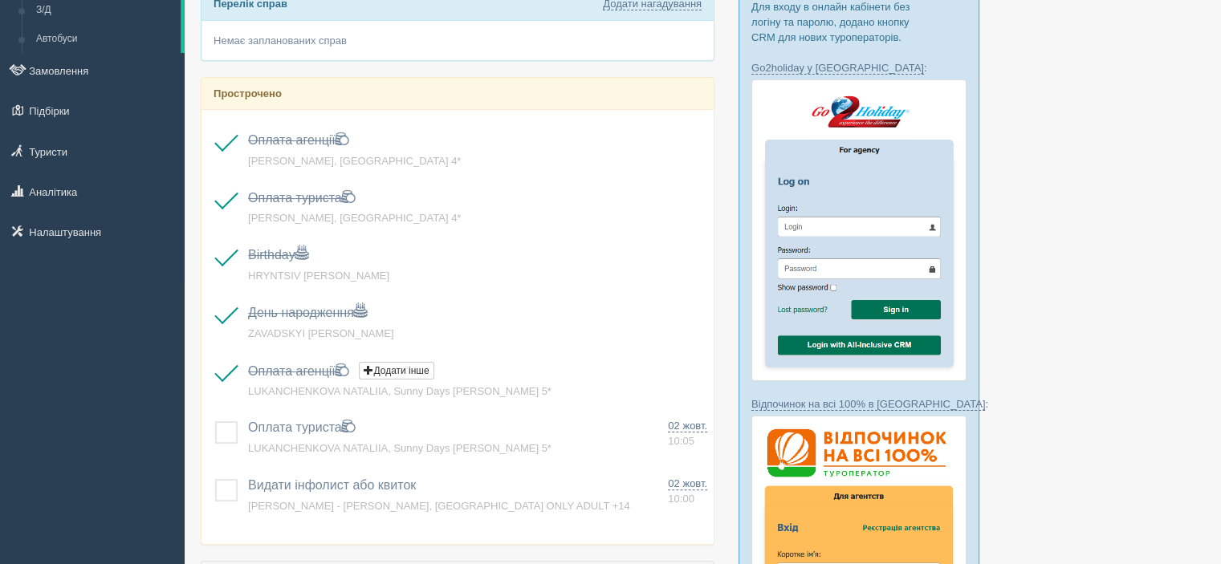
scroll to position [401, 0]
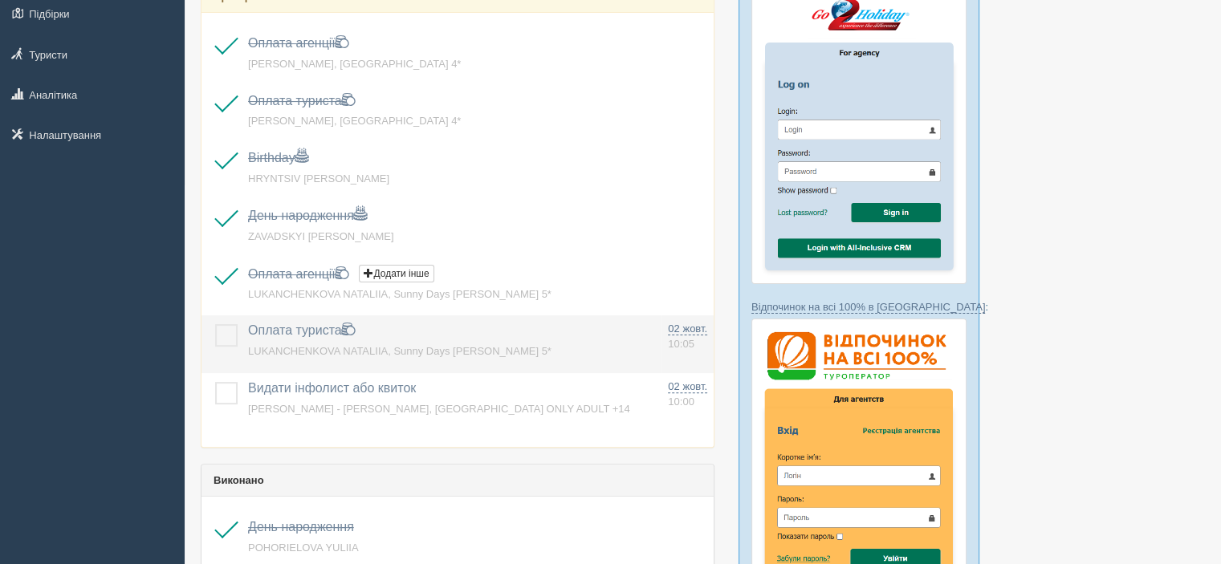
click at [215, 324] on label at bounding box center [215, 324] width 0 height 0
click at [0, 0] on input "checkbox" at bounding box center [0, 0] width 0 height 0
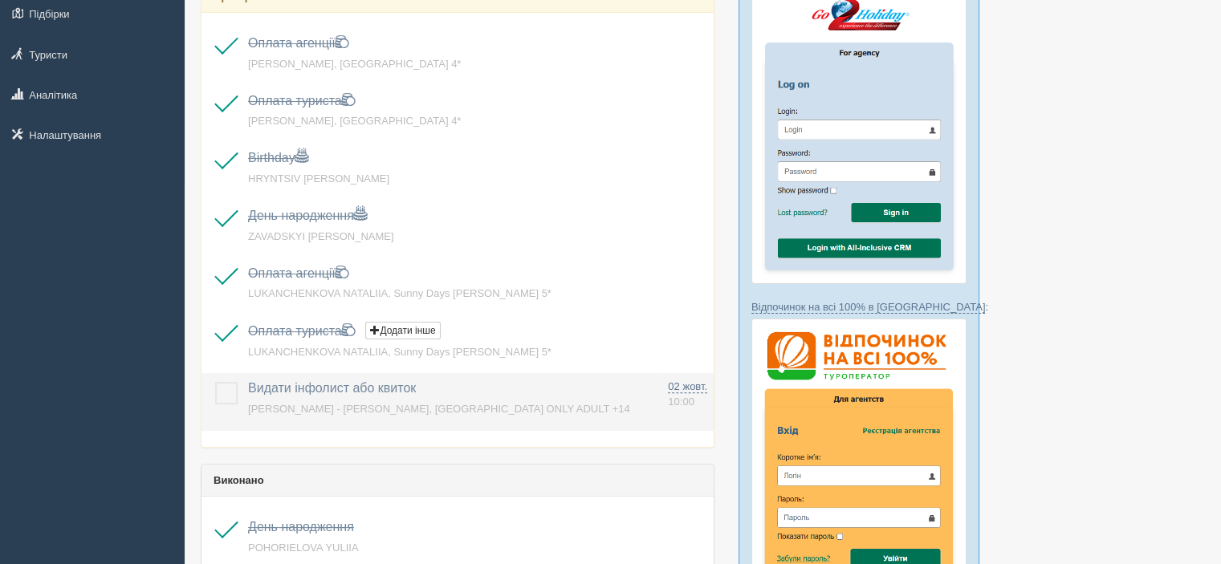
click at [215, 382] on label at bounding box center [215, 382] width 0 height 0
click at [0, 0] on input "checkbox" at bounding box center [0, 0] width 0 height 0
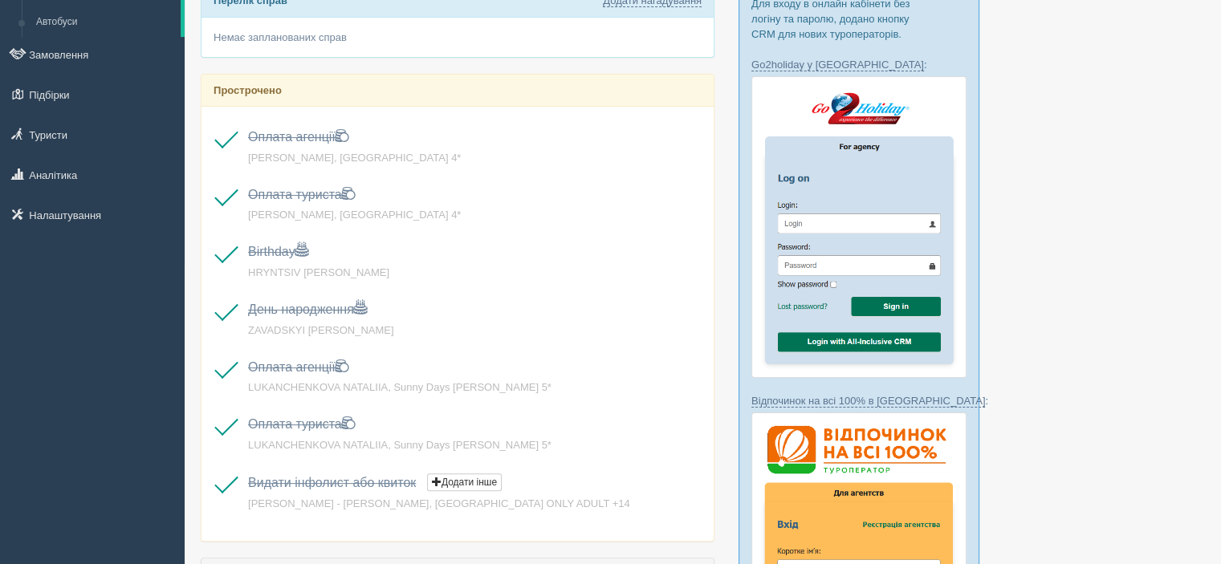
scroll to position [0, 0]
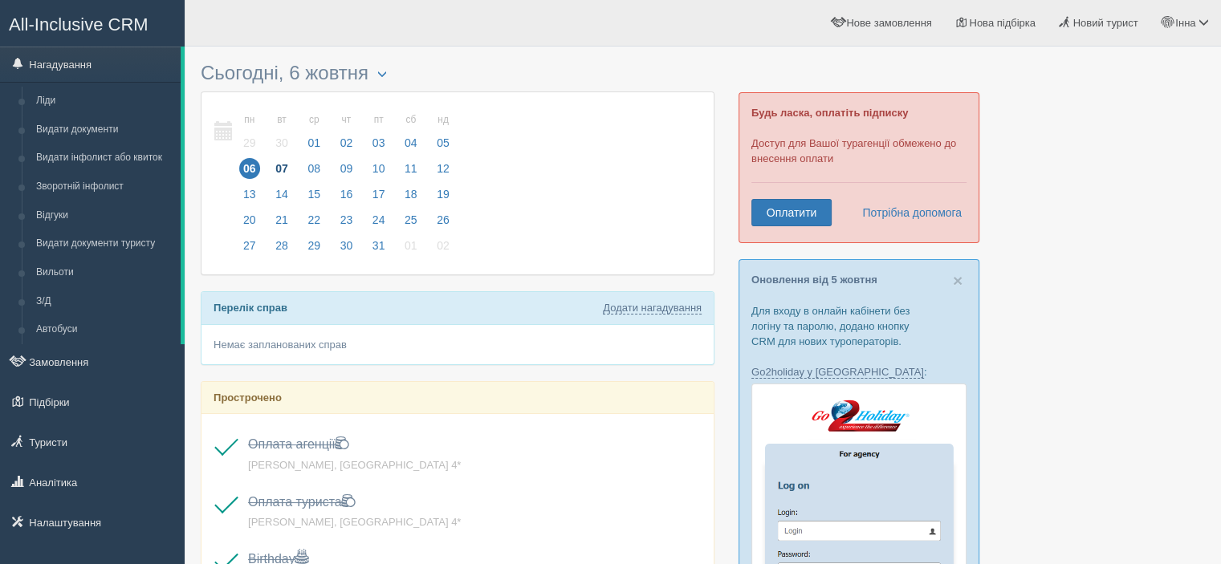
click at [284, 164] on span "07" at bounding box center [281, 168] width 21 height 21
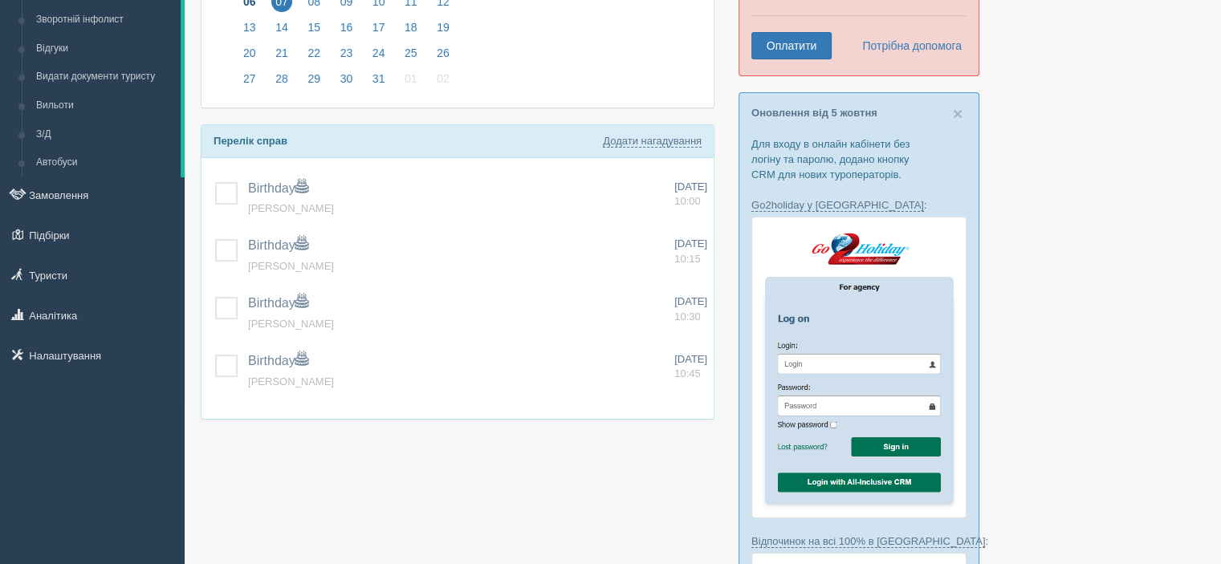
scroll to position [241, 0]
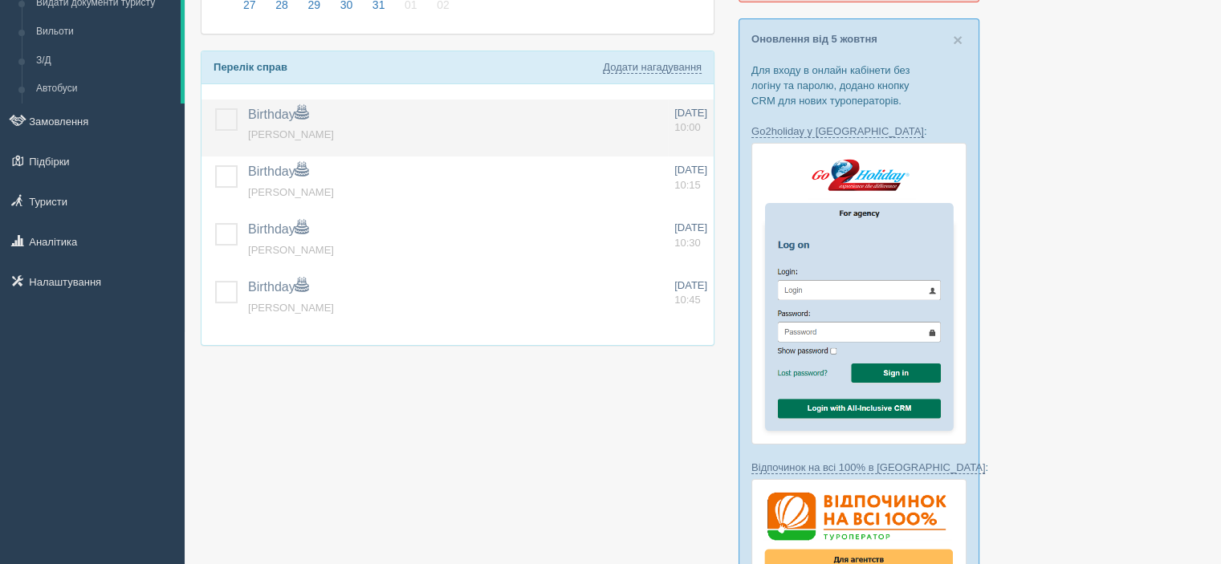
click at [215, 108] on label at bounding box center [215, 108] width 0 height 0
click at [0, 0] on input "checkbox" at bounding box center [0, 0] width 0 height 0
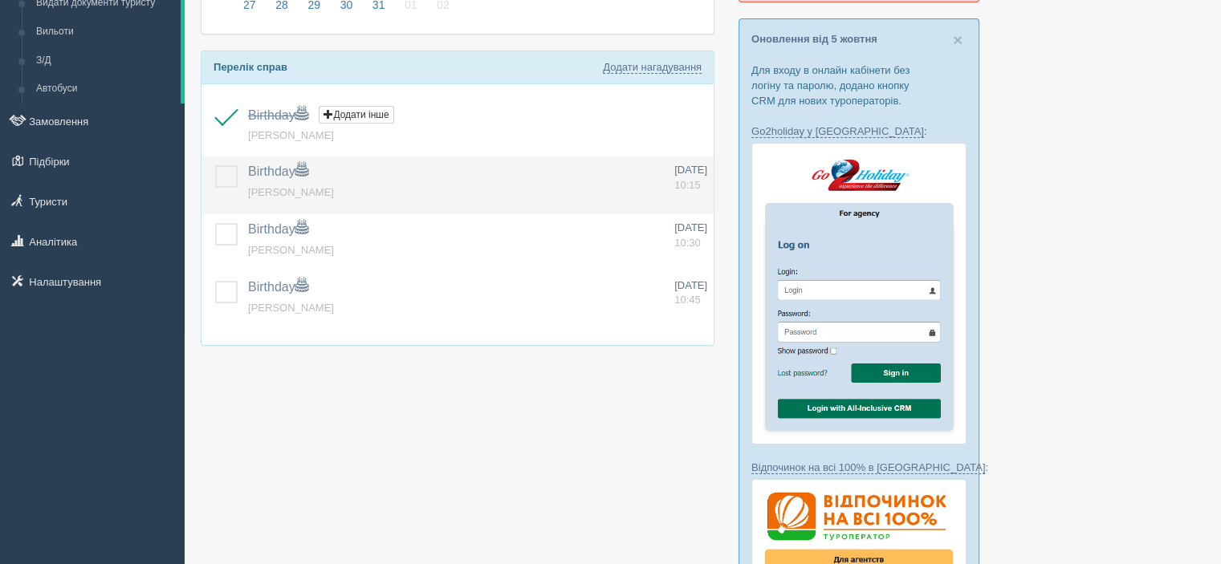
click at [215, 165] on label at bounding box center [215, 165] width 0 height 0
click at [0, 0] on input "checkbox" at bounding box center [0, 0] width 0 height 0
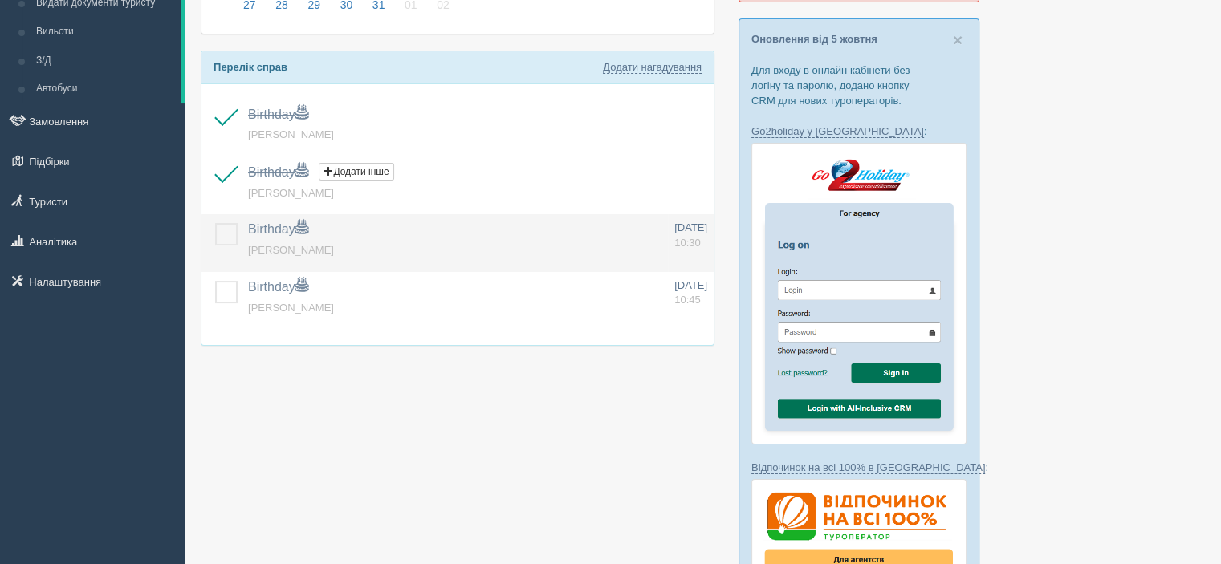
click at [215, 223] on label at bounding box center [215, 223] width 0 height 0
click at [0, 0] on input "checkbox" at bounding box center [0, 0] width 0 height 0
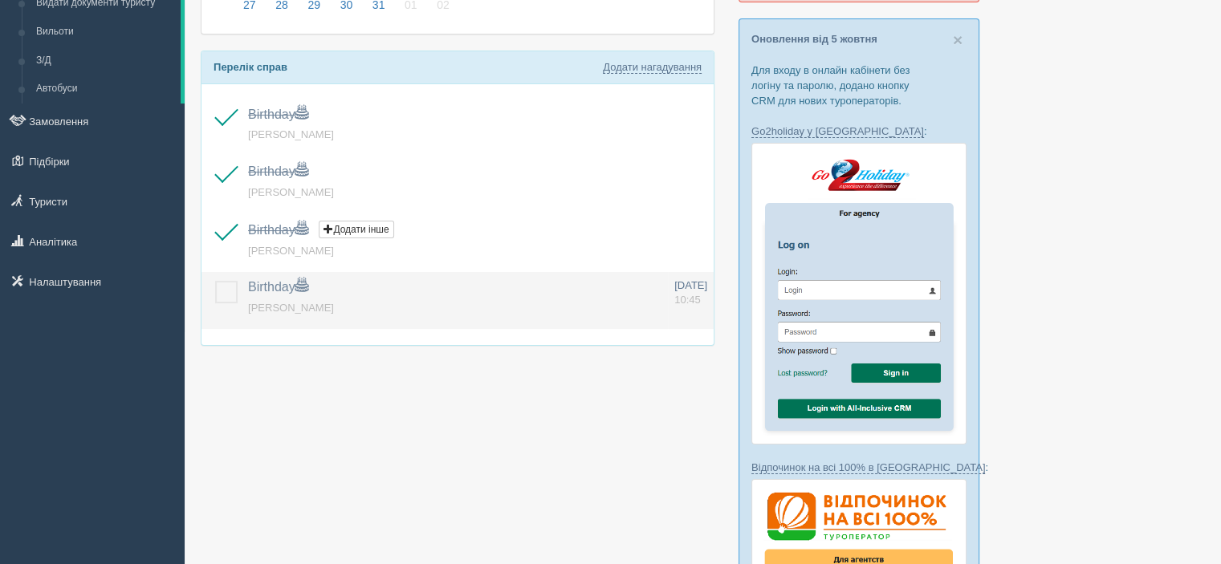
click at [215, 281] on label at bounding box center [215, 281] width 0 height 0
click at [0, 0] on input "checkbox" at bounding box center [0, 0] width 0 height 0
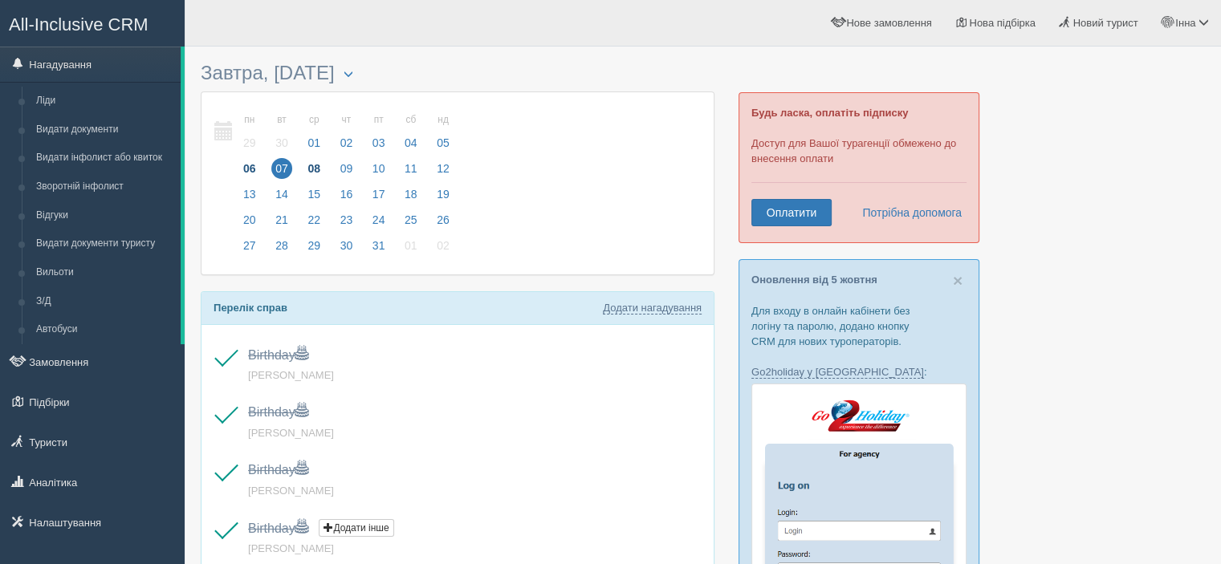
click at [308, 160] on span "08" at bounding box center [313, 168] width 21 height 21
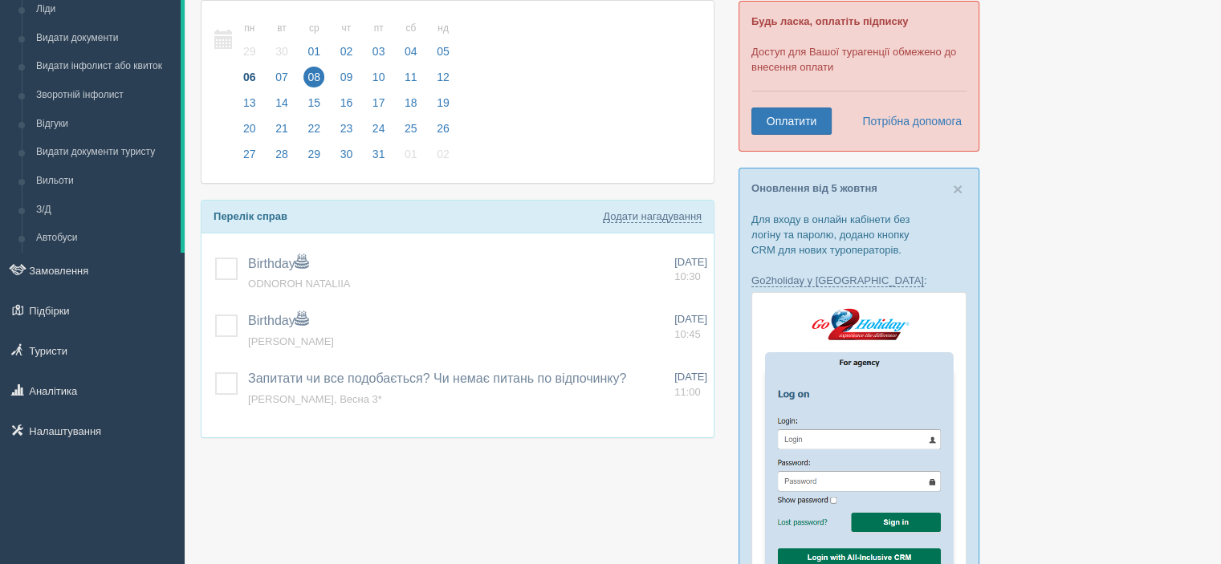
scroll to position [161, 0]
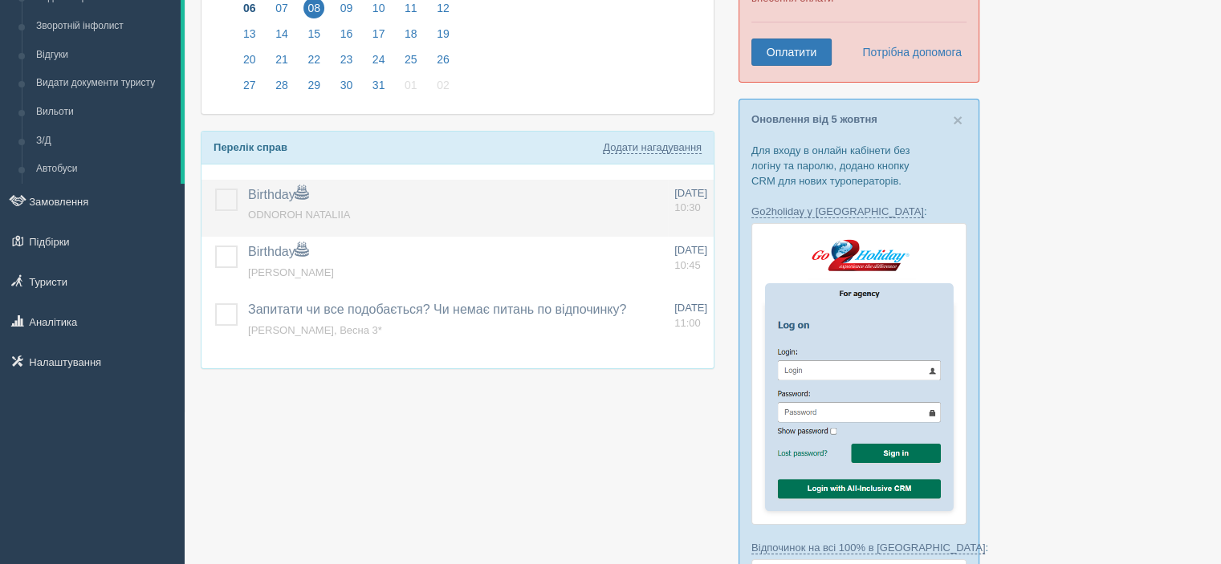
click at [215, 189] on label at bounding box center [215, 189] width 0 height 0
click at [0, 0] on input "checkbox" at bounding box center [0, 0] width 0 height 0
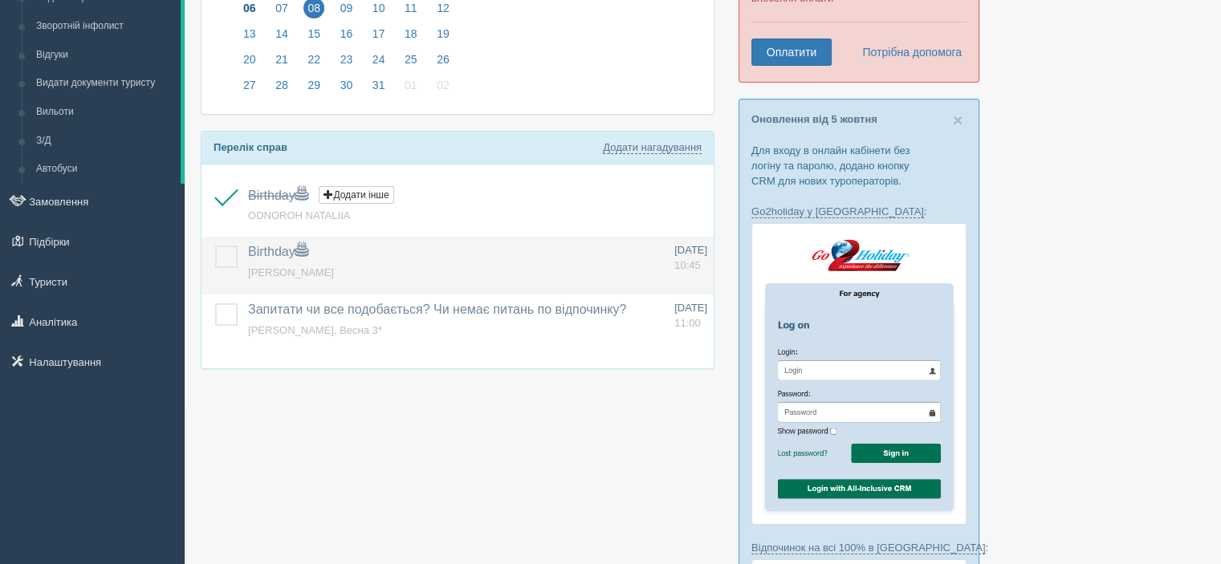
click at [215, 246] on label at bounding box center [215, 246] width 0 height 0
click at [0, 0] on input "checkbox" at bounding box center [0, 0] width 0 height 0
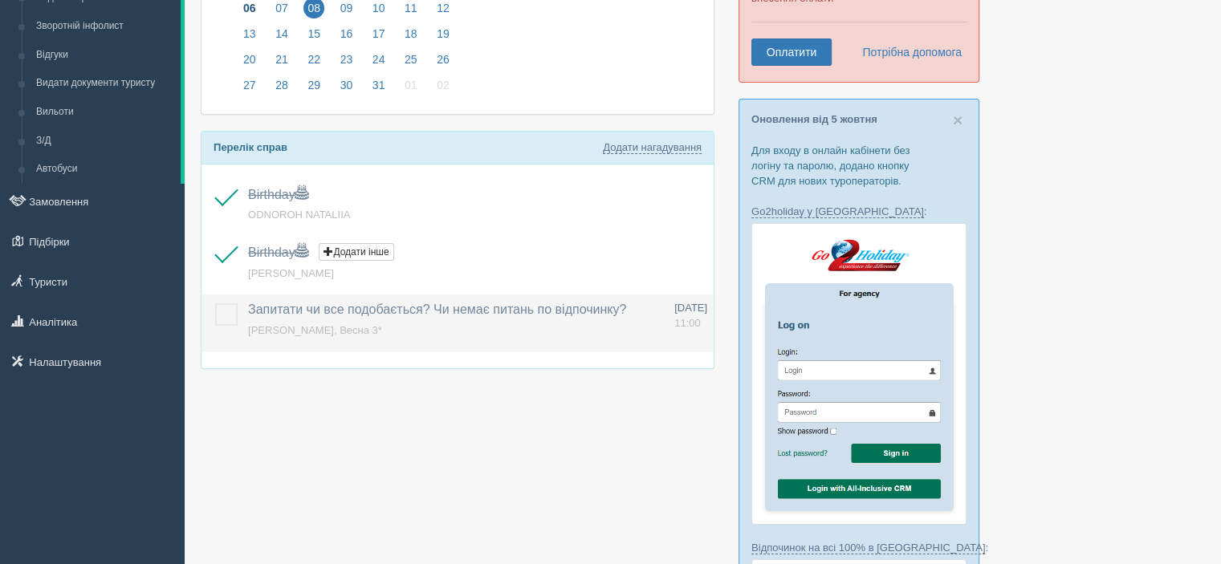
click at [215, 303] on label at bounding box center [215, 303] width 0 height 0
click at [0, 0] on input "checkbox" at bounding box center [0, 0] width 0 height 0
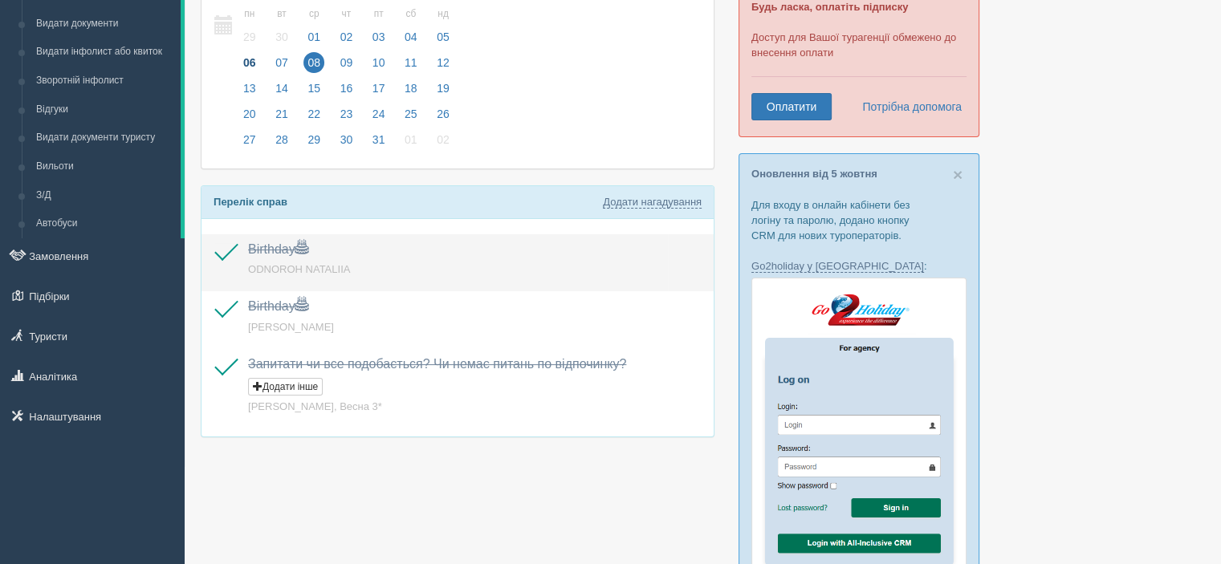
scroll to position [80, 0]
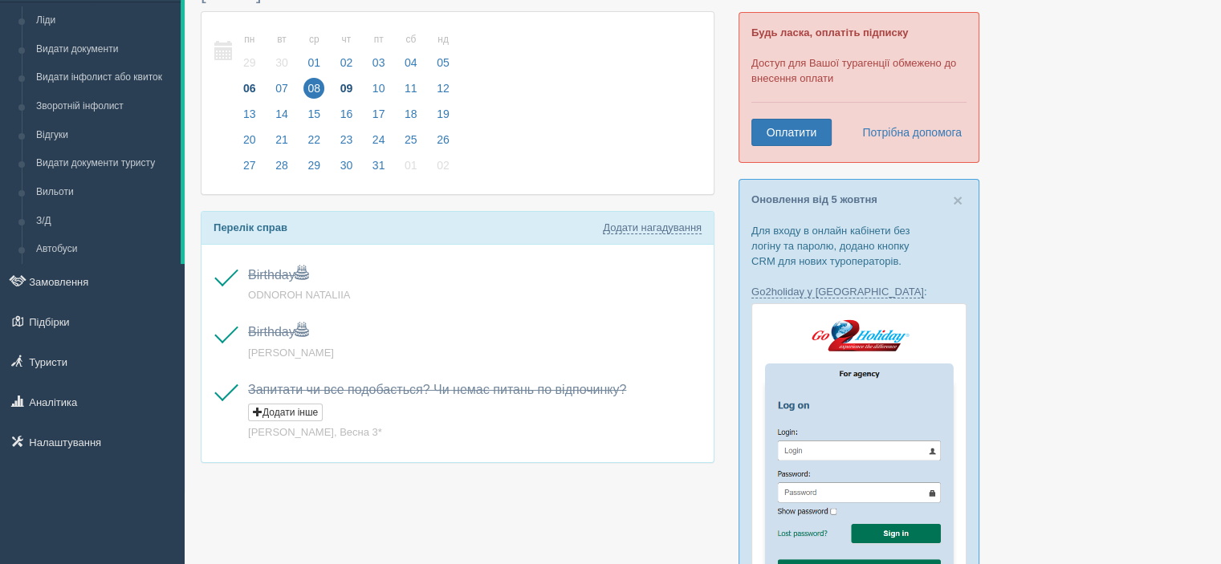
click at [352, 87] on span "09" at bounding box center [346, 88] width 21 height 21
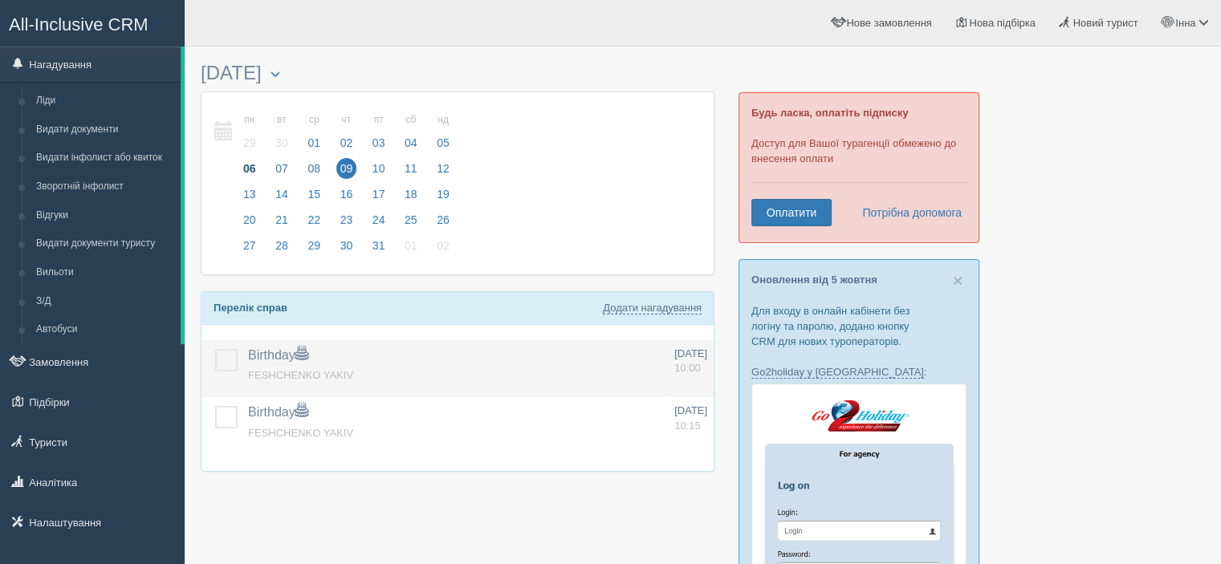
click at [215, 349] on label at bounding box center [215, 349] width 0 height 0
click at [0, 0] on input "checkbox" at bounding box center [0, 0] width 0 height 0
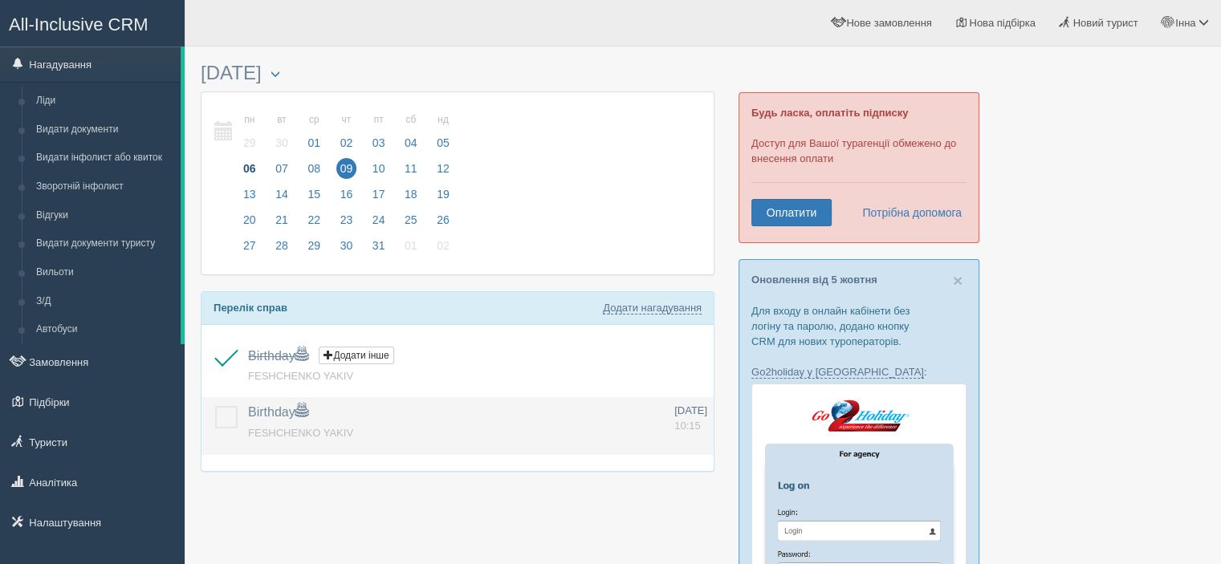
click at [215, 406] on label at bounding box center [215, 406] width 0 height 0
click at [0, 0] on input "checkbox" at bounding box center [0, 0] width 0 height 0
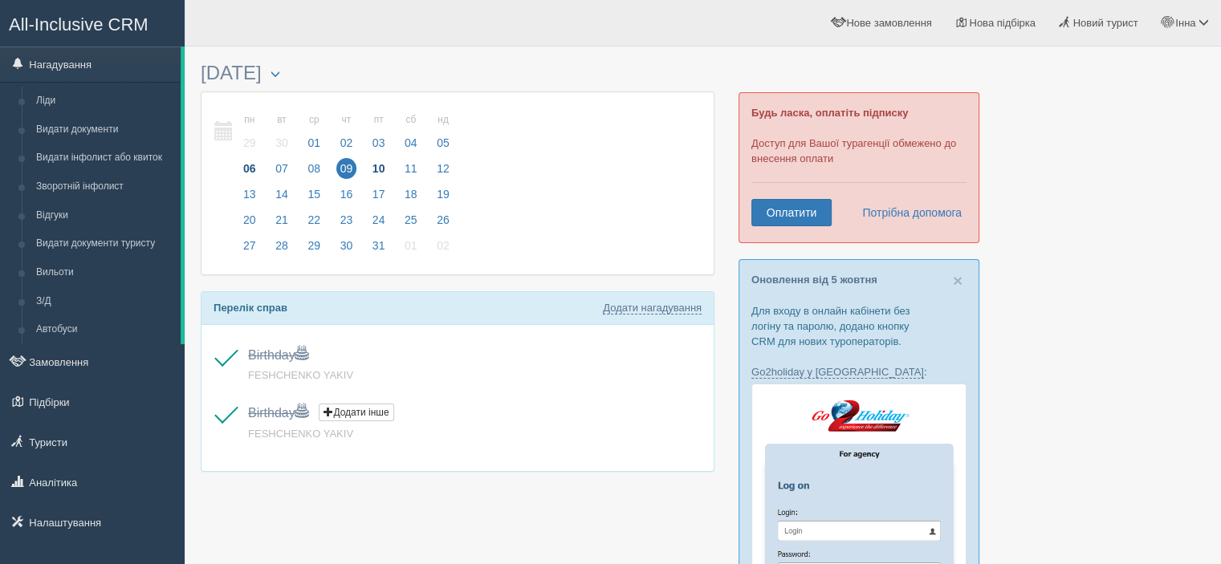
click at [375, 175] on span "10" at bounding box center [379, 168] width 21 height 21
click at [413, 171] on span "11" at bounding box center [411, 168] width 21 height 21
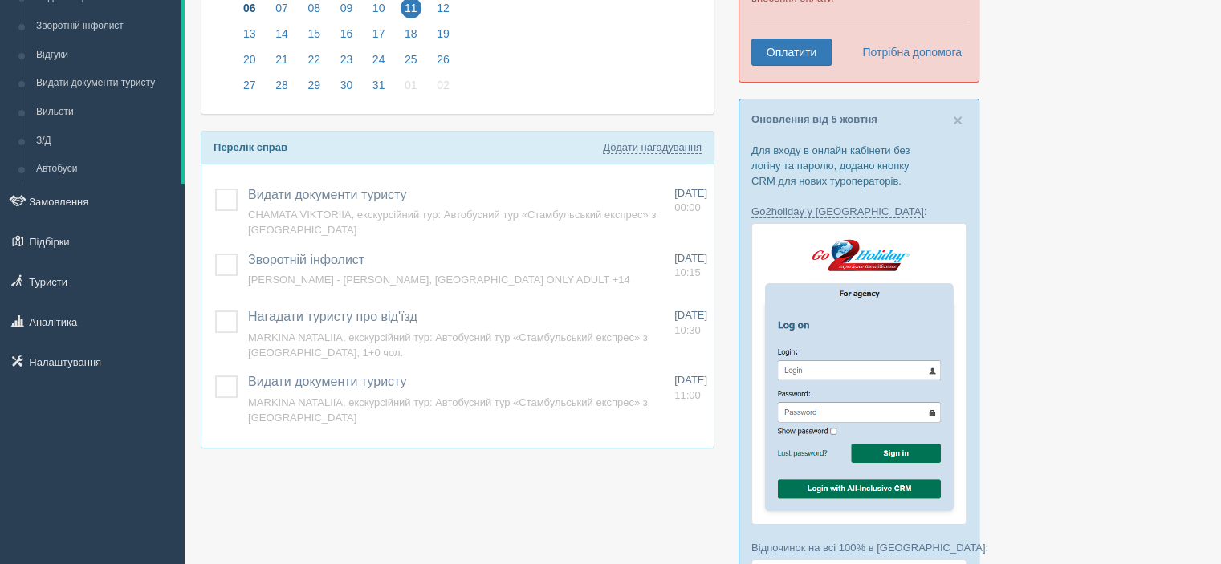
scroll to position [80, 0]
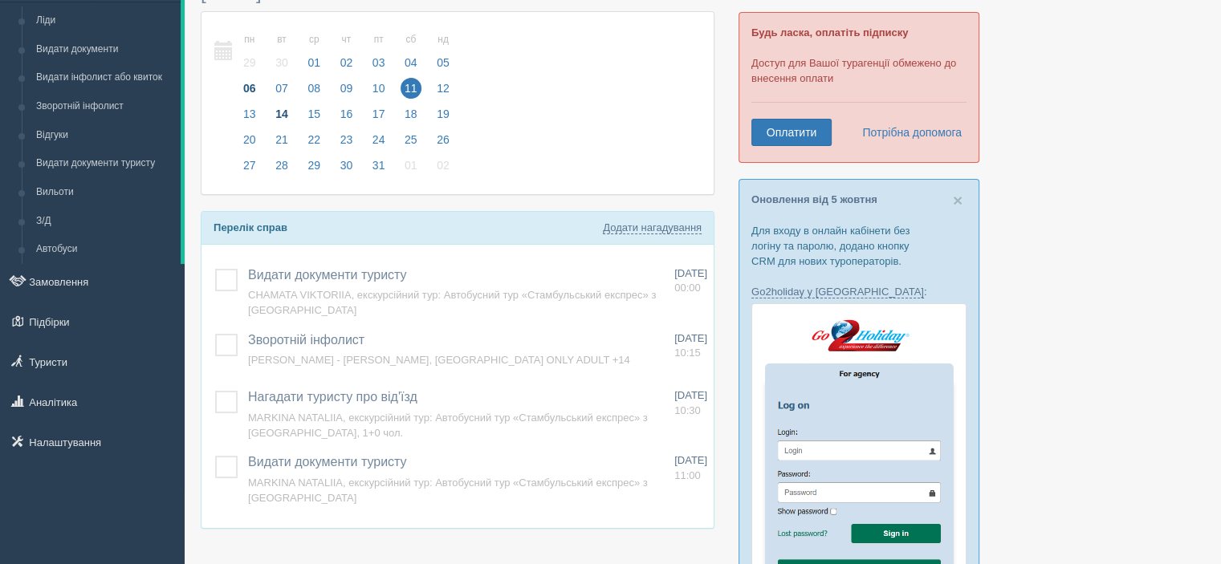
click at [279, 112] on span "14" at bounding box center [281, 114] width 21 height 21
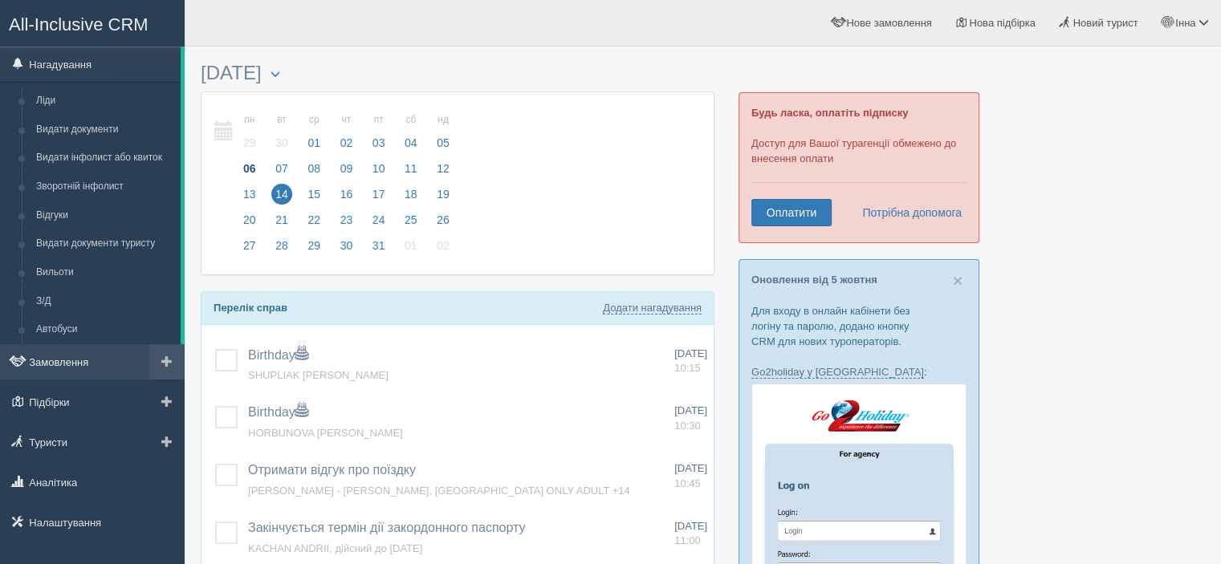
click at [84, 359] on link "Замовлення" at bounding box center [92, 361] width 185 height 35
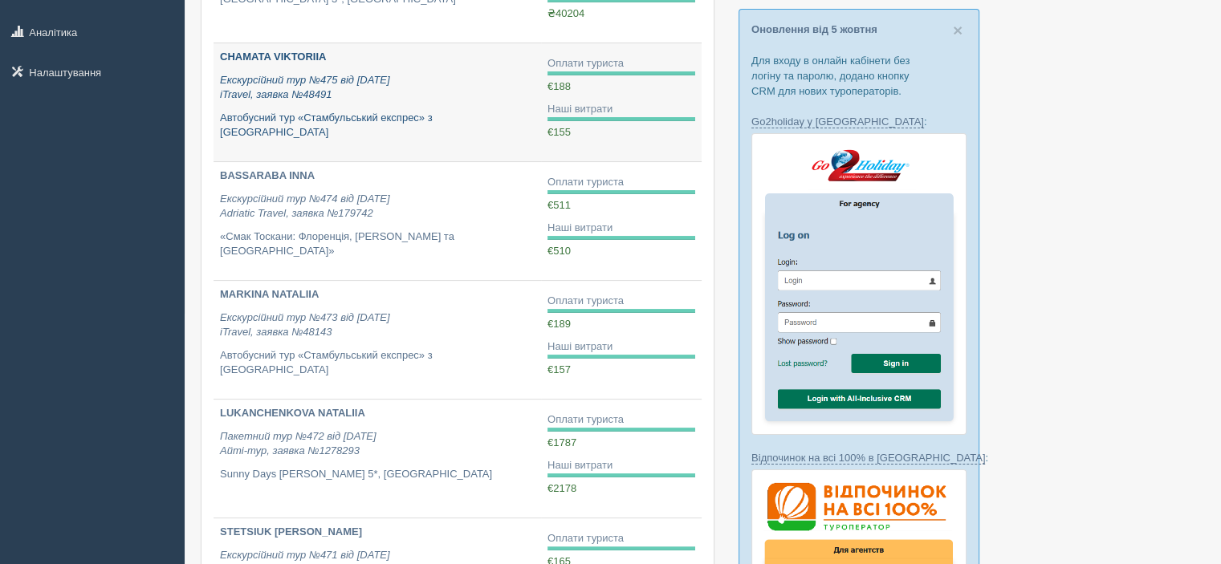
scroll to position [401, 0]
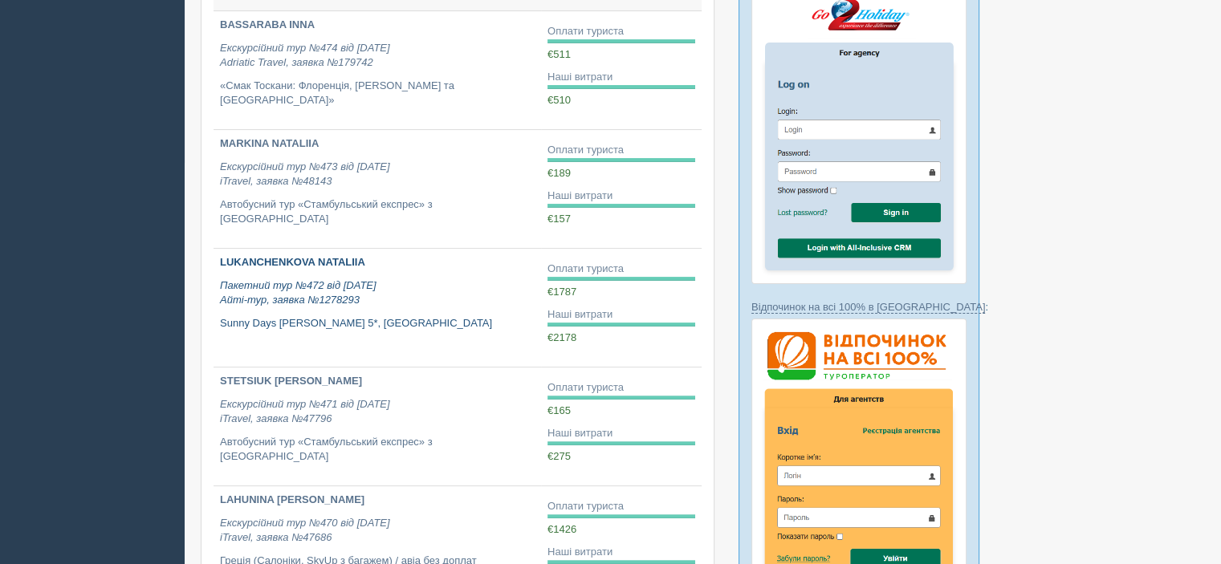
click at [437, 301] on p "Пакетний тур №472 від [DATE] Айті-тур, заявка №1278293" at bounding box center [377, 294] width 315 height 30
